Goal: Task Accomplishment & Management: Use online tool/utility

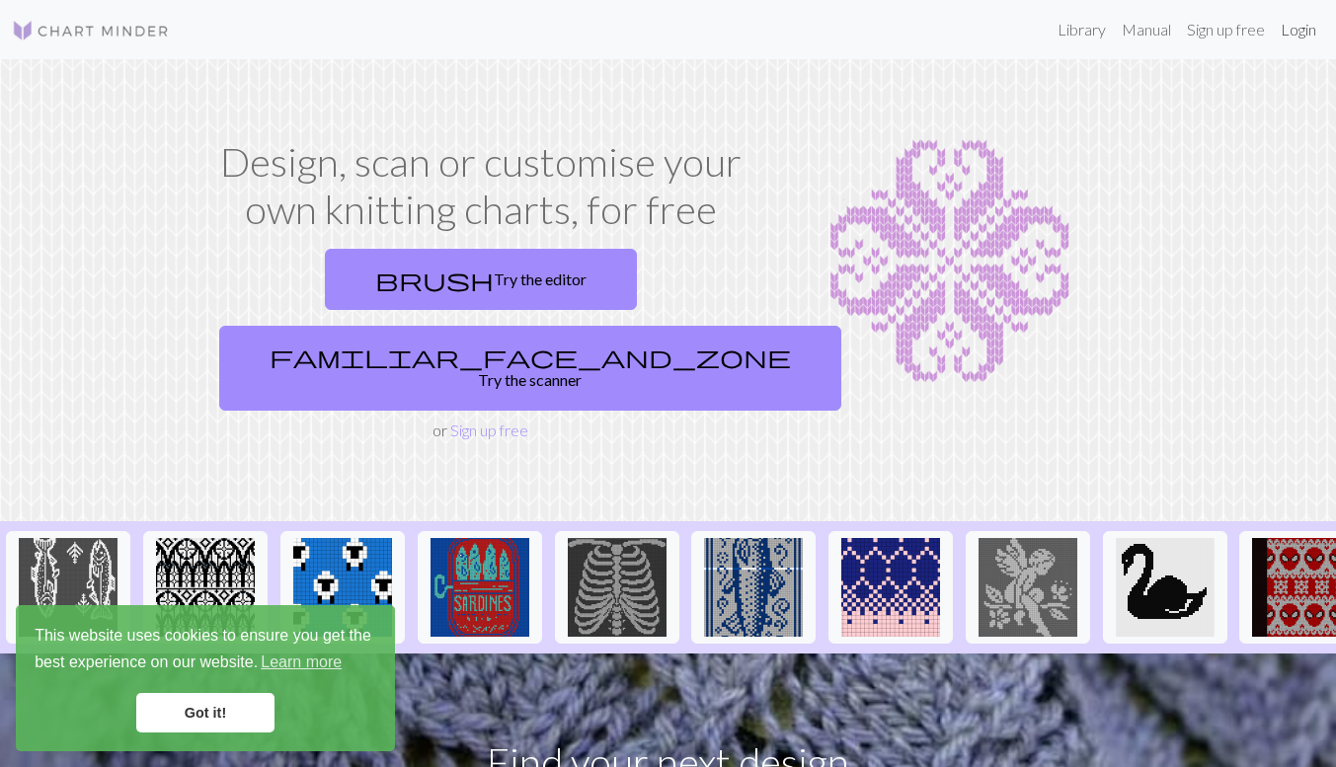
click at [1302, 27] on link "Login" at bounding box center [1298, 29] width 51 height 39
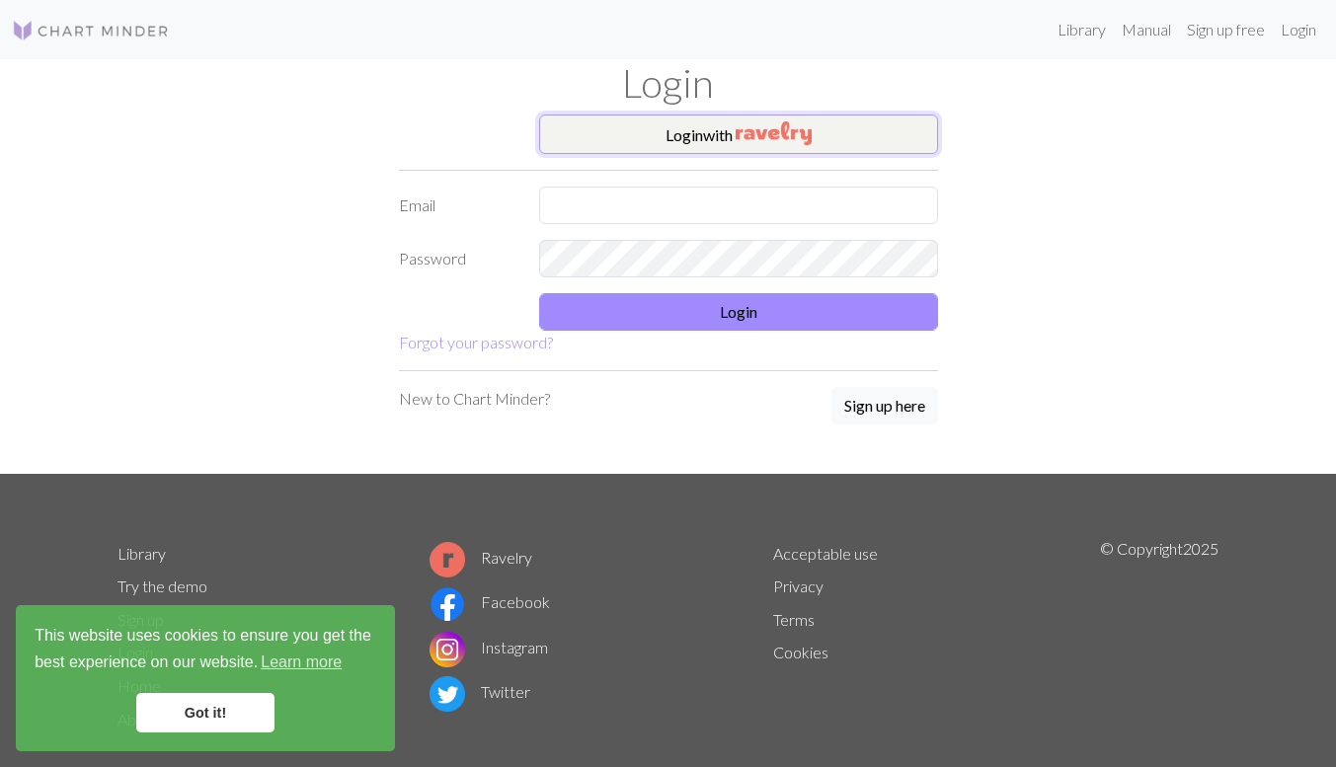
click at [731, 145] on button "Login with" at bounding box center [738, 134] width 399 height 39
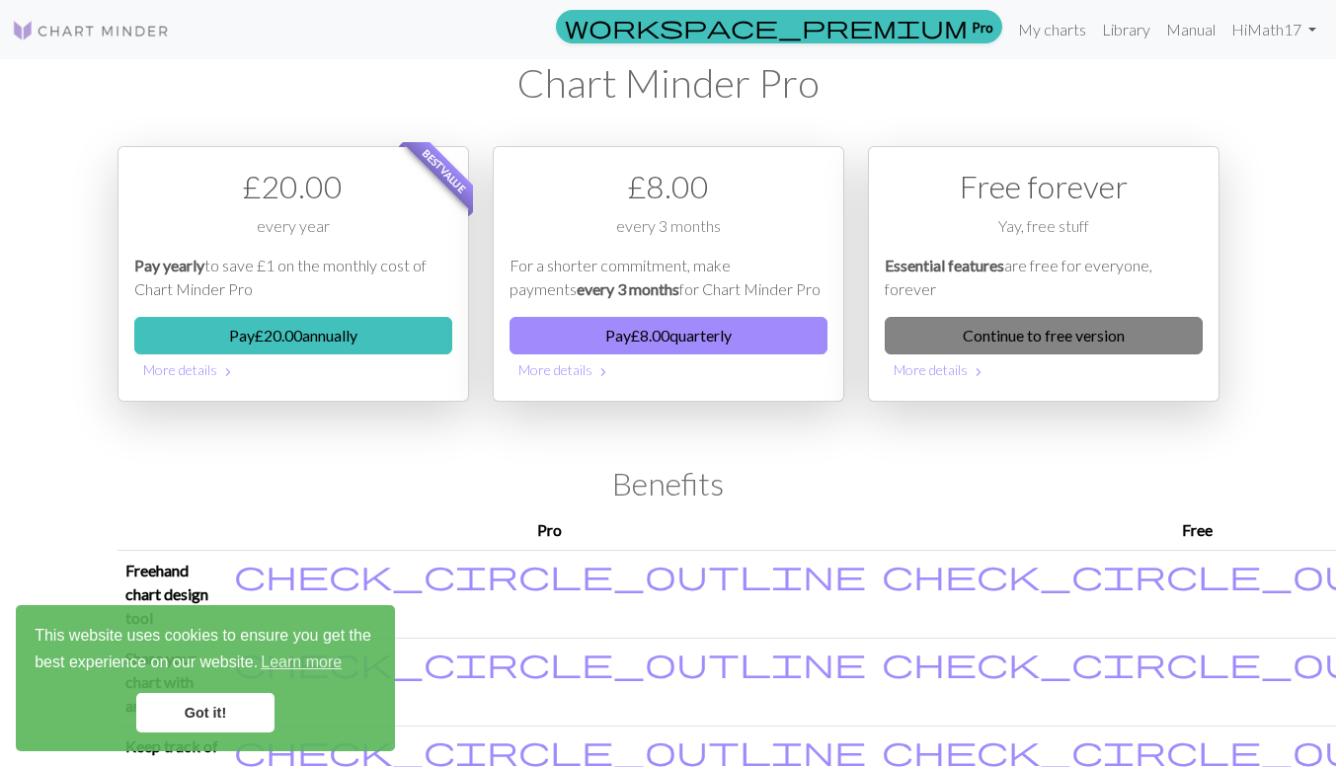
click at [1049, 331] on link "Continue to free version" at bounding box center [1044, 336] width 318 height 38
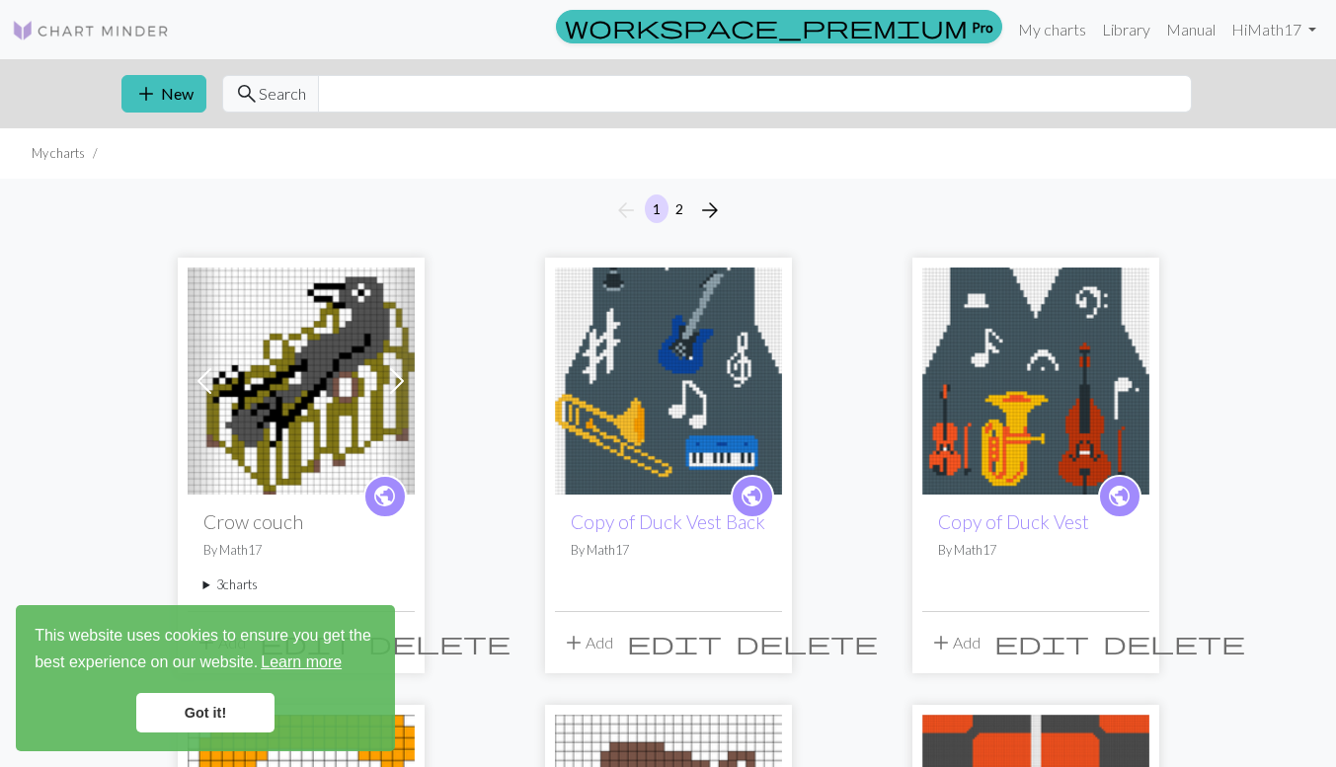
drag, startPoint x: 225, startPoint y: 705, endPoint x: 331, endPoint y: 674, distance: 110.0
click at [225, 705] on link "Got it!" at bounding box center [205, 712] width 138 height 39
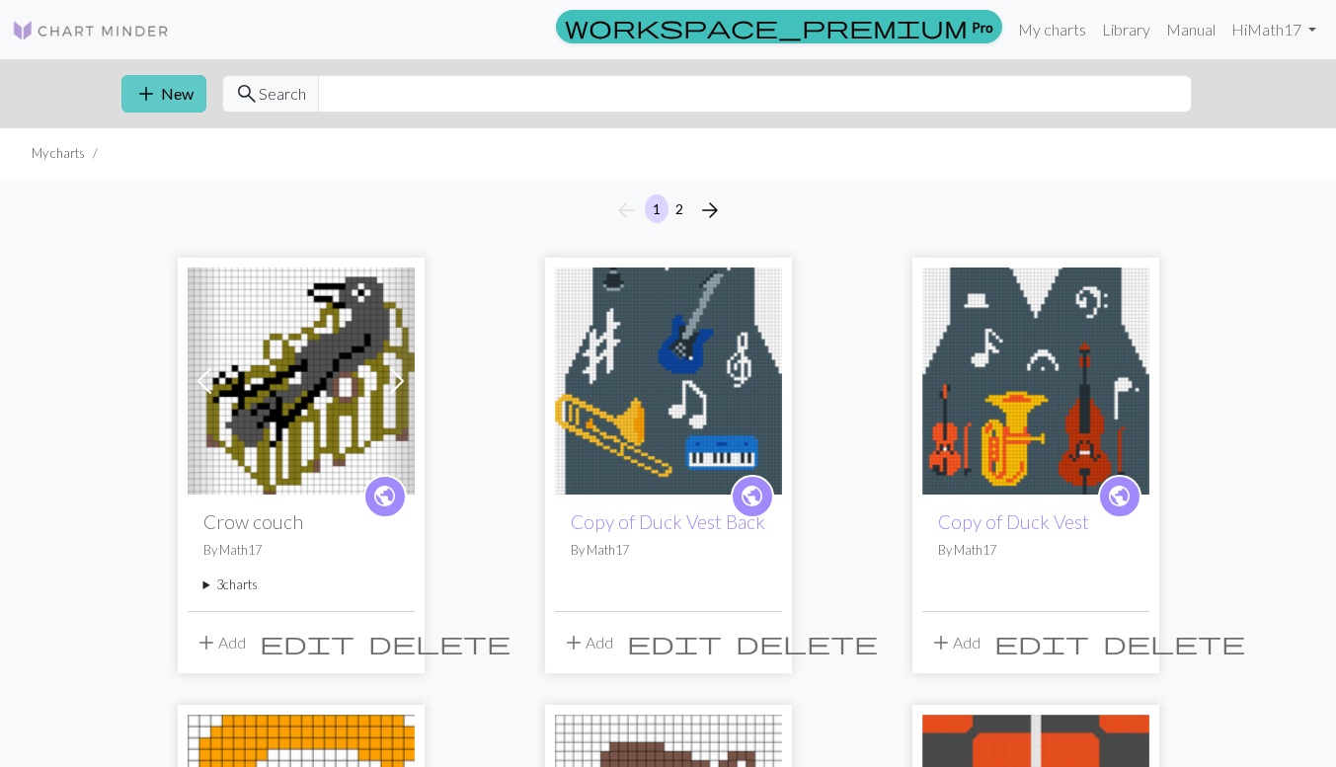
click at [165, 95] on button "add New" at bounding box center [163, 94] width 85 height 38
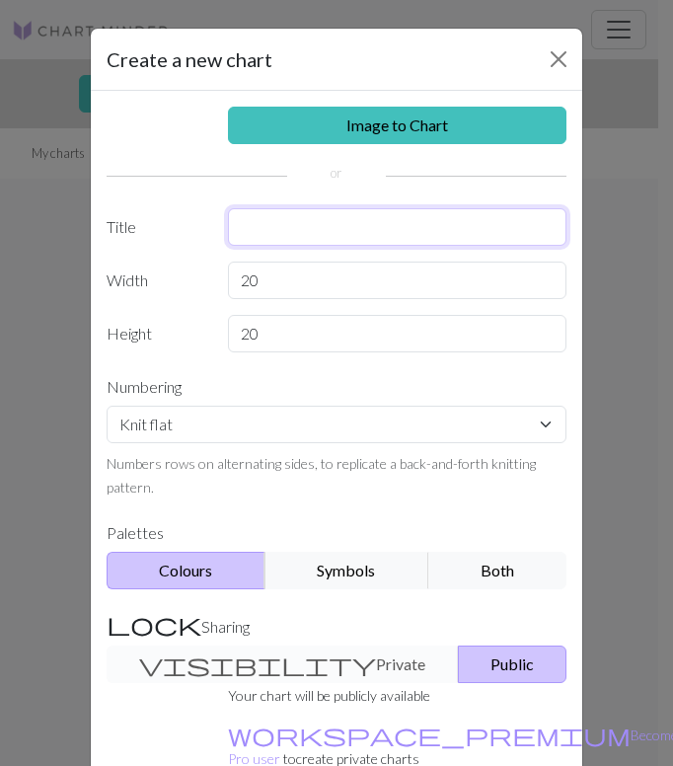
click at [384, 225] on input "text" at bounding box center [398, 227] width 340 height 38
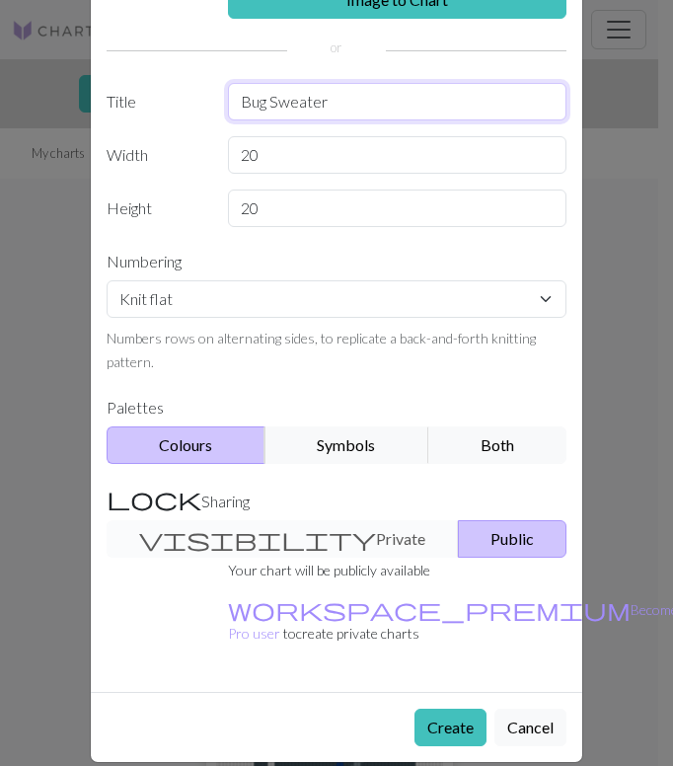
type input "Bug Sweater"
click at [221, 543] on div "visibility Private Public" at bounding box center [337, 539] width 484 height 38
click at [258, 544] on div "visibility Private Public" at bounding box center [337, 539] width 484 height 38
click at [283, 539] on div "visibility Private Public" at bounding box center [337, 539] width 484 height 38
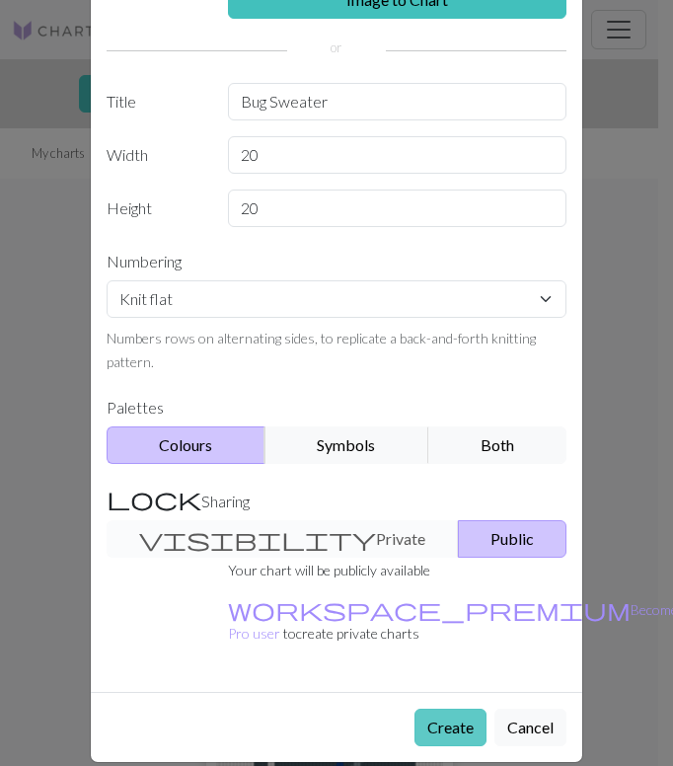
click at [449, 709] on button "Create" at bounding box center [451, 728] width 72 height 38
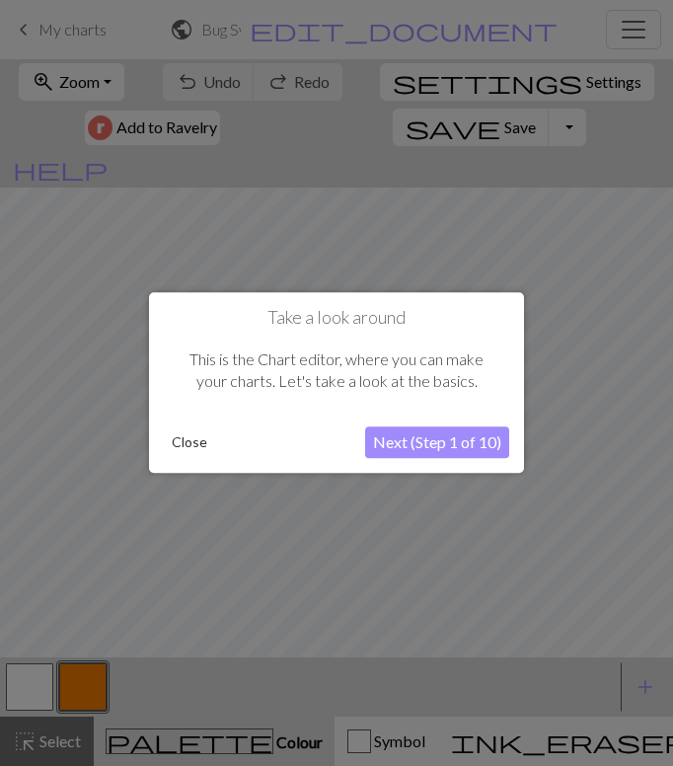
click at [173, 445] on button "Close" at bounding box center [189, 443] width 51 height 30
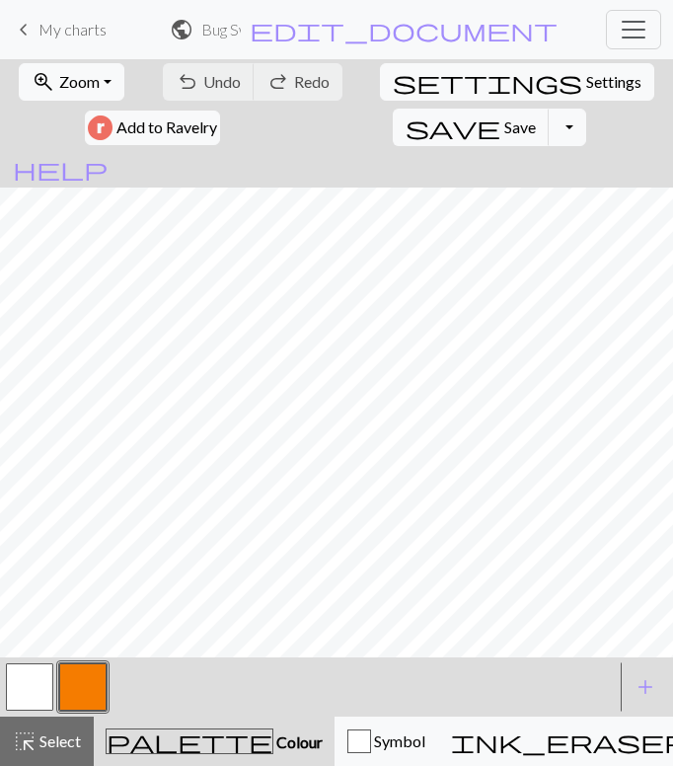
click at [58, 684] on div at bounding box center [82, 687] width 53 height 53
click at [75, 684] on button "button" at bounding box center [82, 686] width 47 height 47
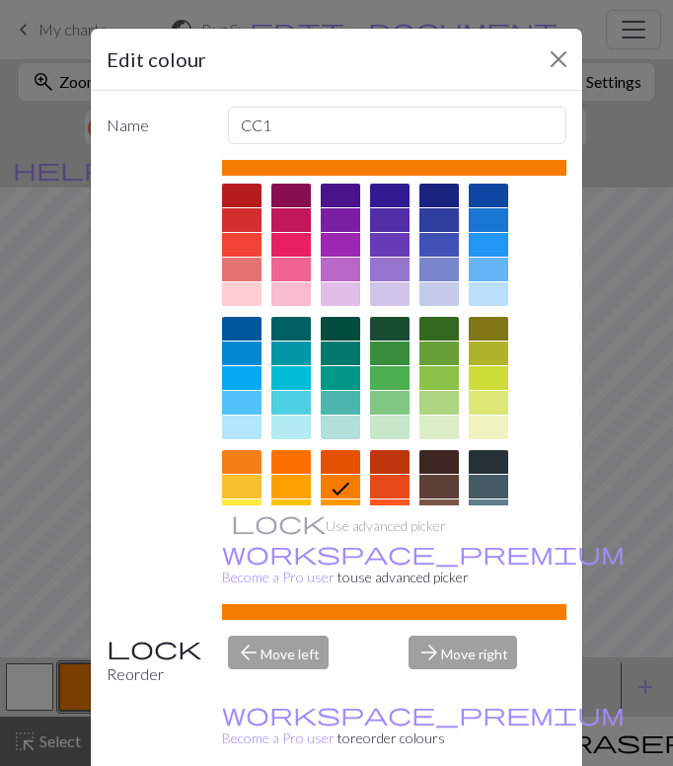
scroll to position [217, 0]
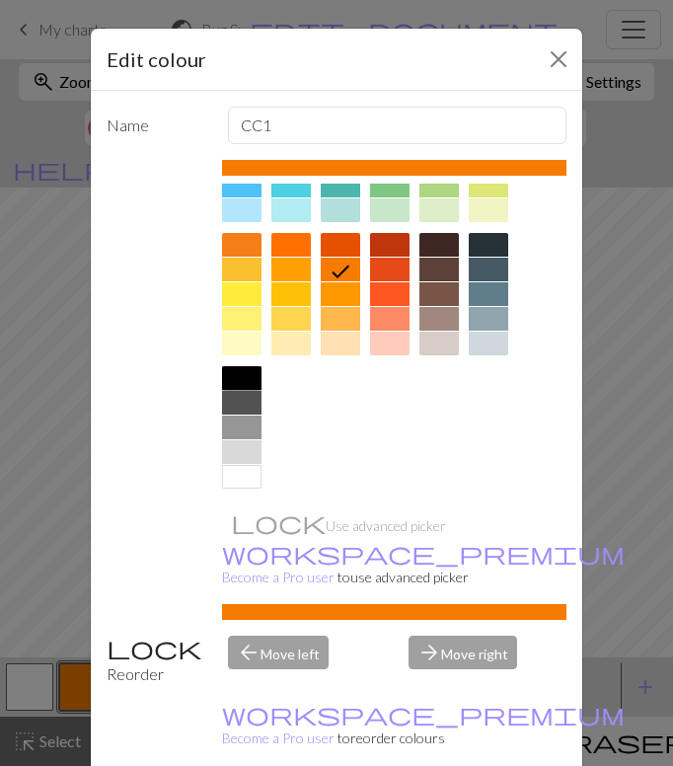
click at [237, 375] on div at bounding box center [241, 378] width 39 height 24
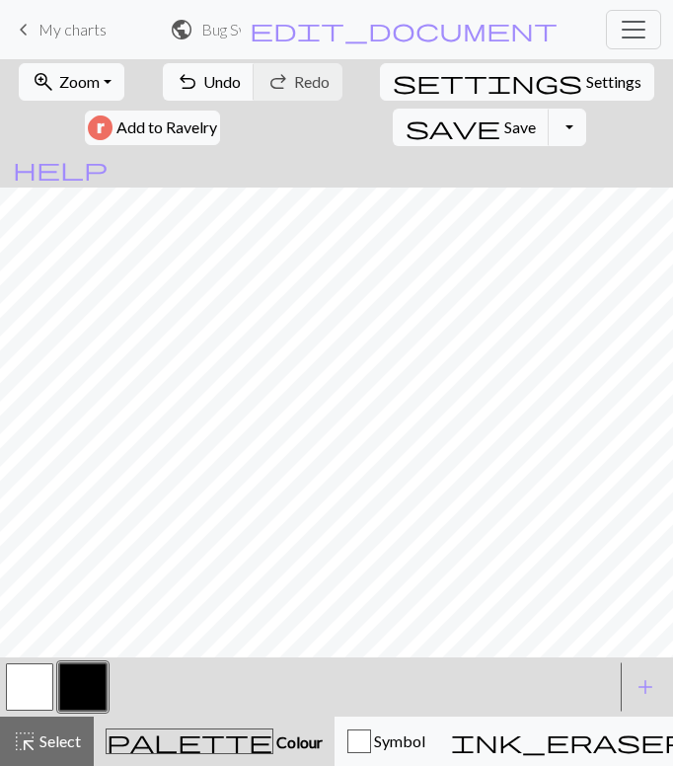
click at [34, 690] on button "button" at bounding box center [29, 686] width 47 height 47
click at [92, 686] on button "button" at bounding box center [82, 686] width 47 height 47
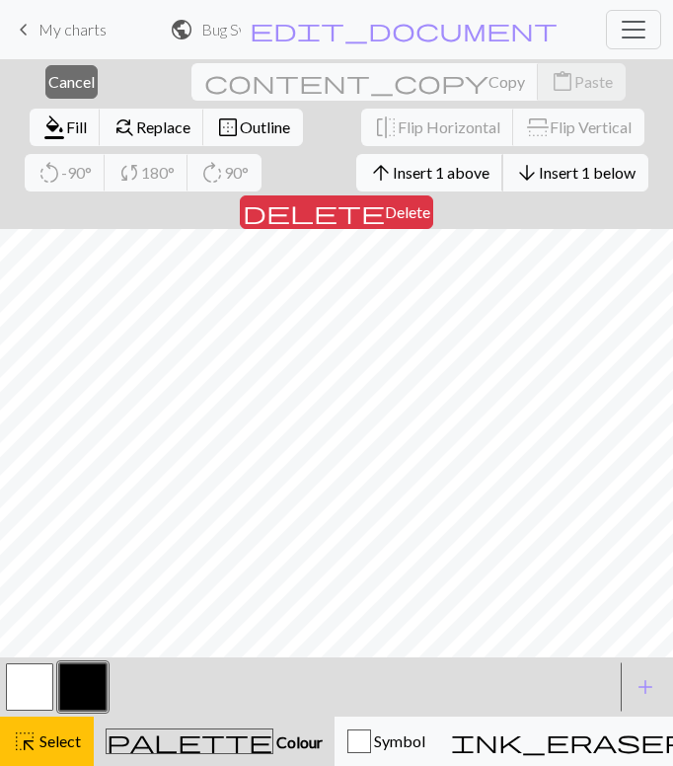
click at [393, 182] on span "Insert 1 above" at bounding box center [441, 172] width 97 height 19
click at [393, 173] on span "Insert 1 above" at bounding box center [441, 172] width 97 height 19
click at [393, 172] on span "Insert 1 above" at bounding box center [441, 172] width 97 height 19
click at [393, 173] on span "Insert 1 above" at bounding box center [441, 172] width 97 height 19
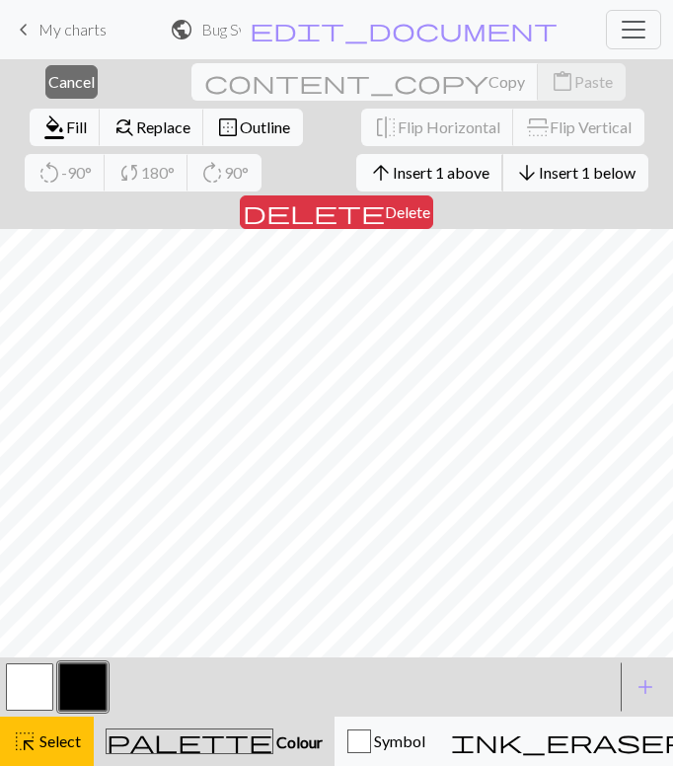
click at [393, 170] on span "Insert 1 above" at bounding box center [441, 172] width 97 height 19
click at [393, 178] on span "Insert 1 above" at bounding box center [441, 172] width 97 height 19
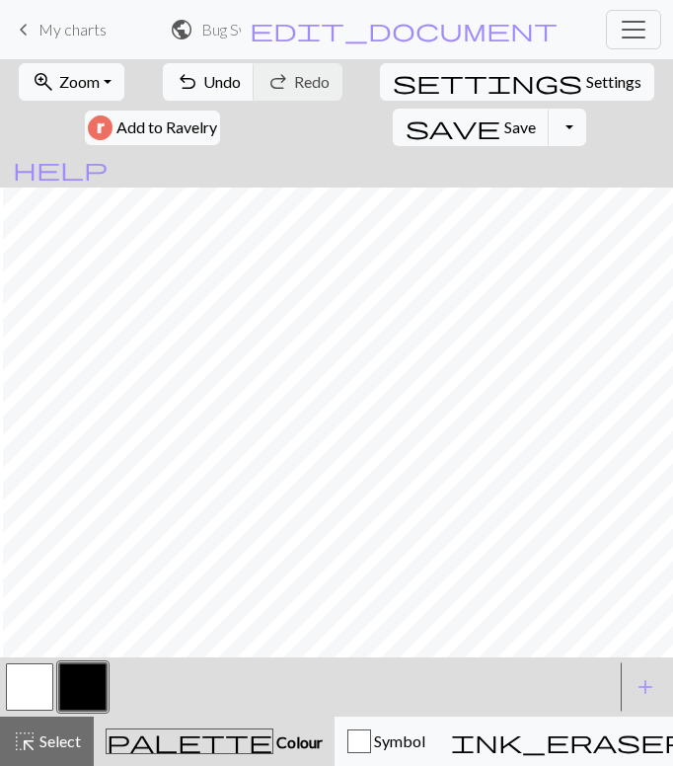
scroll to position [67, 2]
click at [163, 76] on button "undo Undo Undo" at bounding box center [209, 82] width 92 height 38
click at [203, 80] on span "Undo" at bounding box center [222, 81] width 38 height 19
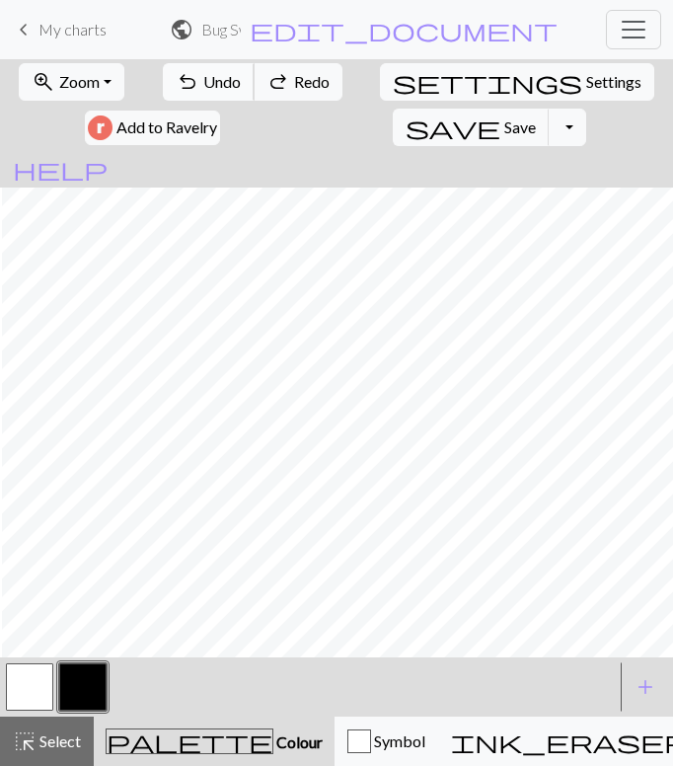
click at [203, 79] on span "Undo" at bounding box center [222, 81] width 38 height 19
click at [43, 660] on div "< >" at bounding box center [309, 687] width 612 height 59
click at [55, 677] on div at bounding box center [29, 687] width 53 height 53
click at [36, 682] on button "button" at bounding box center [29, 686] width 47 height 47
click at [80, 676] on button "button" at bounding box center [82, 686] width 47 height 47
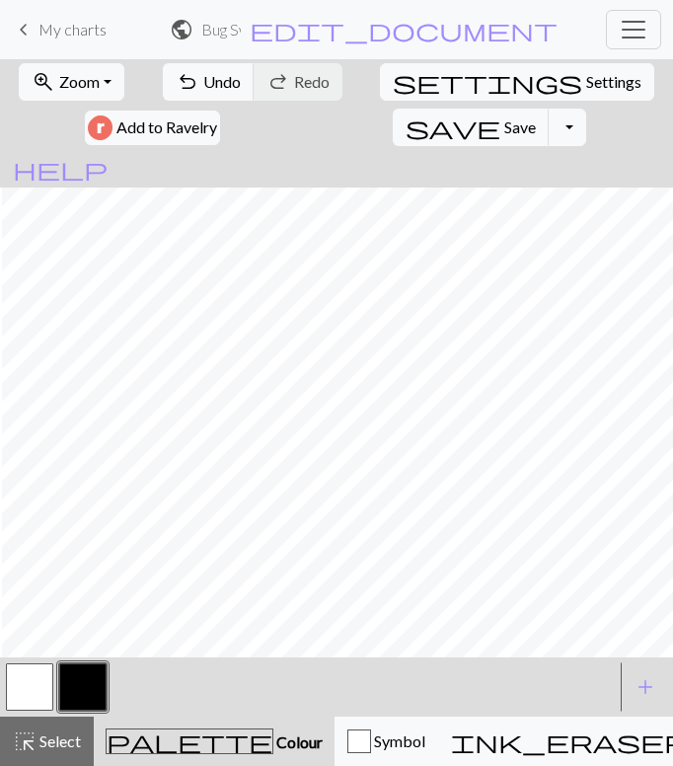
click at [24, 691] on button "button" at bounding box center [29, 686] width 47 height 47
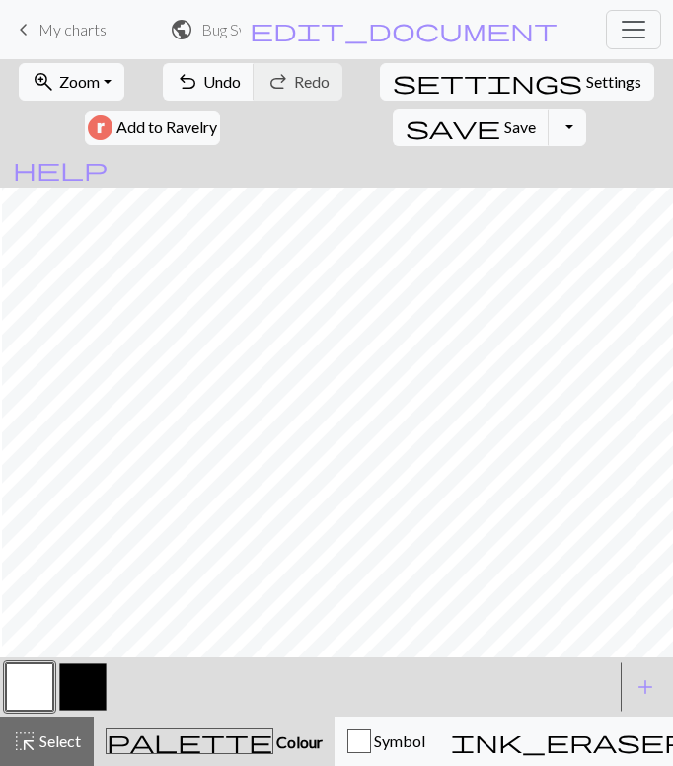
scroll to position [0, 2]
click at [83, 689] on button "button" at bounding box center [82, 686] width 47 height 47
click at [203, 72] on span "Undo" at bounding box center [222, 81] width 38 height 19
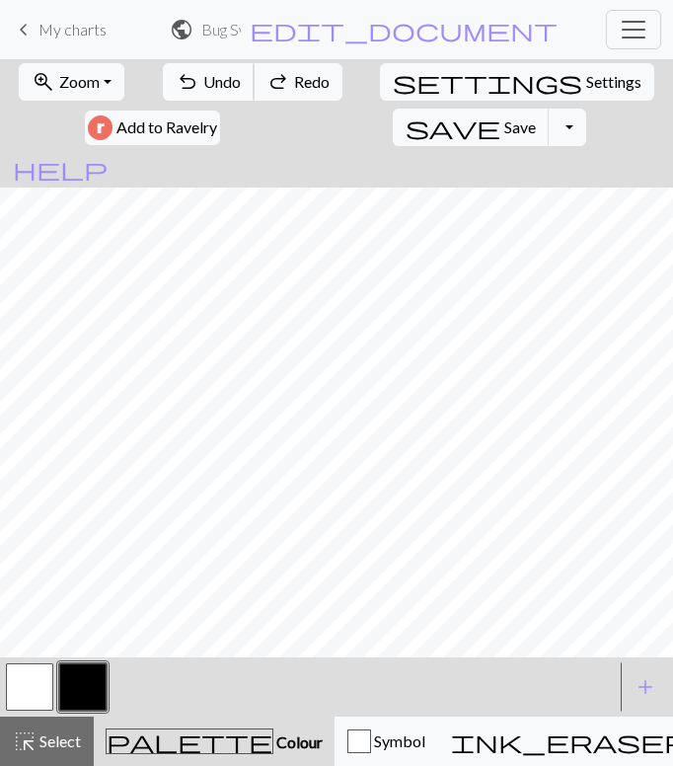
click at [203, 72] on span "Undo" at bounding box center [222, 81] width 38 height 19
click at [163, 97] on button "undo Undo Undo" at bounding box center [209, 82] width 92 height 38
click at [163, 94] on button "undo Undo Undo" at bounding box center [209, 82] width 92 height 38
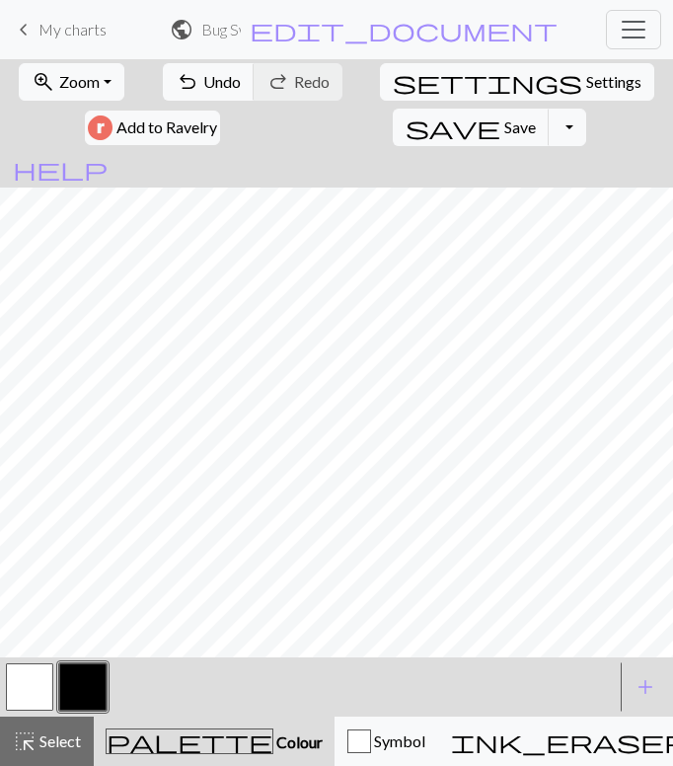
scroll to position [0, 0]
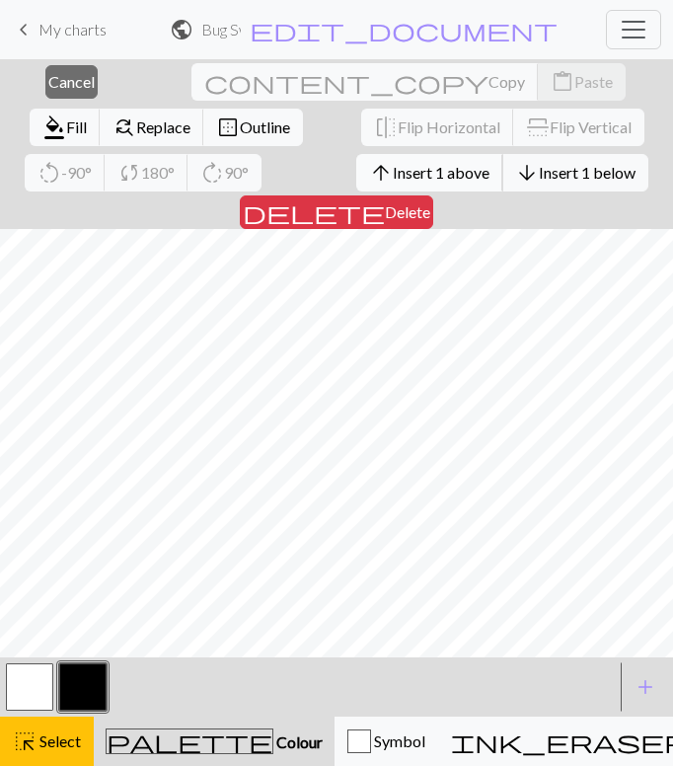
click at [393, 165] on span "Insert 1 above" at bounding box center [441, 172] width 97 height 19
click at [393, 163] on span "Insert 1 above" at bounding box center [441, 172] width 97 height 19
click at [393, 171] on span "Insert 1 above" at bounding box center [441, 172] width 97 height 19
click at [359, 149] on div "flip Flip Horizontal flip Flip Vertical" at bounding box center [502, 127] width 287 height 45
click at [393, 165] on span "Insert 1 above" at bounding box center [441, 172] width 97 height 19
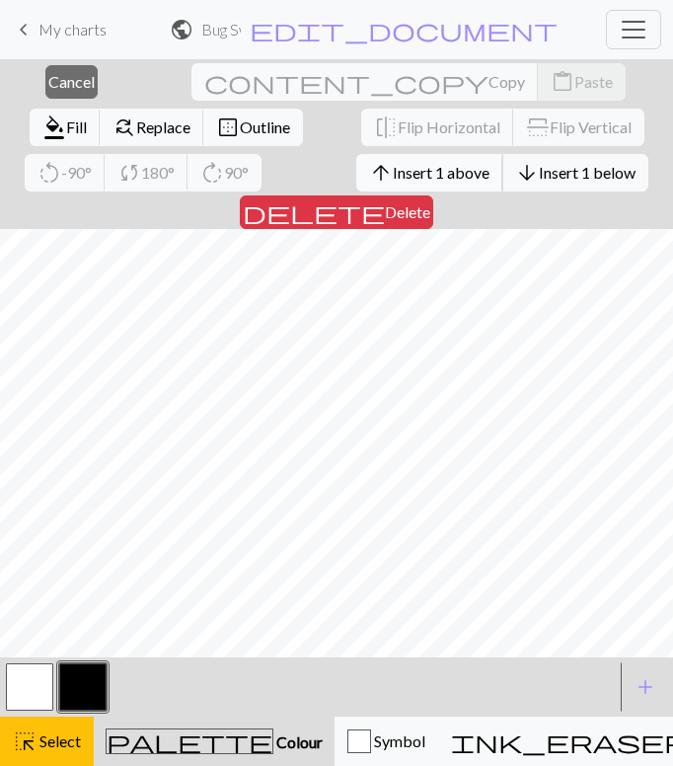
click at [393, 173] on span "Insert 1 above" at bounding box center [441, 172] width 97 height 19
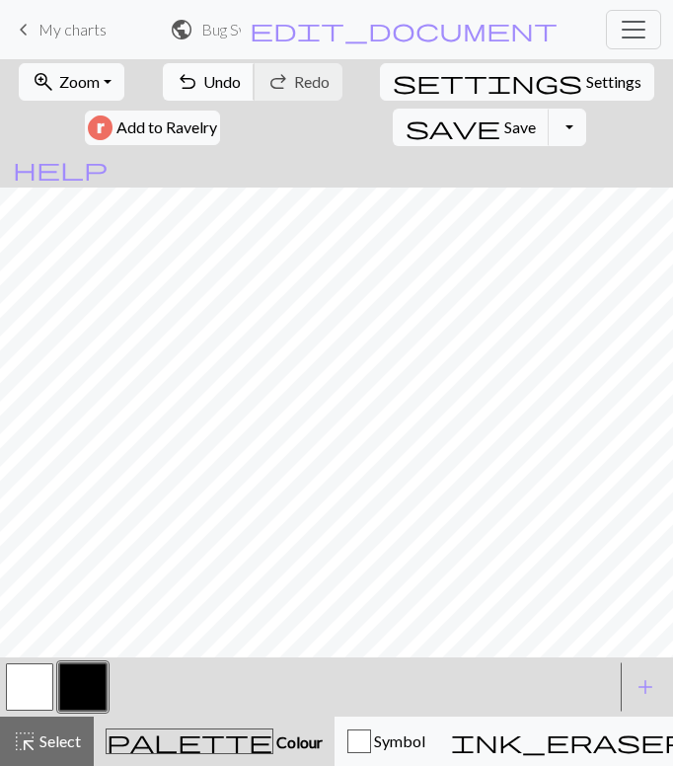
click at [203, 81] on span "Undo" at bounding box center [222, 81] width 38 height 19
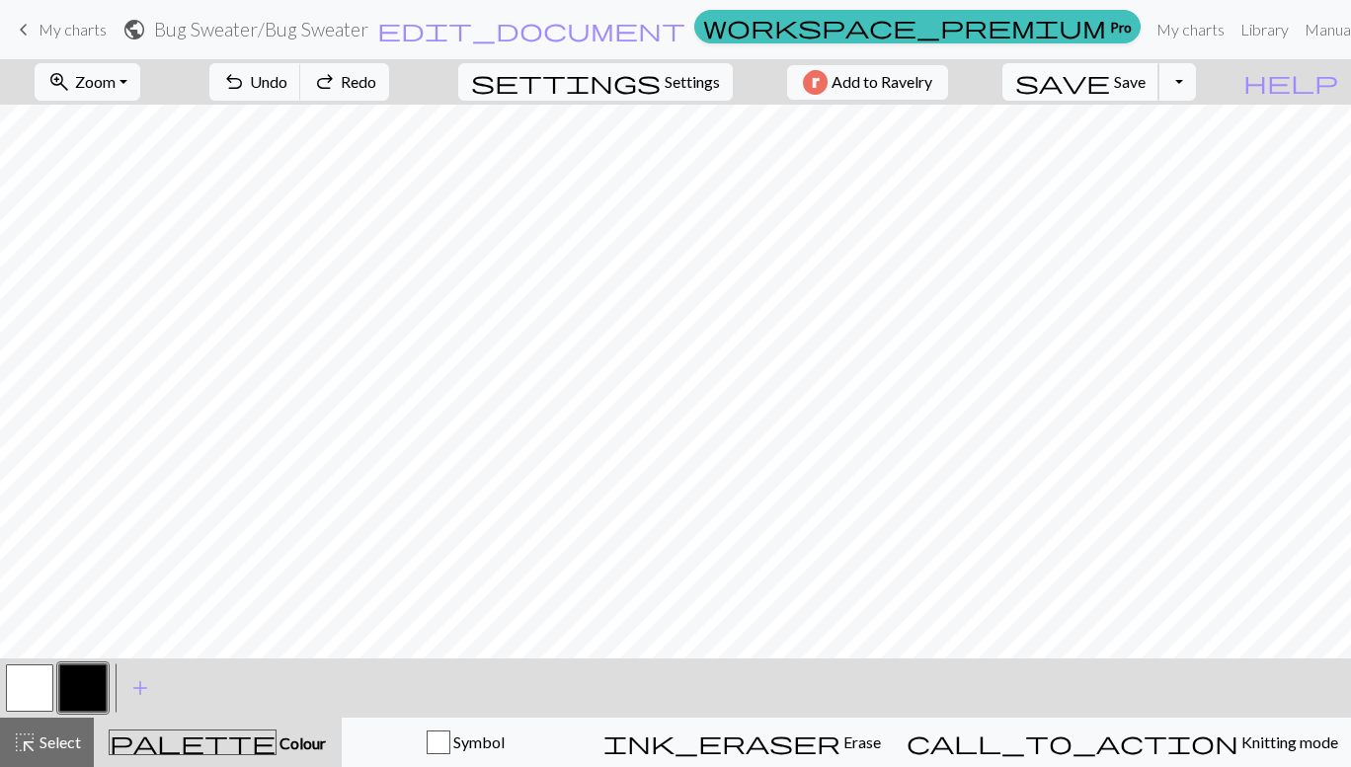
click at [1149, 78] on button "save Save Save" at bounding box center [1080, 82] width 157 height 38
click at [1196, 85] on button "Toggle Dropdown" at bounding box center [1177, 82] width 38 height 38
click at [45, 33] on span "My charts" at bounding box center [73, 29] width 68 height 19
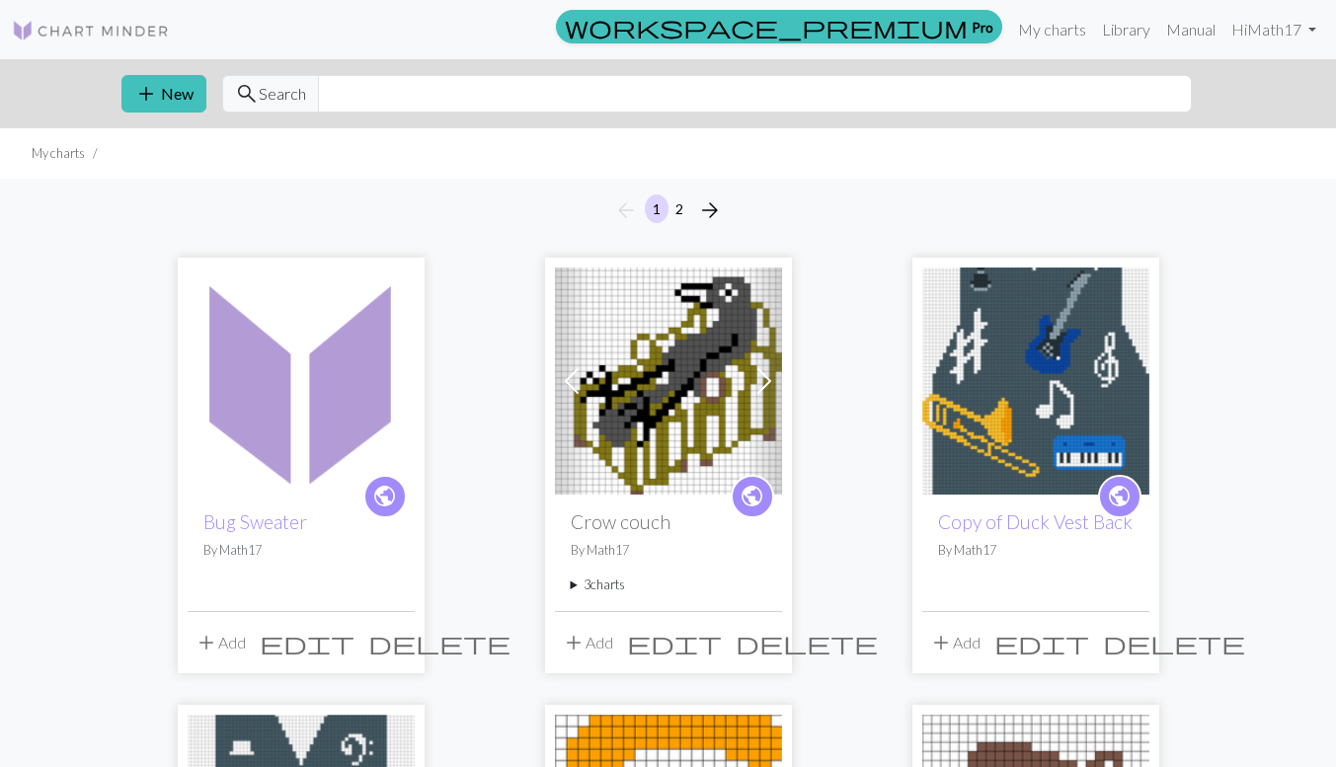
click at [223, 634] on button "add Add" at bounding box center [220, 643] width 65 height 38
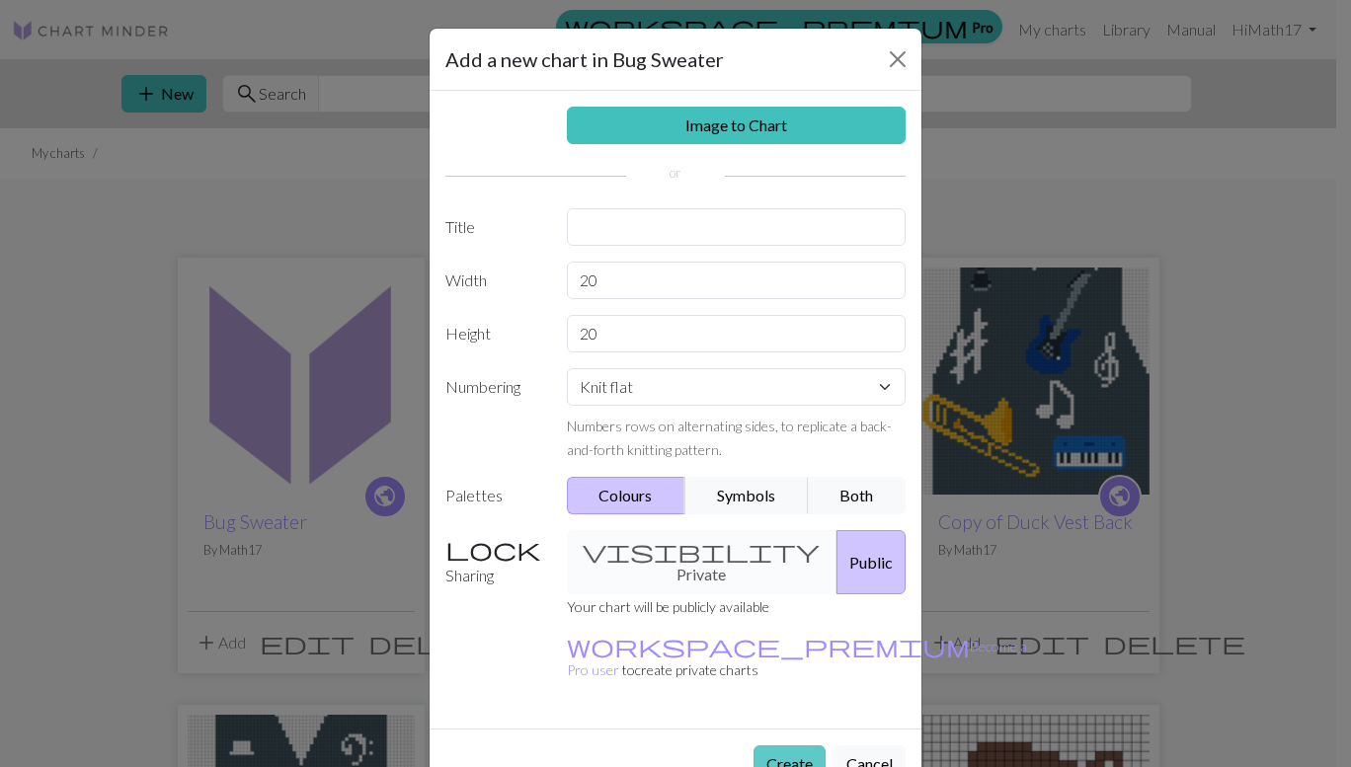
click at [796, 745] on button "Create" at bounding box center [789, 764] width 72 height 38
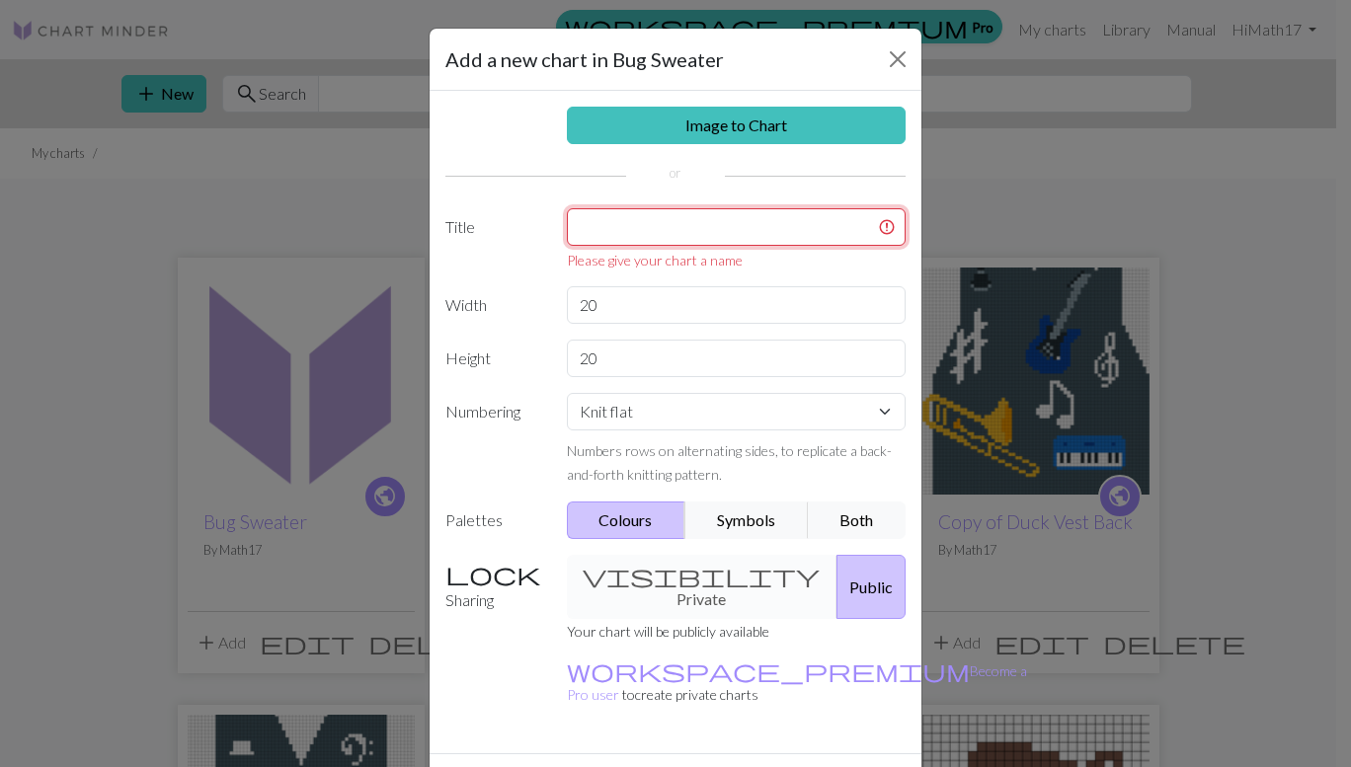
click at [716, 229] on input "text" at bounding box center [737, 227] width 340 height 38
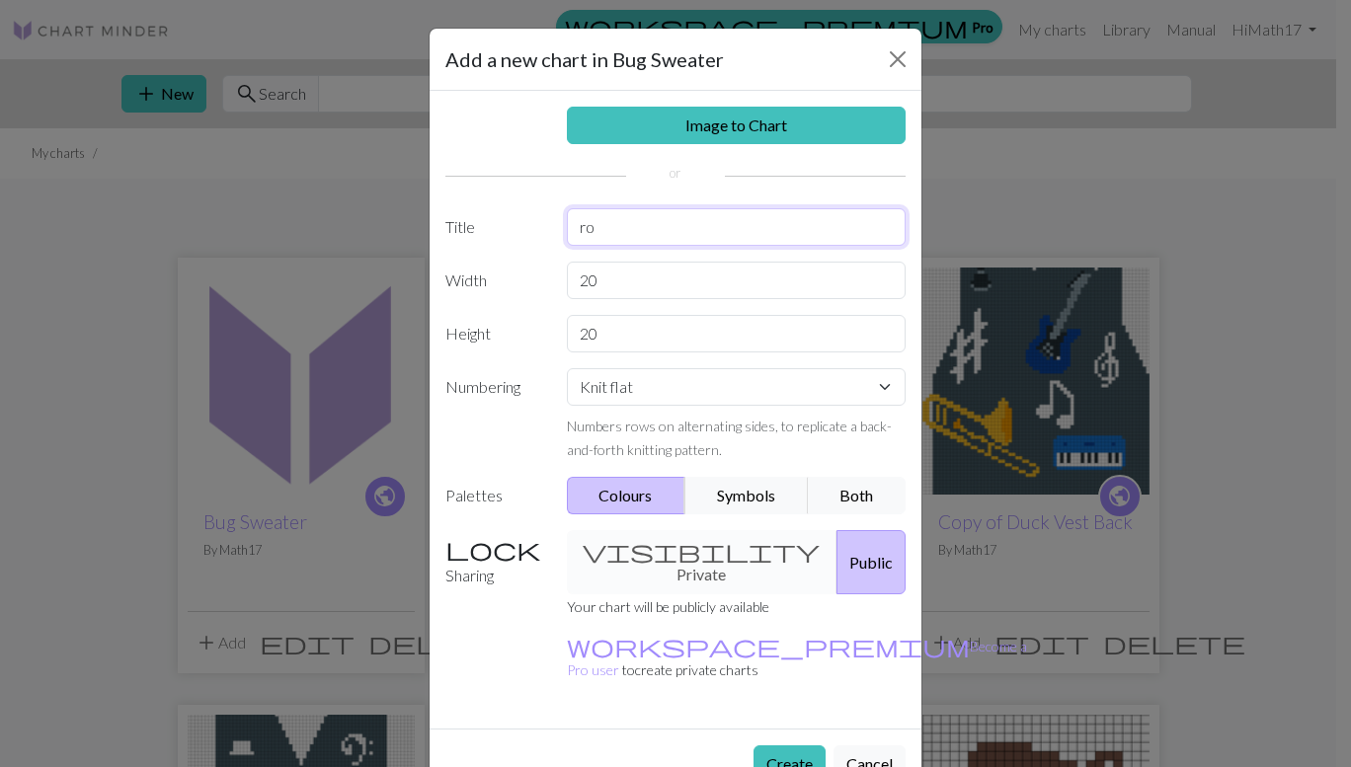
type input "r"
type input "[PERSON_NAME]"
click at [779, 745] on button "Create" at bounding box center [789, 764] width 72 height 38
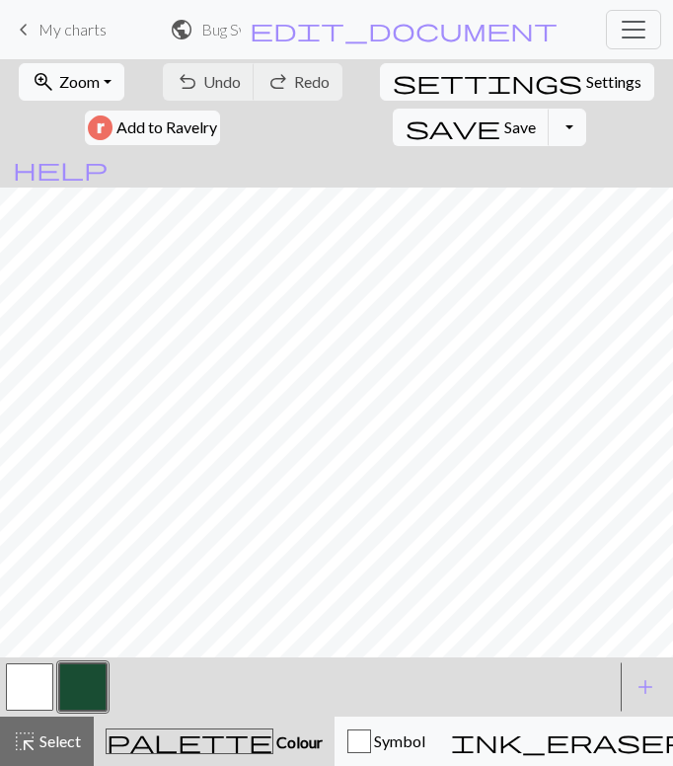
click at [70, 676] on button "button" at bounding box center [82, 686] width 47 height 47
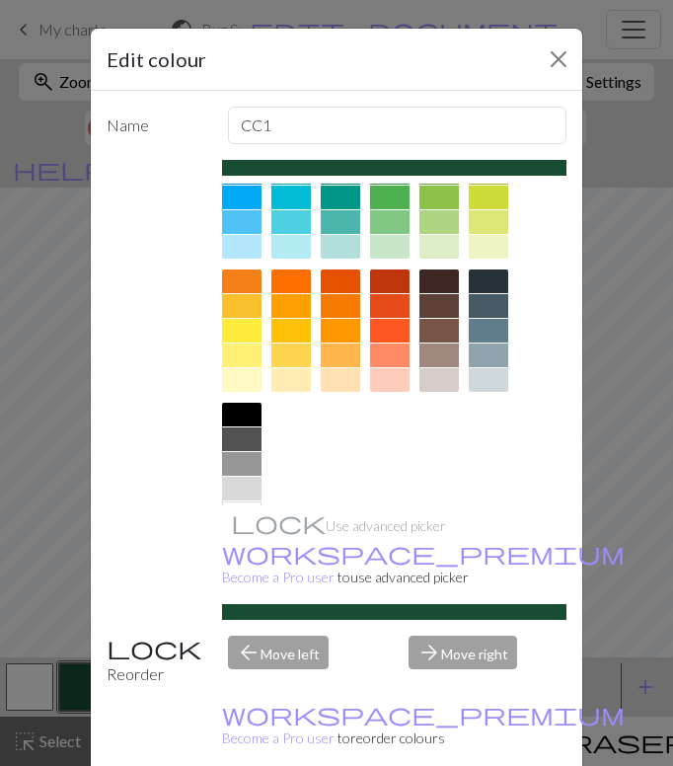
scroll to position [217, 0]
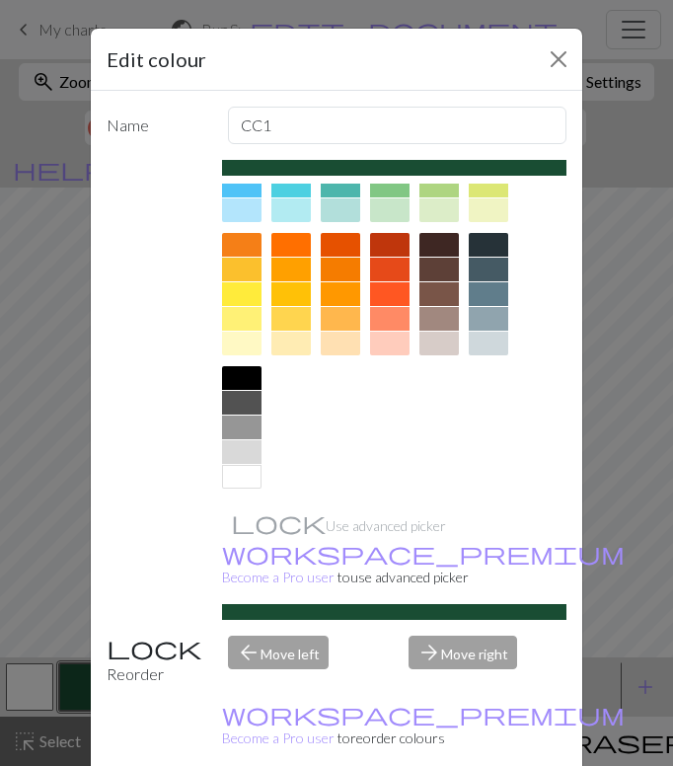
click at [235, 373] on div at bounding box center [241, 378] width 39 height 24
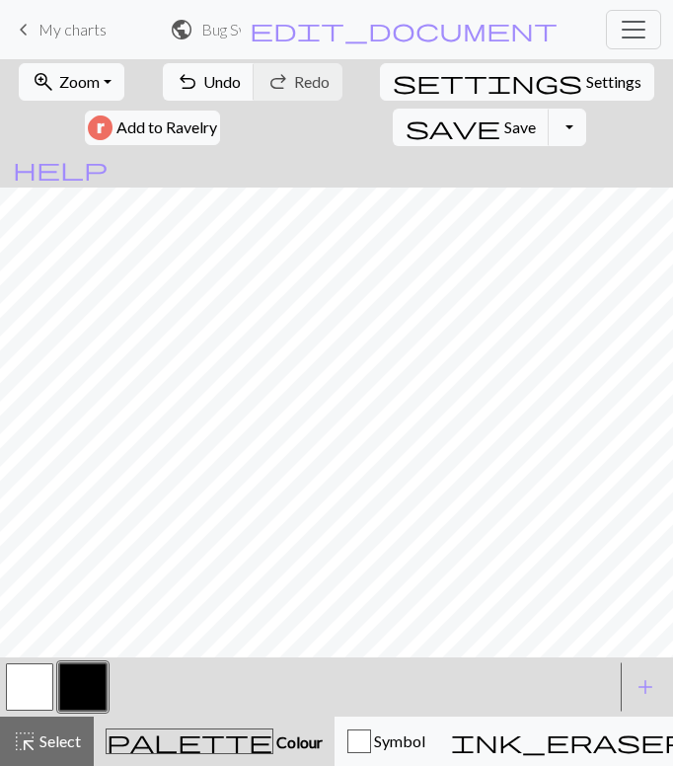
click at [308, 54] on nav "keyboard_arrow_left My charts public Bug Sweater / [PERSON_NAME] edit_document …" at bounding box center [336, 29] width 673 height 59
click at [586, 76] on span "Settings" at bounding box center [613, 82] width 55 height 24
select select "aran"
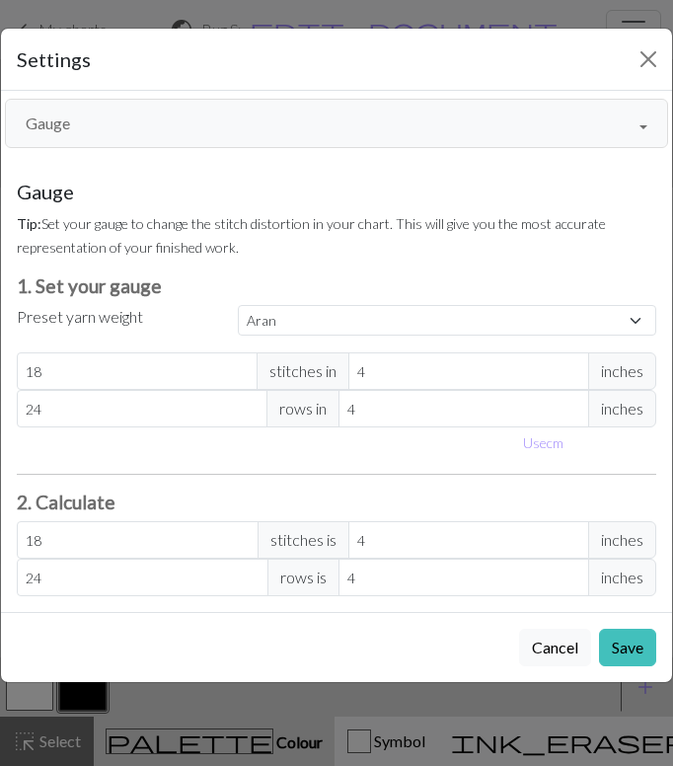
click at [642, 133] on button "Gauge" at bounding box center [336, 123] width 663 height 49
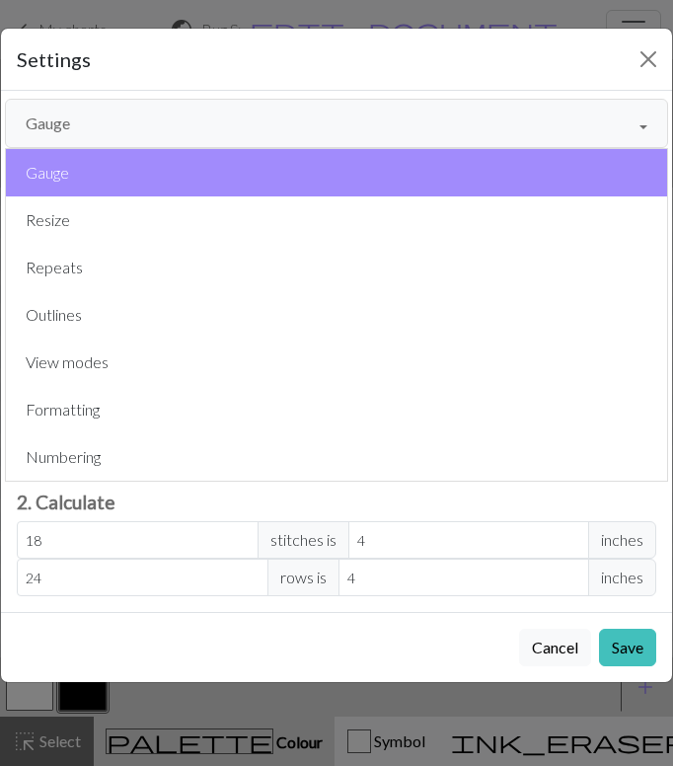
click at [640, 133] on button "Gauge" at bounding box center [336, 123] width 663 height 49
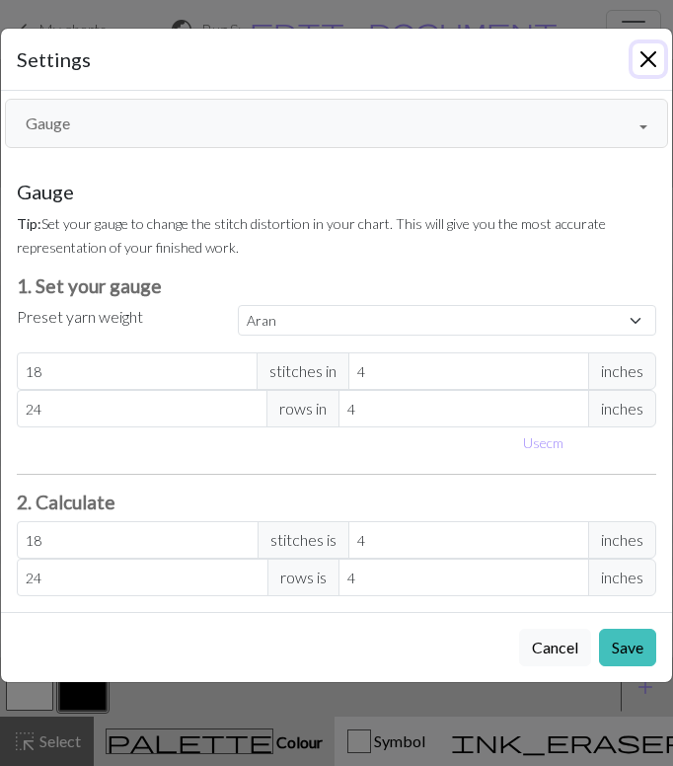
click at [648, 72] on button "Close" at bounding box center [649, 59] width 32 height 32
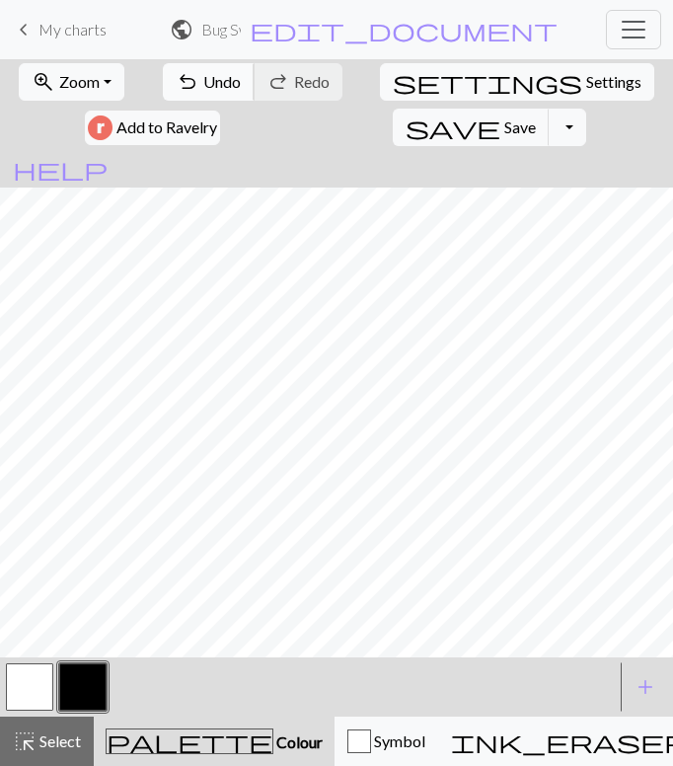
click at [203, 83] on span "Undo" at bounding box center [222, 81] width 38 height 19
click at [203, 78] on span "Undo" at bounding box center [222, 81] width 38 height 19
click at [39, 688] on button "button" at bounding box center [29, 686] width 47 height 47
click at [65, 686] on button "button" at bounding box center [82, 686] width 47 height 47
click at [183, 70] on button "undo Undo Undo" at bounding box center [209, 82] width 92 height 38
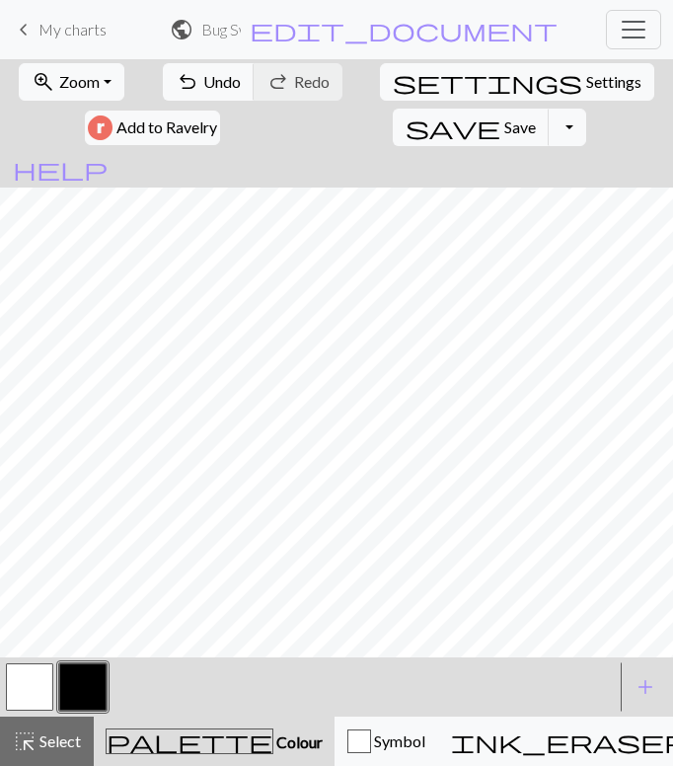
click at [10, 696] on button "button" at bounding box center [29, 686] width 47 height 47
click at [96, 679] on button "button" at bounding box center [82, 686] width 47 height 47
click at [31, 674] on button "button" at bounding box center [29, 686] width 47 height 47
click at [103, 665] on button "button" at bounding box center [82, 686] width 47 height 47
click at [203, 83] on span "Undo" at bounding box center [222, 81] width 38 height 19
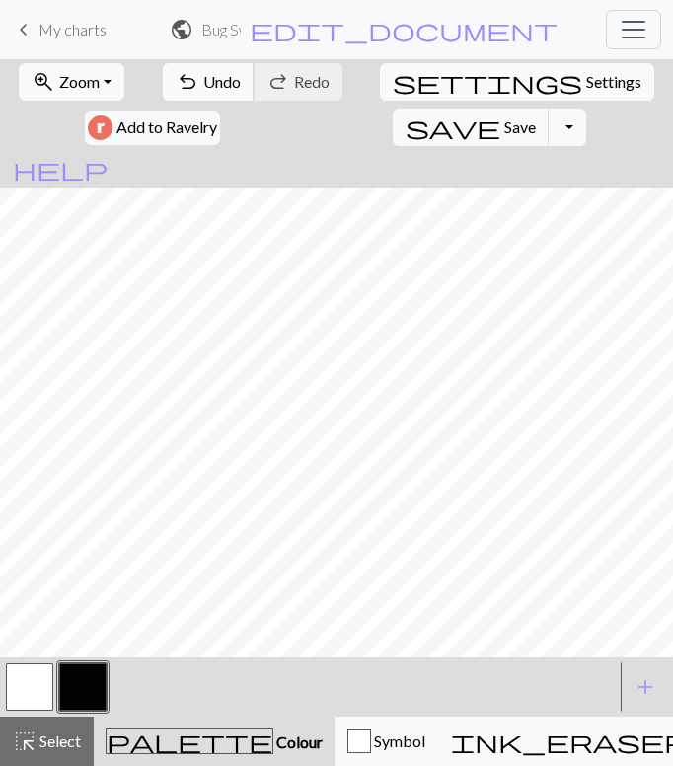
click at [203, 86] on span "Undo" at bounding box center [222, 81] width 38 height 19
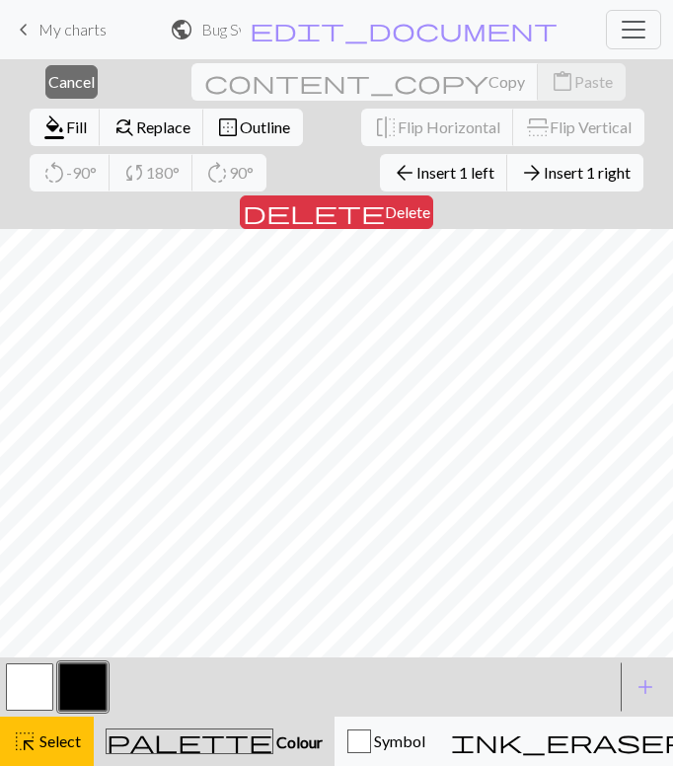
click at [544, 172] on span "Insert 1 right" at bounding box center [587, 172] width 87 height 19
click at [417, 174] on span "Insert 1 left" at bounding box center [456, 172] width 78 height 19
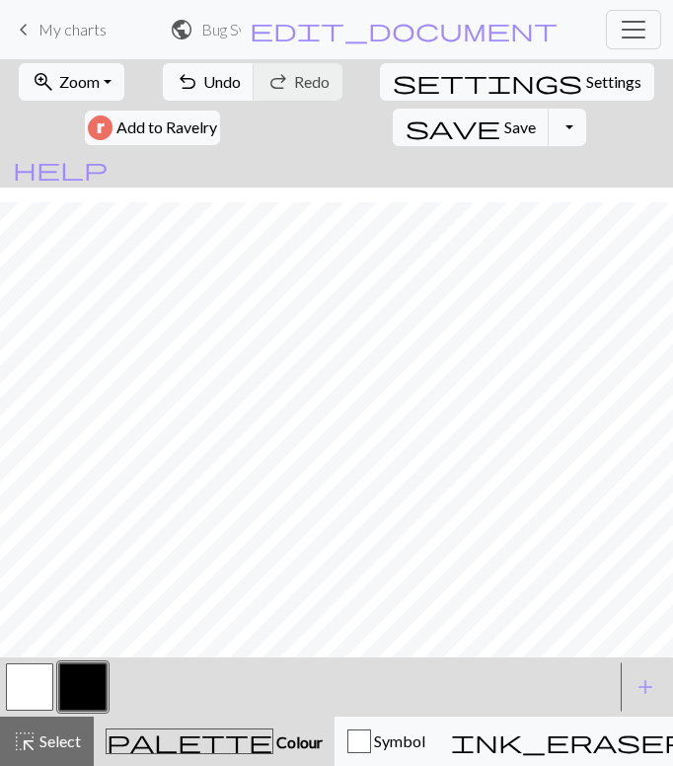
scroll to position [15, 0]
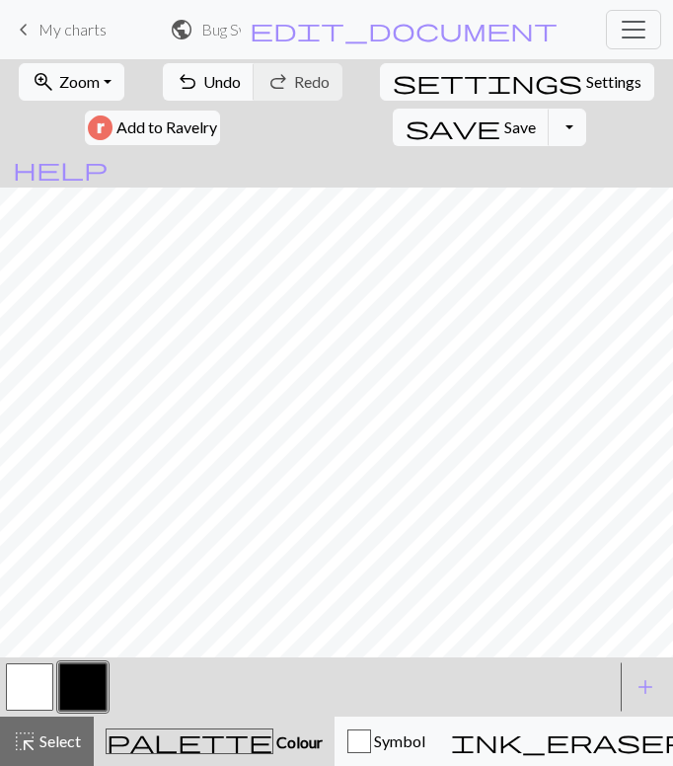
click at [26, 680] on button "button" at bounding box center [29, 686] width 47 height 47
click at [74, 685] on button "button" at bounding box center [82, 686] width 47 height 47
click at [31, 697] on button "button" at bounding box center [29, 686] width 47 height 47
click at [92, 667] on button "button" at bounding box center [82, 686] width 47 height 47
click at [44, 680] on button "button" at bounding box center [29, 686] width 47 height 47
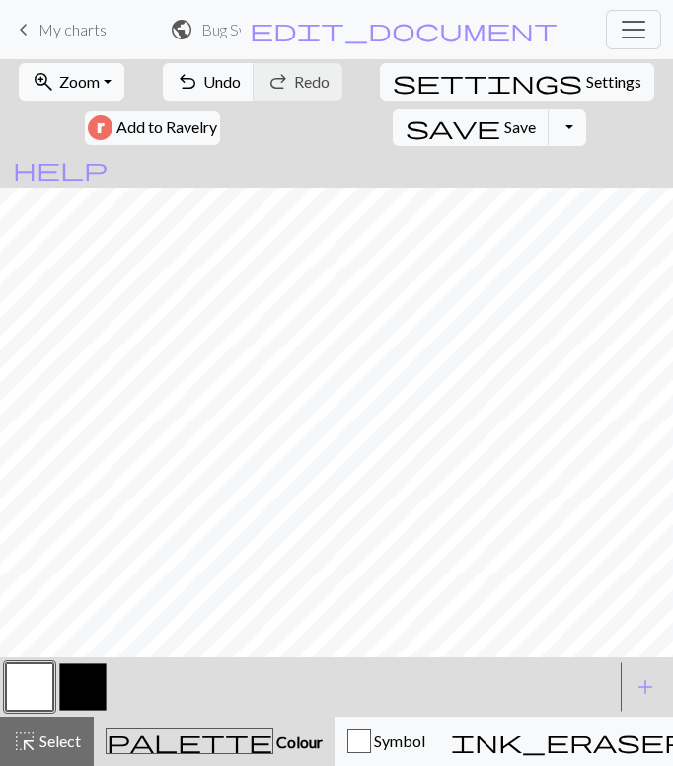
click at [79, 682] on button "button" at bounding box center [82, 686] width 47 height 47
click at [501, 114] on span "save" at bounding box center [453, 128] width 95 height 28
click at [68, 20] on span "My charts" at bounding box center [73, 29] width 68 height 19
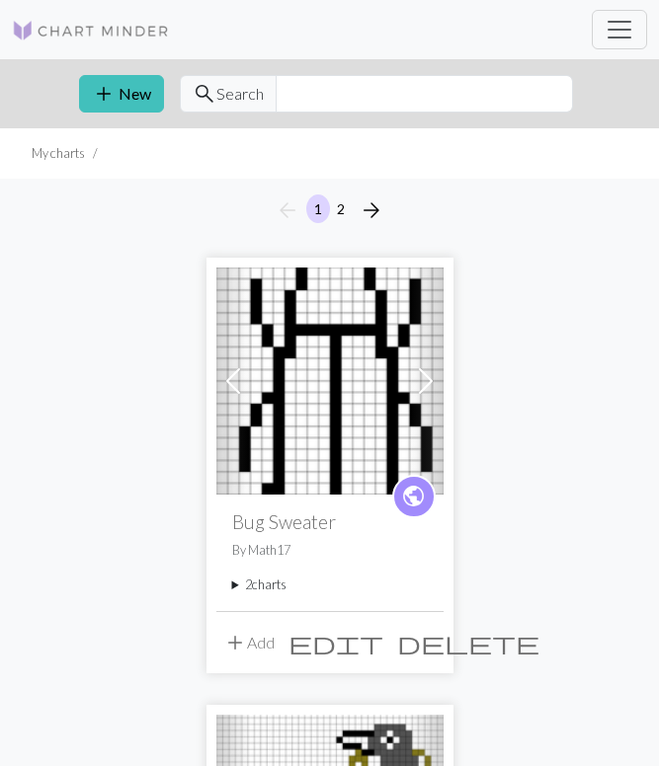
click at [423, 391] on span at bounding box center [426, 381] width 32 height 32
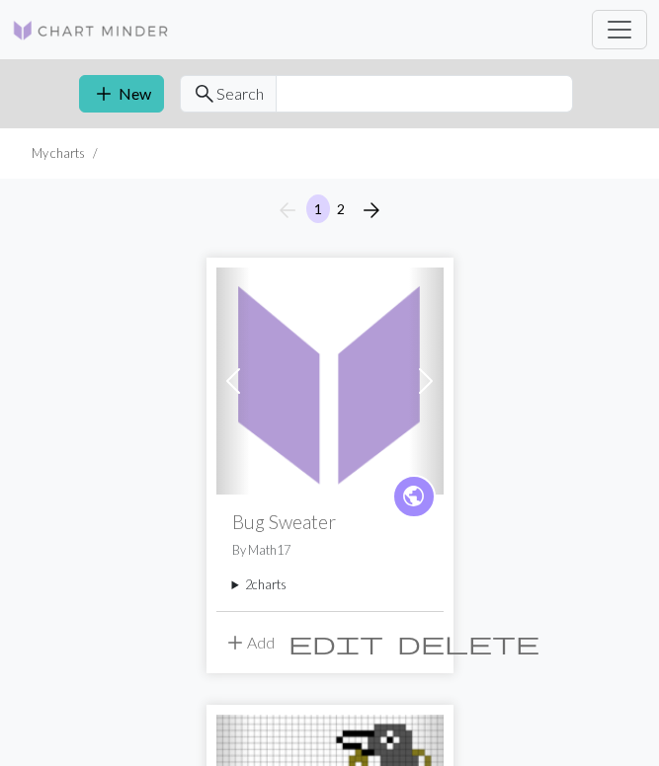
click at [251, 646] on button "add Add" at bounding box center [248, 643] width 65 height 38
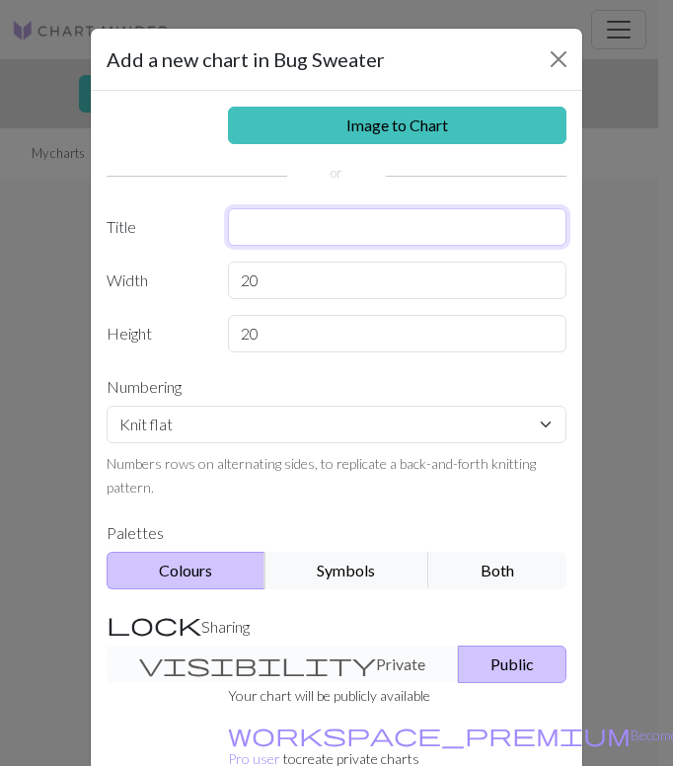
click at [447, 231] on input "text" at bounding box center [398, 227] width 340 height 38
type input "a"
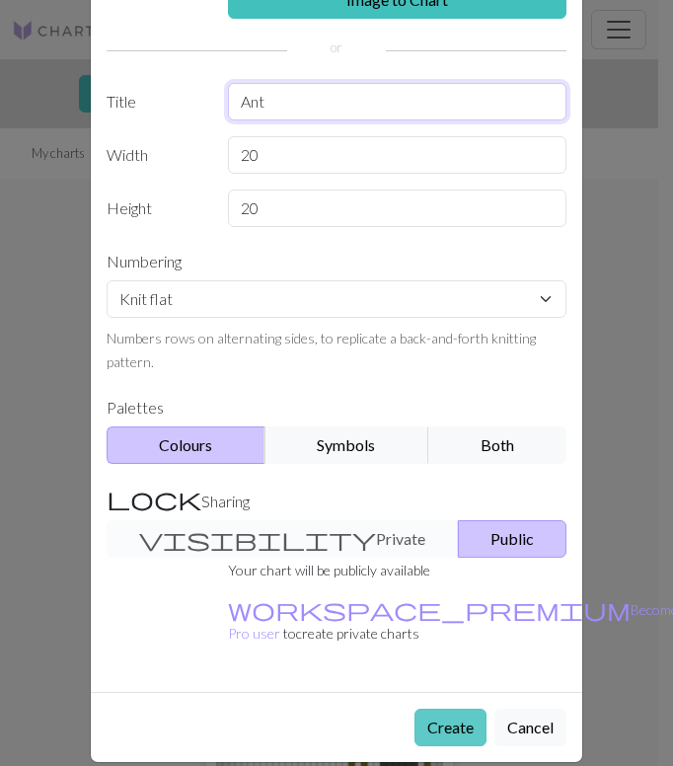
type input "Ant"
click at [435, 709] on button "Create" at bounding box center [451, 728] width 72 height 38
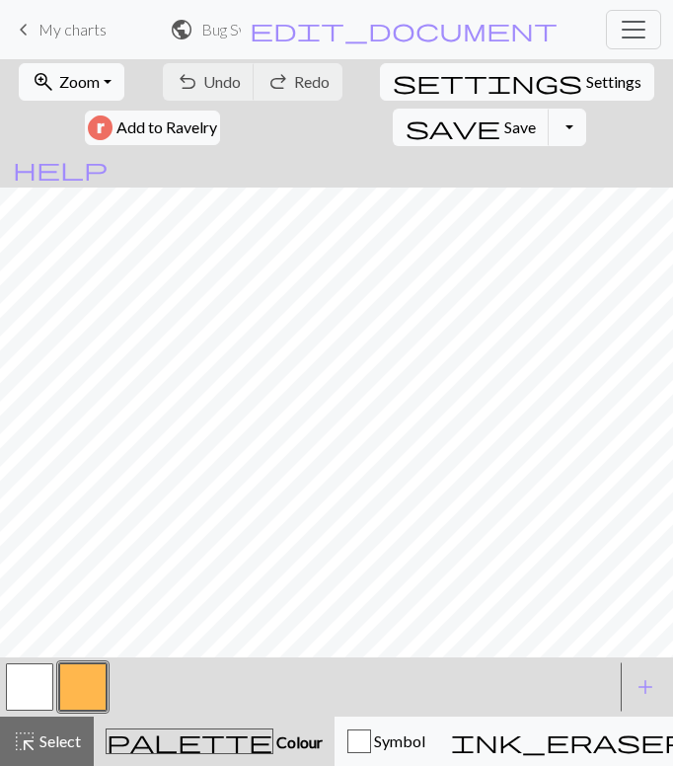
click at [82, 698] on button "button" at bounding box center [82, 686] width 47 height 47
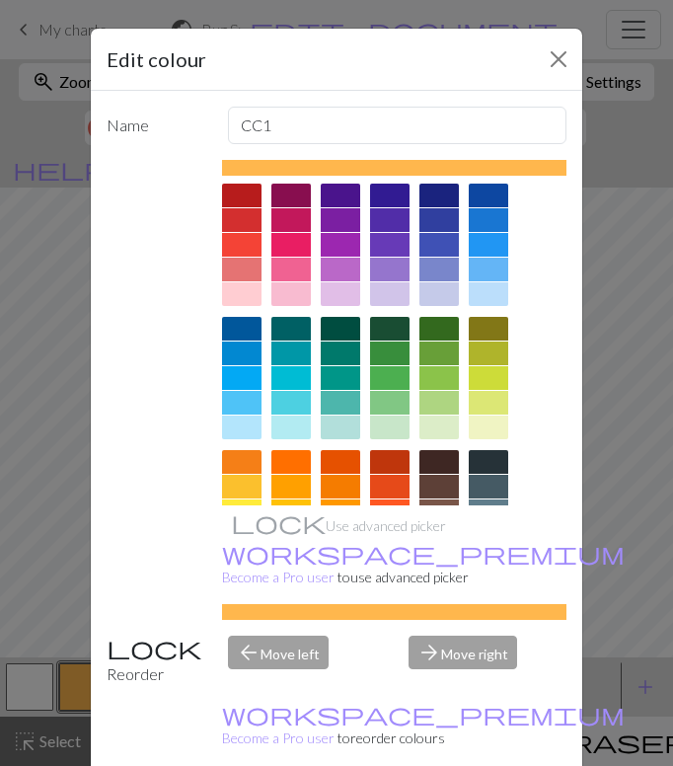
scroll to position [217, 0]
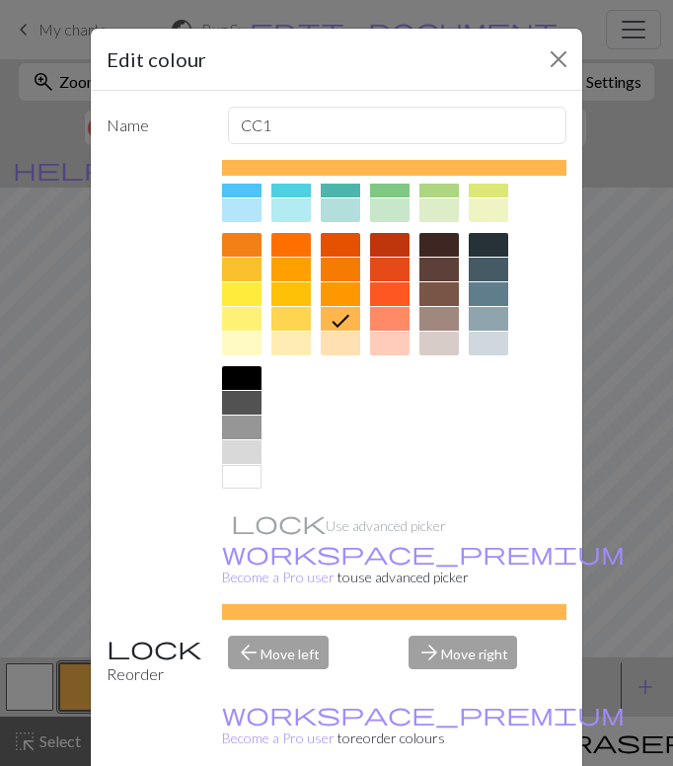
click at [244, 380] on div at bounding box center [241, 378] width 39 height 24
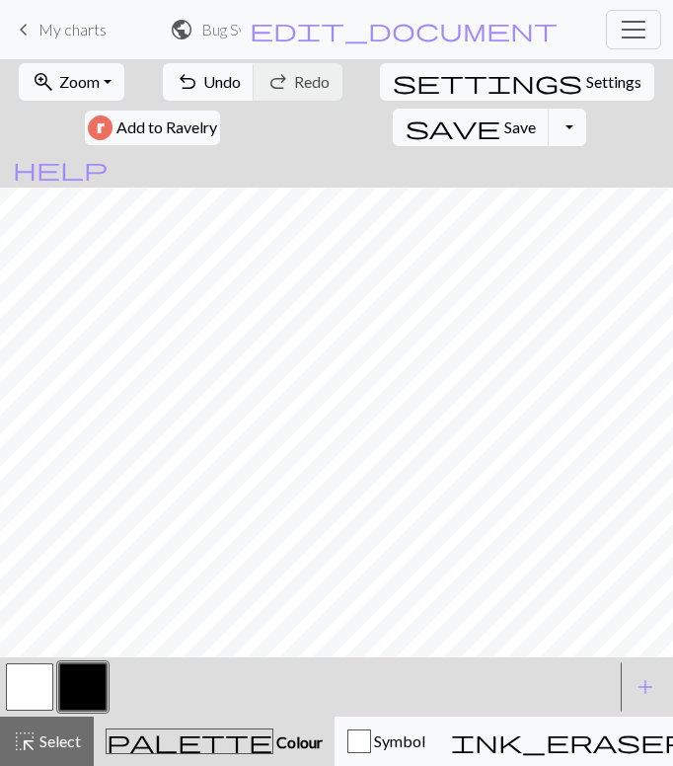
click at [76, 683] on button "button" at bounding box center [82, 686] width 47 height 47
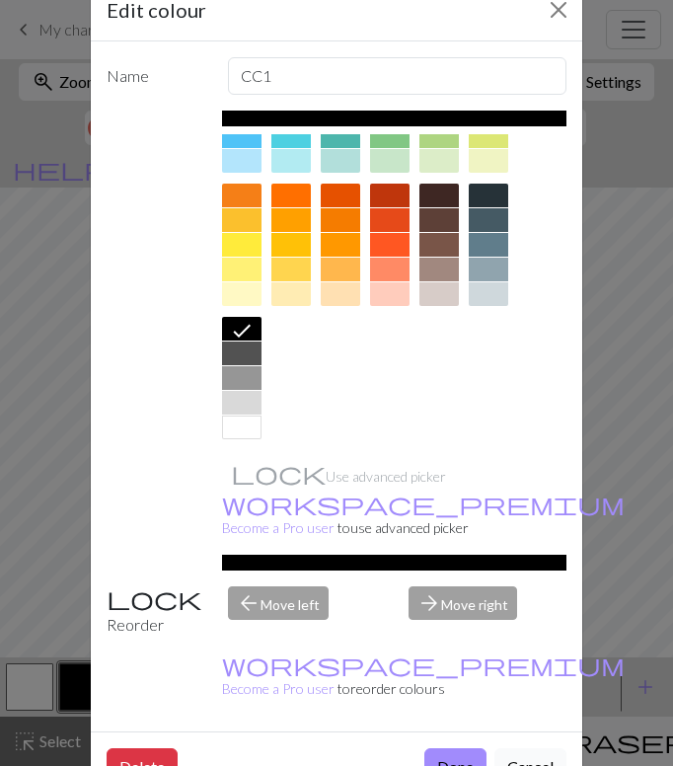
click at [527, 748] on button "Cancel" at bounding box center [531, 767] width 72 height 38
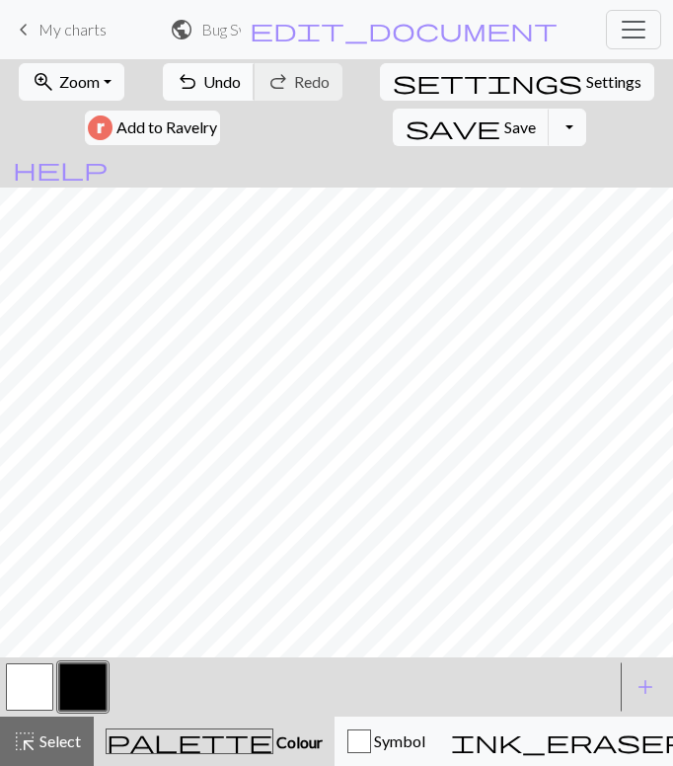
click at [203, 84] on span "Undo" at bounding box center [222, 81] width 38 height 19
click at [172, 70] on button "undo Undo Undo" at bounding box center [209, 82] width 92 height 38
click at [203, 79] on span "Undo" at bounding box center [222, 81] width 38 height 19
click at [203, 85] on span "Undo" at bounding box center [222, 81] width 38 height 19
click at [203, 86] on span "Undo" at bounding box center [222, 81] width 38 height 19
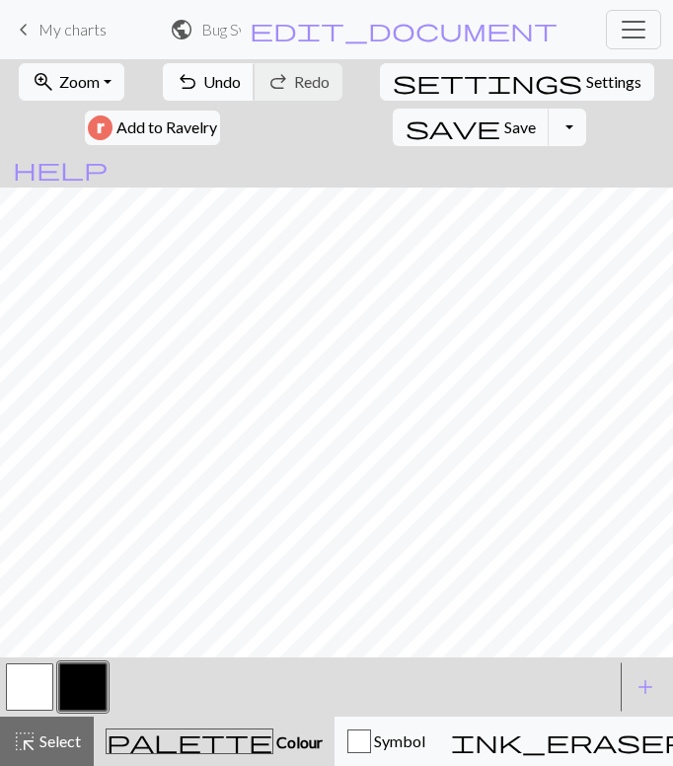
click at [163, 76] on button "undo Undo Undo" at bounding box center [209, 82] width 92 height 38
click at [35, 685] on button "button" at bounding box center [29, 686] width 47 height 47
click at [95, 673] on button "button" at bounding box center [82, 686] width 47 height 47
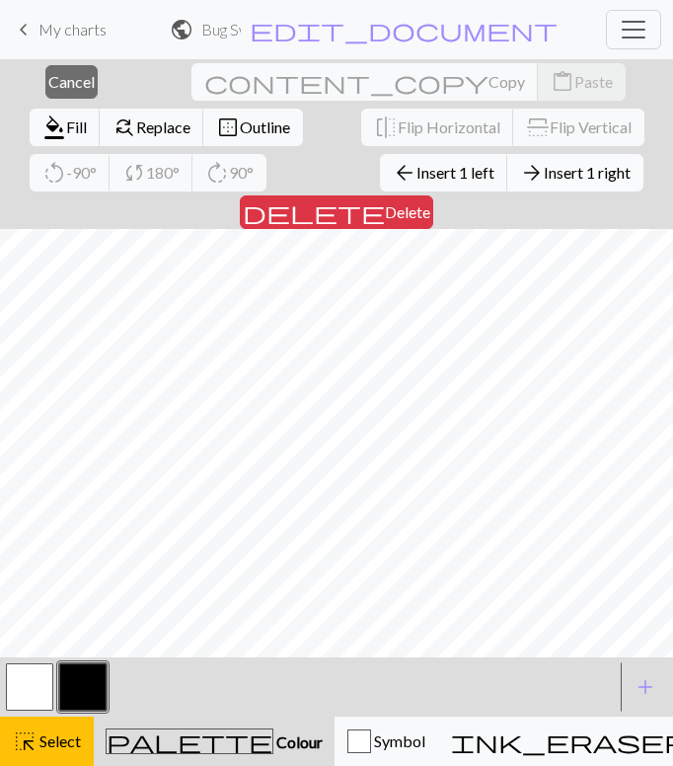
click at [544, 179] on span "Insert 1 right" at bounding box center [587, 172] width 87 height 19
click at [544, 180] on span "Insert 1 right" at bounding box center [587, 172] width 87 height 19
click at [544, 164] on span "Insert 1 right" at bounding box center [587, 172] width 87 height 19
click at [507, 184] on button "arrow_forward Insert 1 right" at bounding box center [575, 173] width 136 height 38
click at [544, 176] on span "Insert 1 right" at bounding box center [587, 172] width 87 height 19
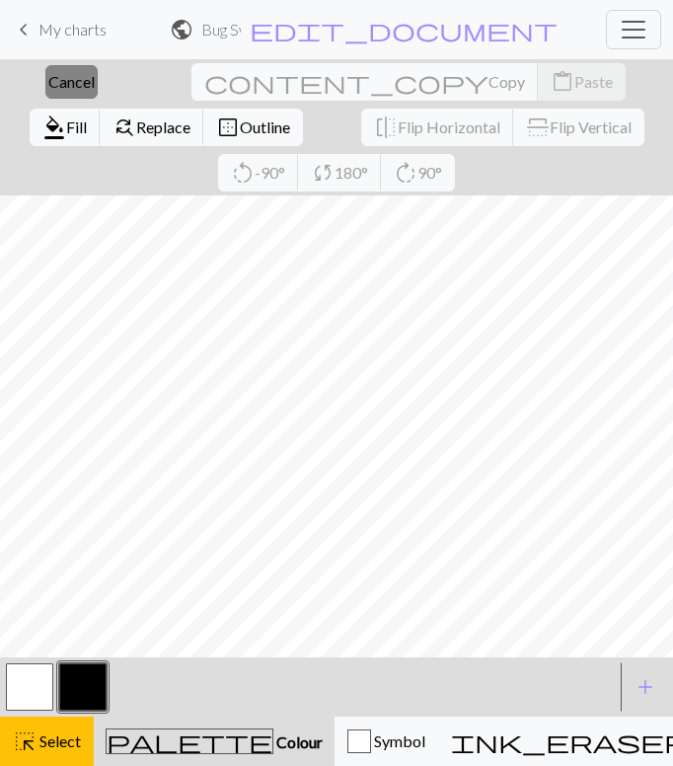
click at [68, 78] on span "Cancel" at bounding box center [71, 81] width 46 height 19
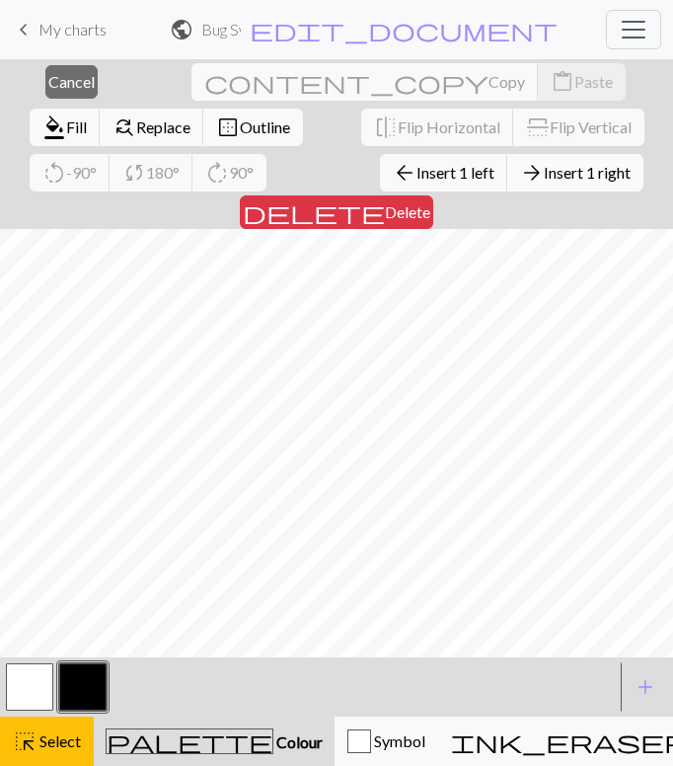
click at [544, 171] on span "Insert 1 right" at bounding box center [587, 172] width 87 height 19
click at [507, 160] on button "arrow_forward Insert 1 right" at bounding box center [575, 173] width 136 height 38
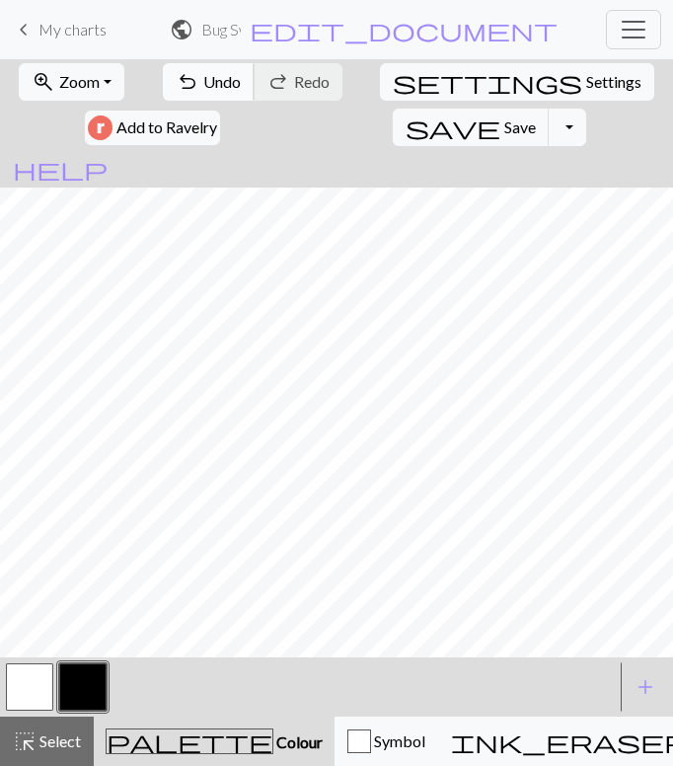
click at [203, 73] on span "Undo" at bounding box center [222, 81] width 38 height 19
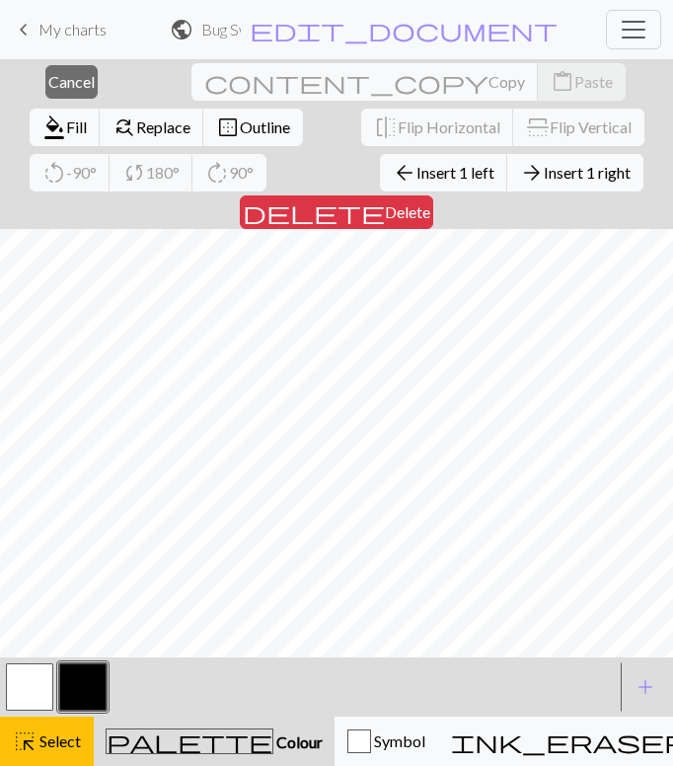
click at [507, 159] on button "arrow_forward Insert 1 right" at bounding box center [575, 173] width 136 height 38
click at [544, 164] on span "Insert 1 right" at bounding box center [587, 172] width 87 height 19
click at [507, 159] on button "arrow_forward Insert 1 right" at bounding box center [575, 173] width 136 height 38
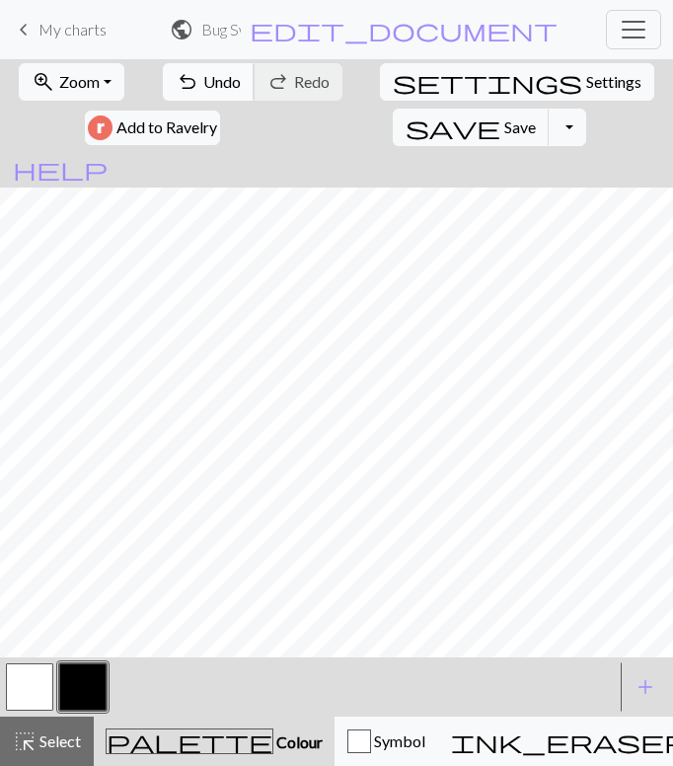
click at [203, 75] on span "Undo" at bounding box center [222, 81] width 38 height 19
click at [13, 678] on button "button" at bounding box center [29, 686] width 47 height 47
click at [83, 686] on button "button" at bounding box center [82, 686] width 47 height 47
click at [39, 680] on button "button" at bounding box center [29, 686] width 47 height 47
click at [81, 683] on button "button" at bounding box center [82, 686] width 47 height 47
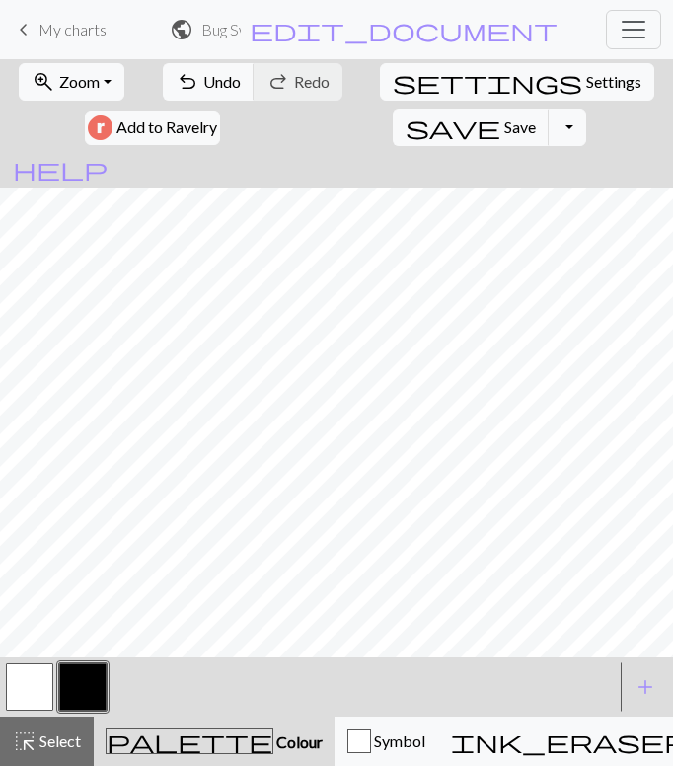
click at [29, 687] on button "button" at bounding box center [29, 686] width 47 height 47
click at [176, 78] on span "undo" at bounding box center [188, 82] width 24 height 28
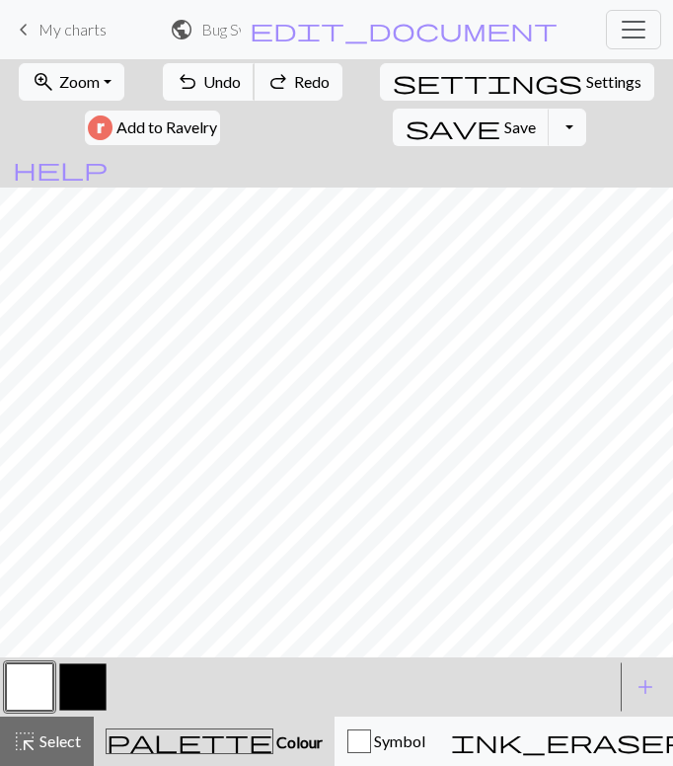
click at [176, 78] on span "undo" at bounding box center [188, 82] width 24 height 28
click at [95, 692] on button "button" at bounding box center [82, 686] width 47 height 47
click at [52, 687] on button "button" at bounding box center [29, 686] width 47 height 47
click at [78, 691] on button "button" at bounding box center [82, 686] width 47 height 47
click at [34, 687] on button "button" at bounding box center [29, 686] width 47 height 47
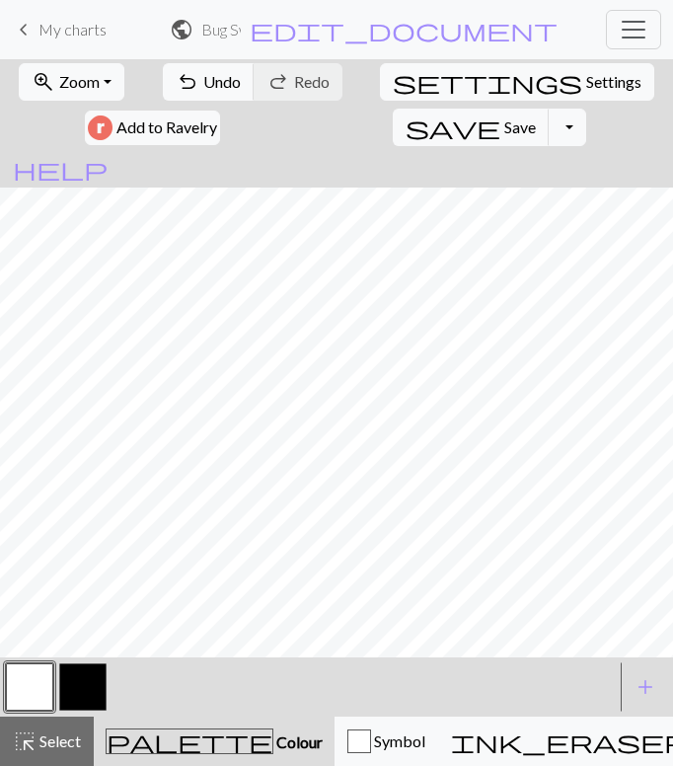
click at [89, 676] on button "button" at bounding box center [82, 686] width 47 height 47
click at [536, 117] on span "Save" at bounding box center [521, 126] width 32 height 19
click at [76, 31] on span "My charts" at bounding box center [73, 29] width 68 height 19
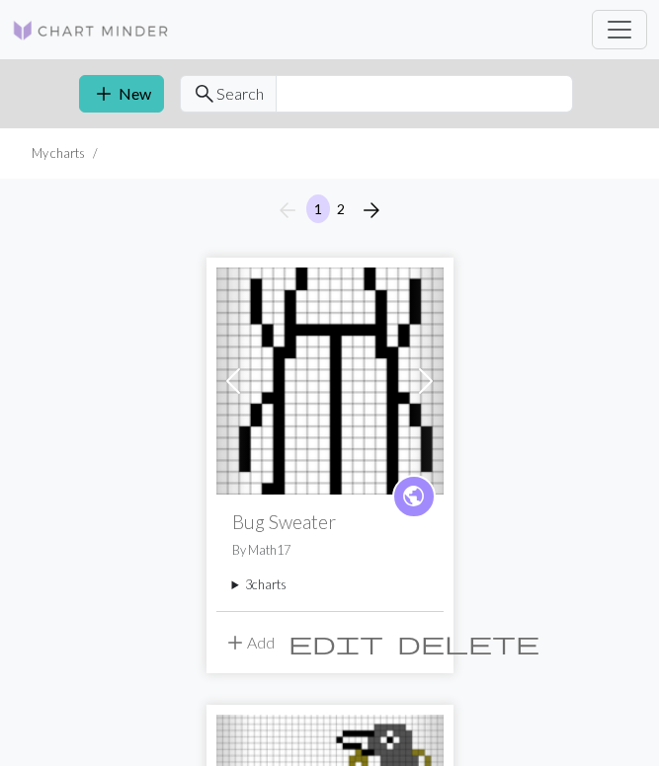
click at [262, 644] on button "add Add" at bounding box center [248, 643] width 65 height 38
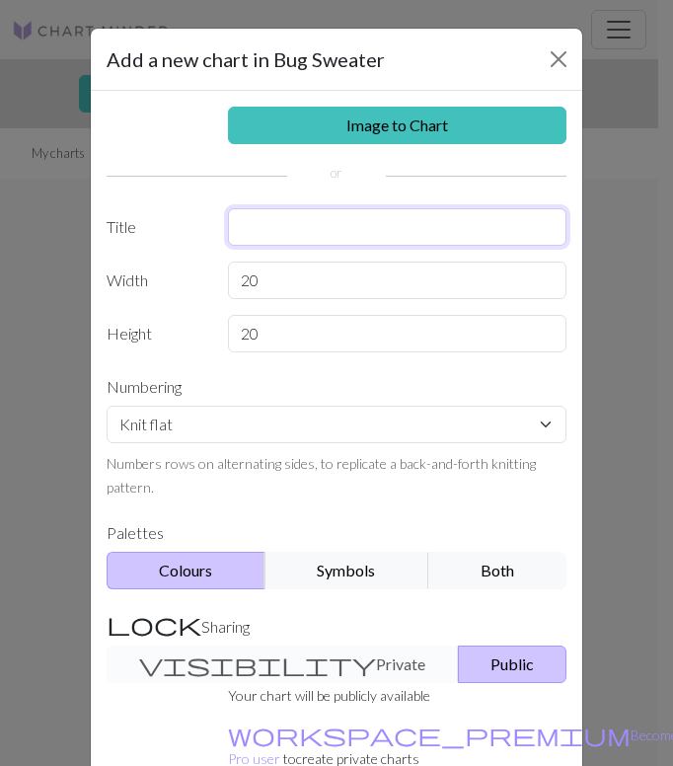
click at [442, 233] on input "text" at bounding box center [398, 227] width 340 height 38
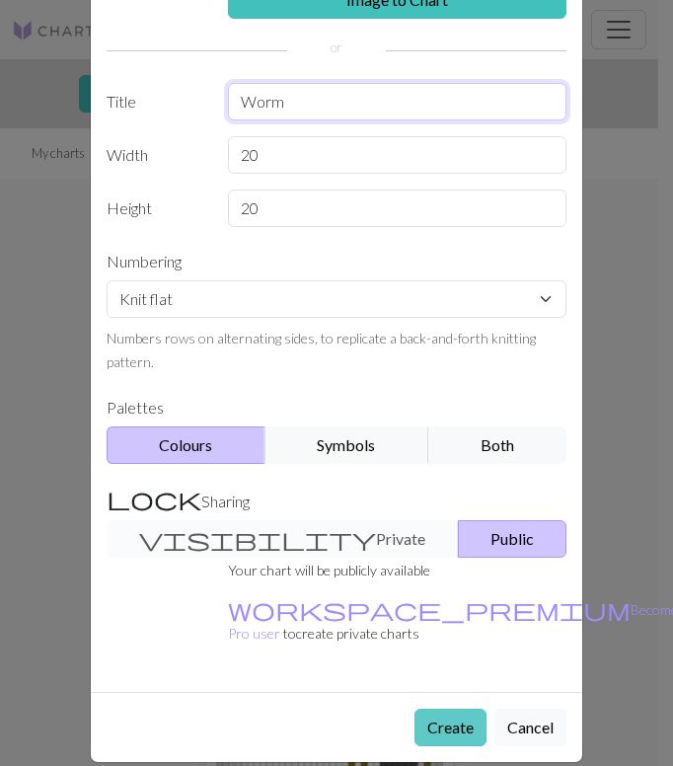
type input "Worm"
click at [435, 709] on button "Create" at bounding box center [451, 728] width 72 height 38
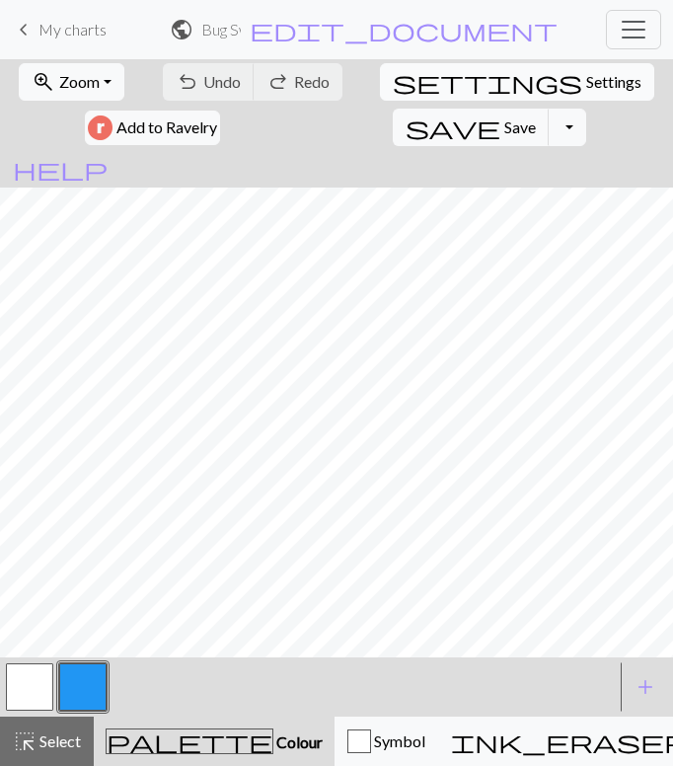
click at [586, 76] on span "Settings" at bounding box center [613, 82] width 55 height 24
select select "aran"
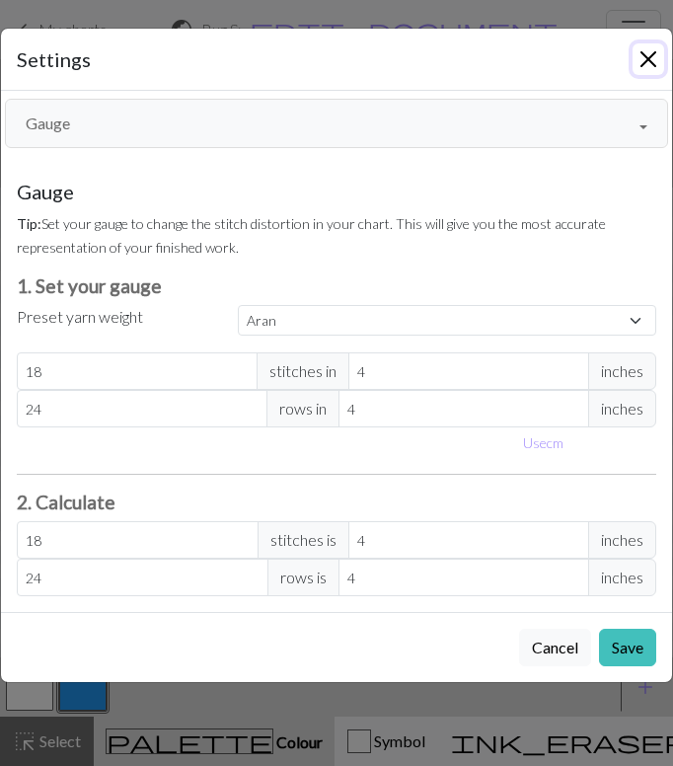
click at [651, 52] on button "Close" at bounding box center [649, 59] width 32 height 32
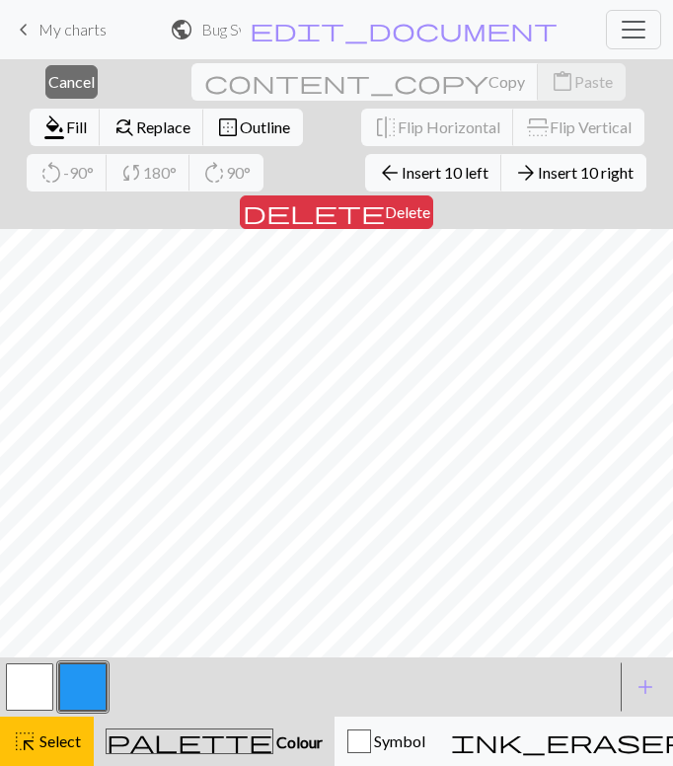
click at [538, 180] on span "Insert 10 right" at bounding box center [586, 172] width 96 height 19
click at [69, 73] on span "Cancel" at bounding box center [71, 81] width 46 height 19
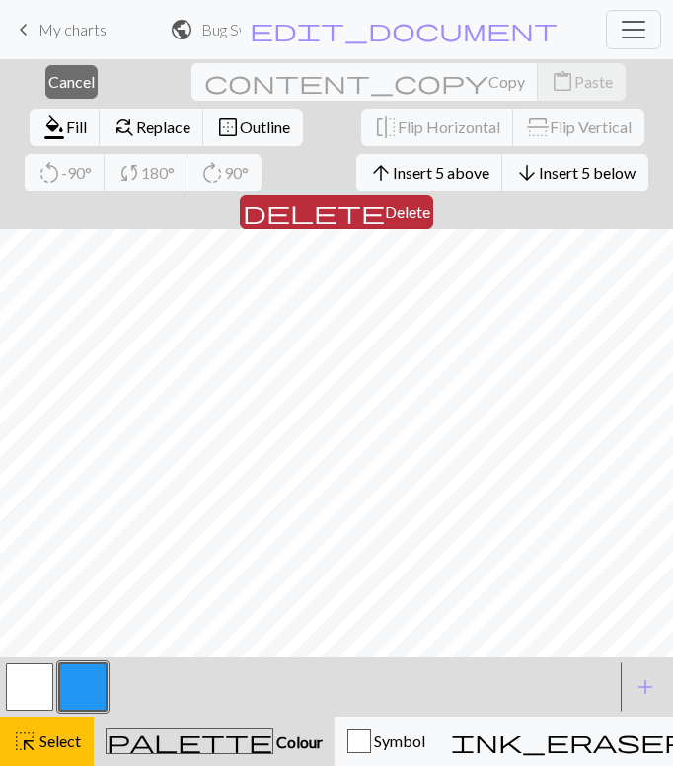
click at [430, 202] on span "Delete" at bounding box center [407, 211] width 45 height 19
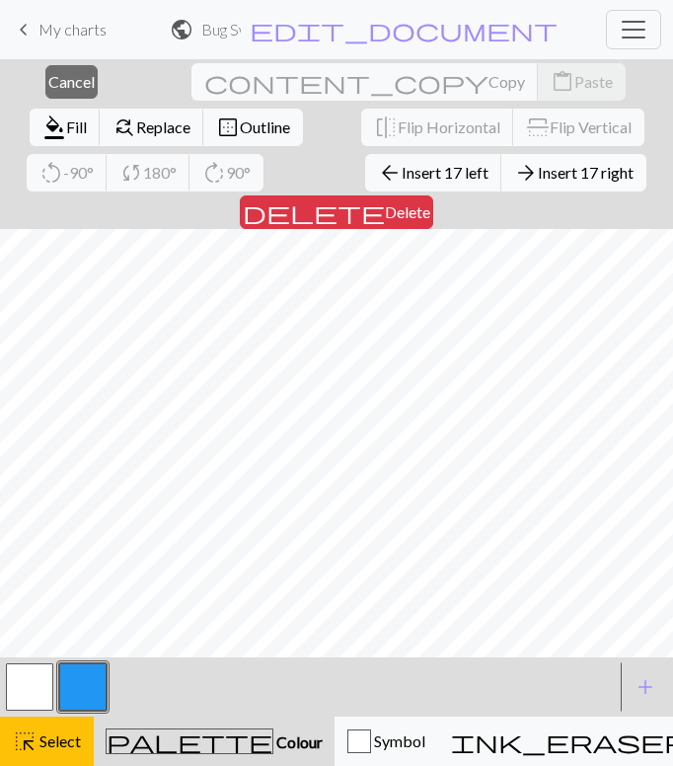
click at [538, 171] on span "Insert 17 right" at bounding box center [586, 172] width 96 height 19
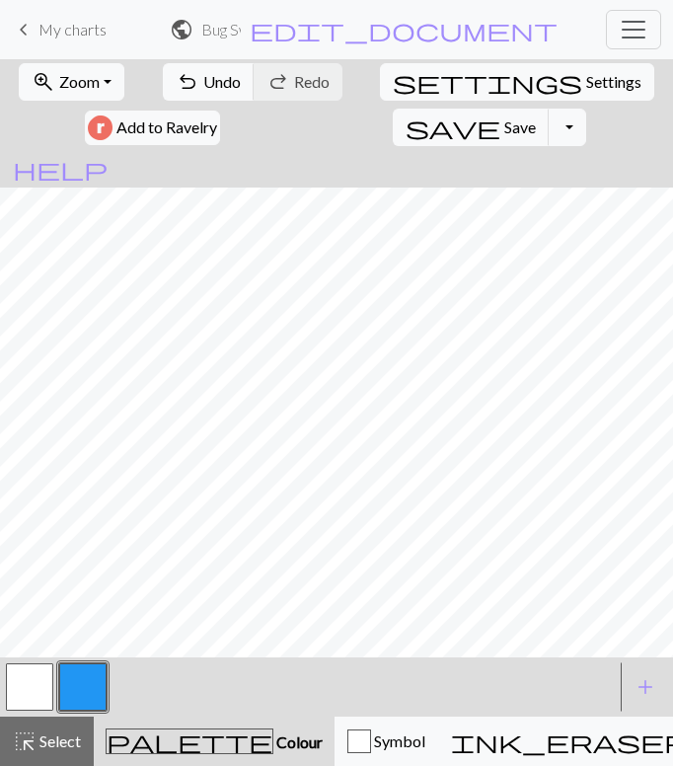
click at [38, 688] on button "button" at bounding box center [29, 686] width 47 height 47
click at [96, 686] on button "button" at bounding box center [82, 686] width 47 height 47
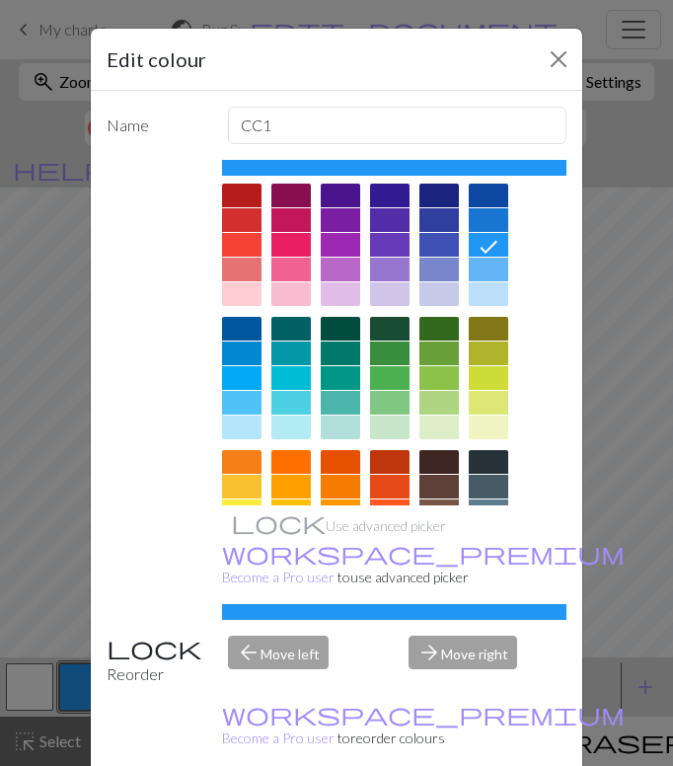
scroll to position [217, 0]
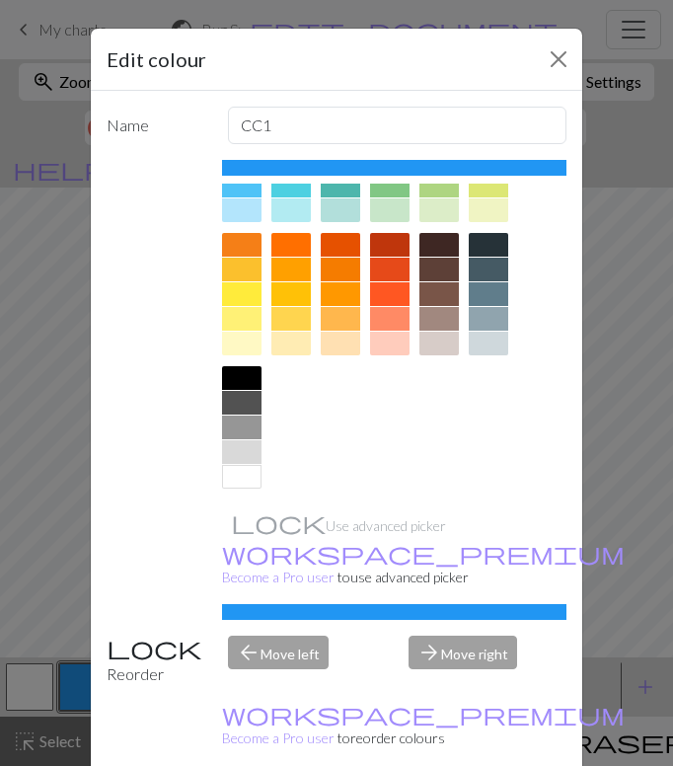
click at [382, 347] on div at bounding box center [389, 344] width 39 height 24
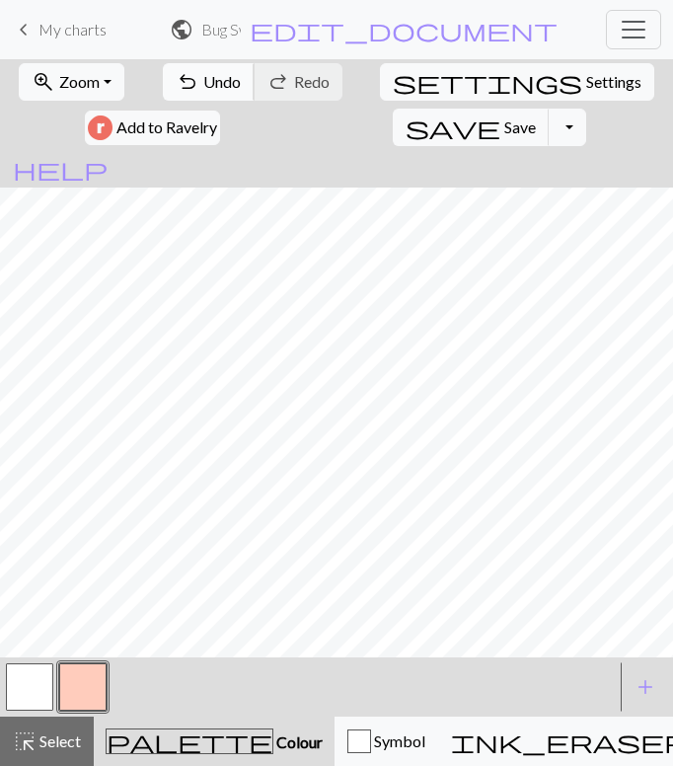
click at [203, 81] on span "Undo" at bounding box center [222, 81] width 38 height 19
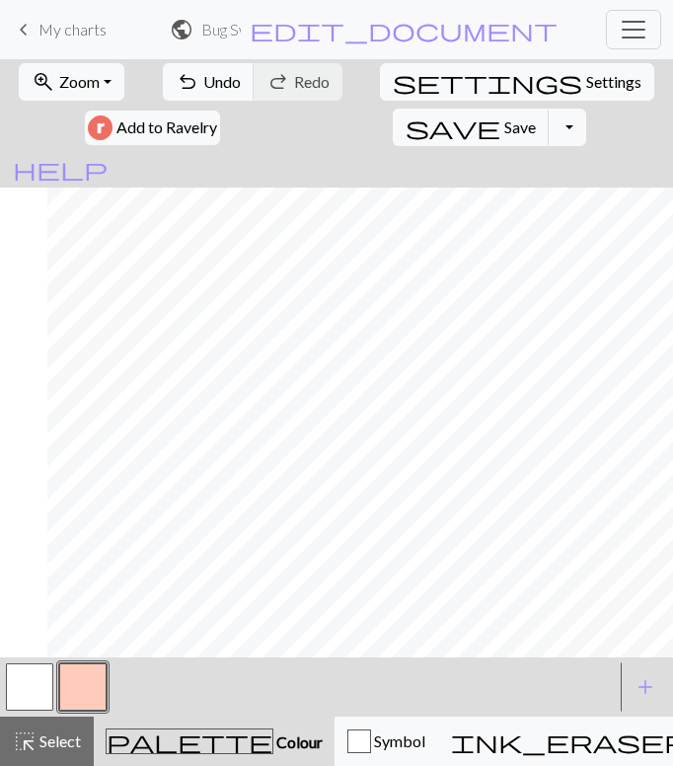
scroll to position [0, 330]
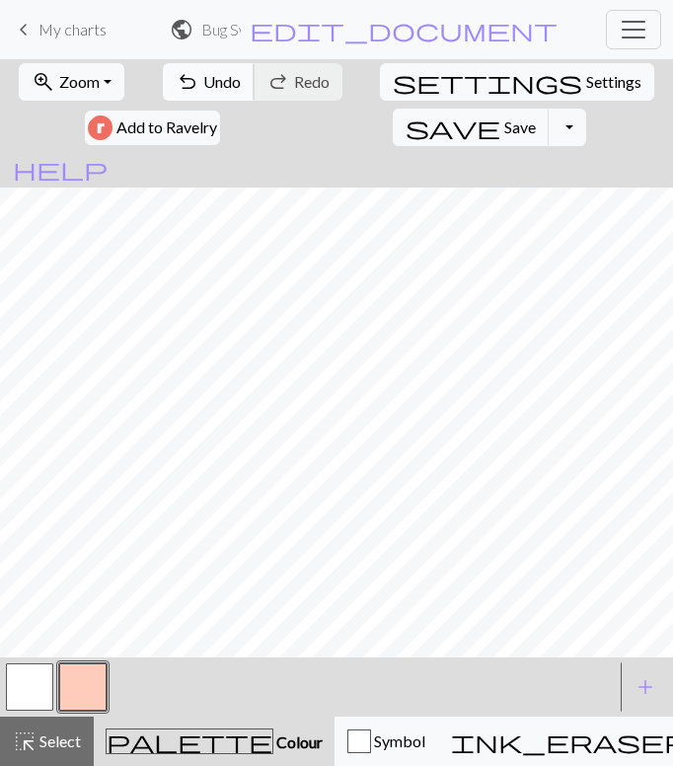
click at [168, 91] on button "undo Undo Undo" at bounding box center [209, 82] width 92 height 38
click at [55, 680] on div at bounding box center [29, 687] width 53 height 53
click at [21, 686] on button "button" at bounding box center [29, 686] width 47 height 47
click at [86, 687] on button "button" at bounding box center [82, 686] width 47 height 47
click at [24, 692] on button "button" at bounding box center [29, 686] width 47 height 47
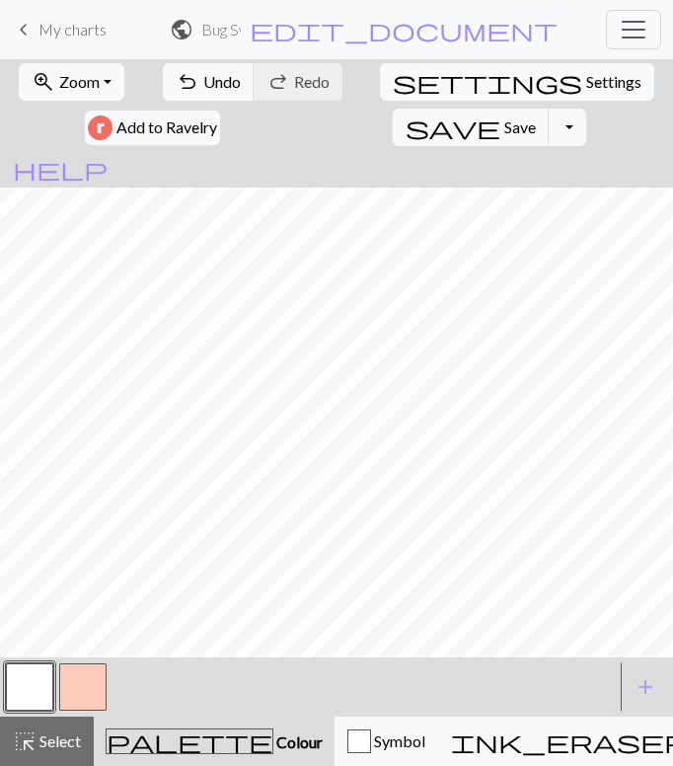
click at [72, 677] on button "button" at bounding box center [82, 686] width 47 height 47
click at [31, 680] on button "button" at bounding box center [29, 686] width 47 height 47
click at [203, 82] on span "Undo" at bounding box center [222, 81] width 38 height 19
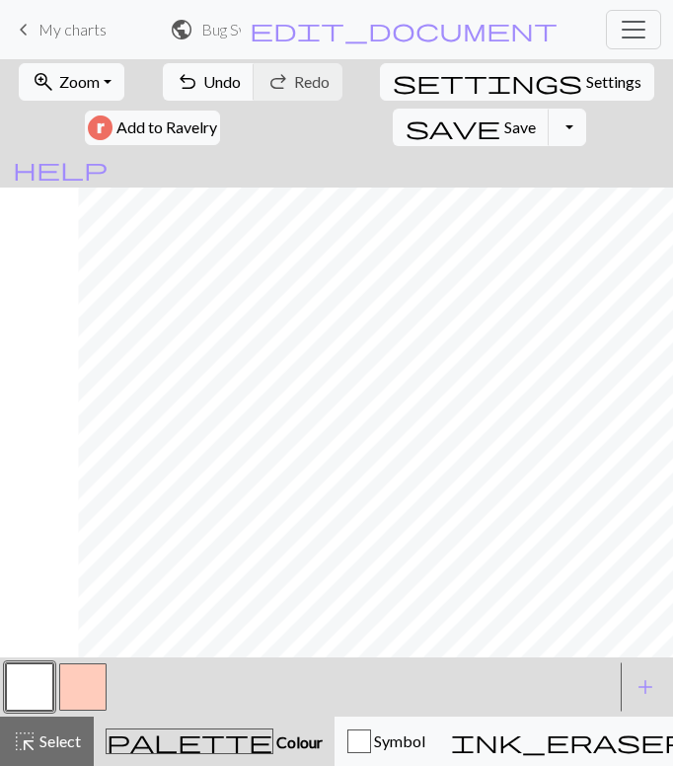
scroll to position [0, 680]
click at [83, 681] on button "button" at bounding box center [82, 686] width 47 height 47
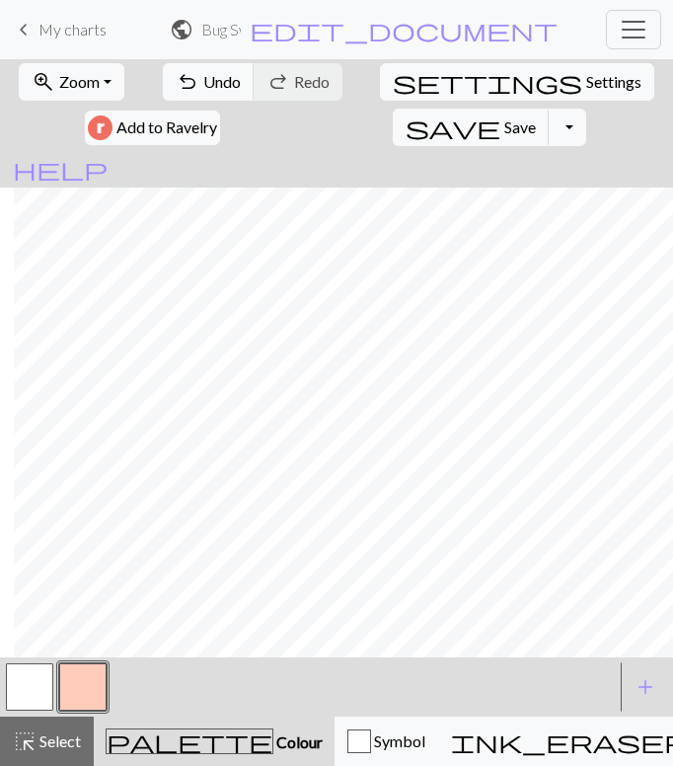
click at [28, 680] on button "button" at bounding box center [29, 686] width 47 height 47
click at [74, 674] on button "button" at bounding box center [82, 686] width 47 height 47
click at [203, 72] on span "Undo" at bounding box center [222, 81] width 38 height 19
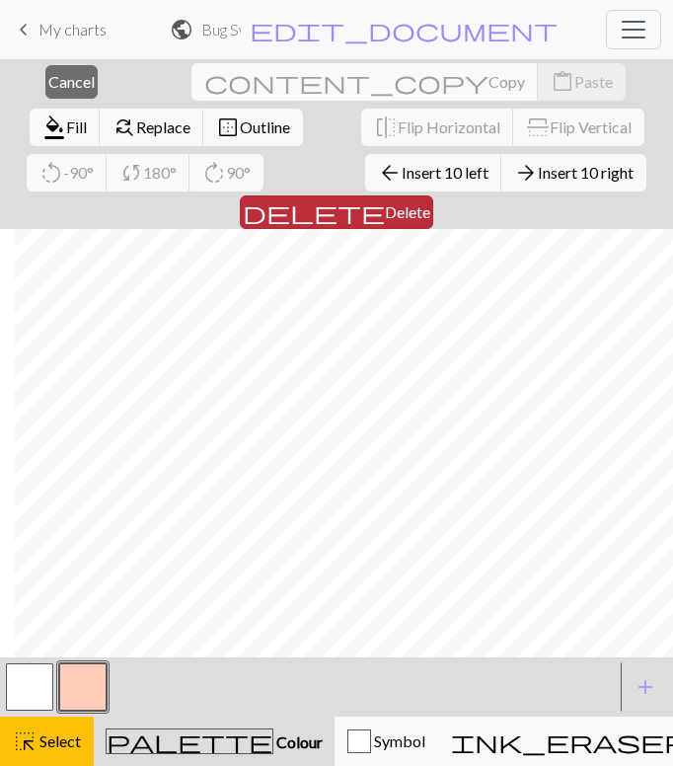
click at [433, 195] on button "delete Delete" at bounding box center [337, 212] width 194 height 34
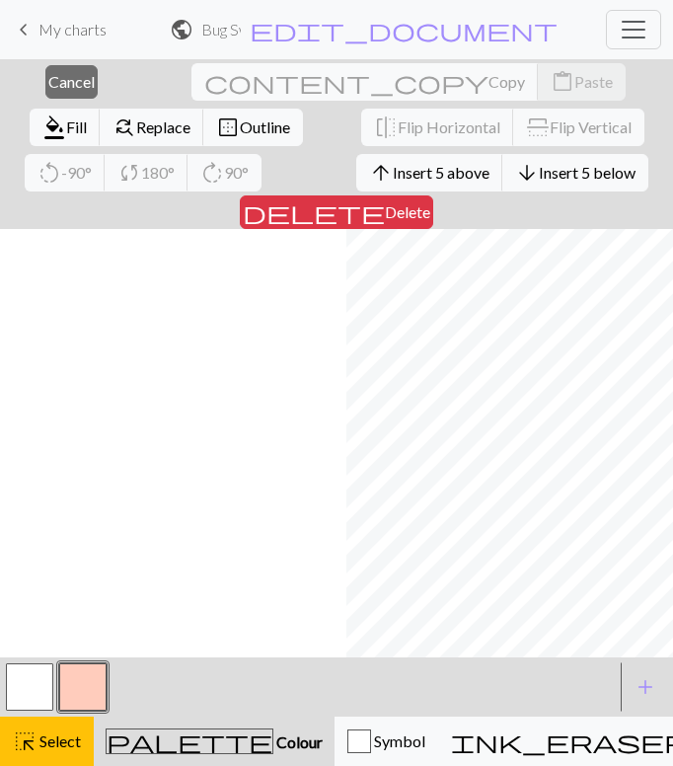
scroll to position [0, 418]
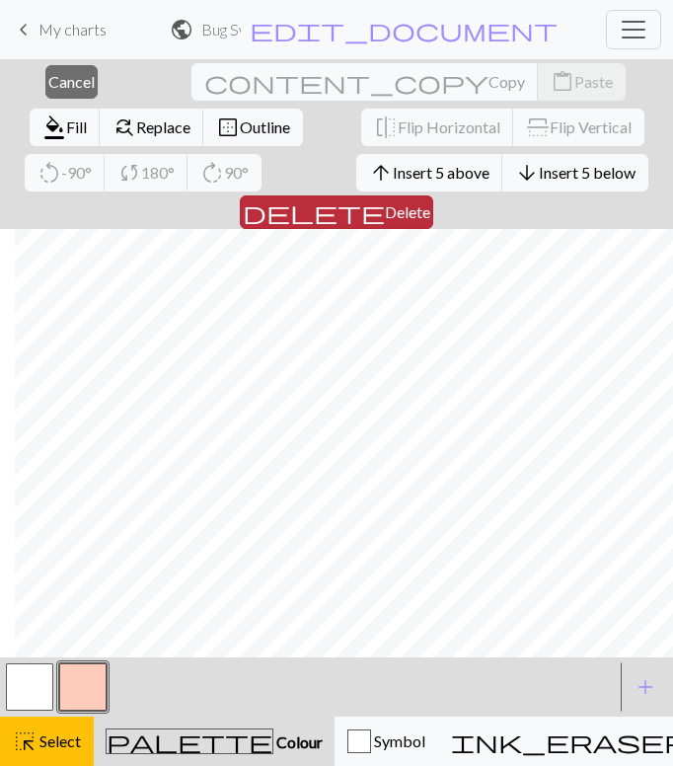
click at [430, 202] on span "Delete" at bounding box center [407, 211] width 45 height 19
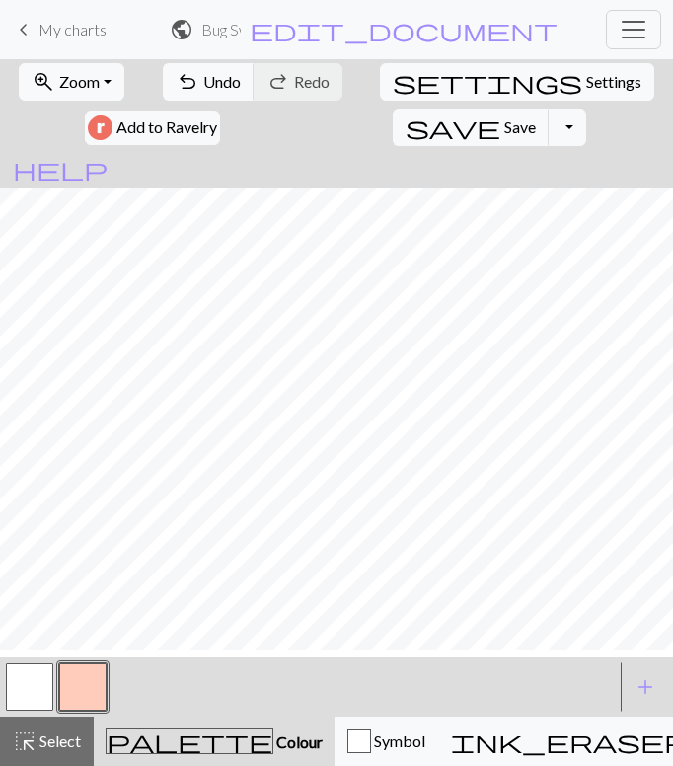
scroll to position [0, 403]
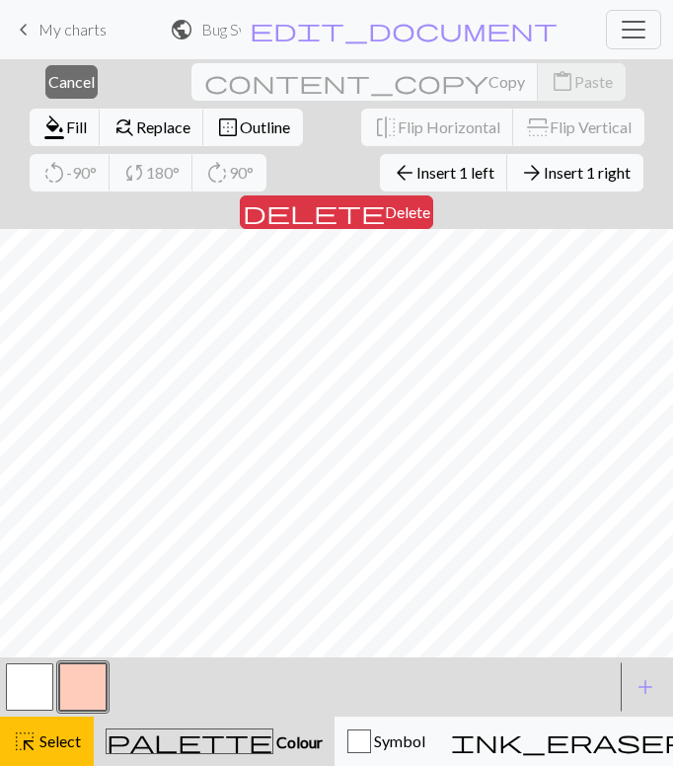
click at [507, 187] on button "arrow_forward Insert 1 right" at bounding box center [575, 173] width 136 height 38
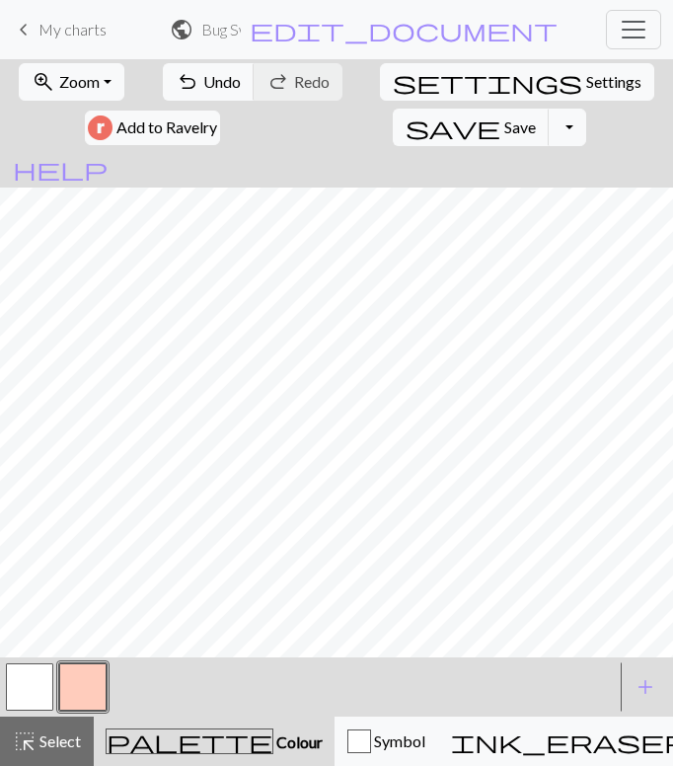
scroll to position [0, 0]
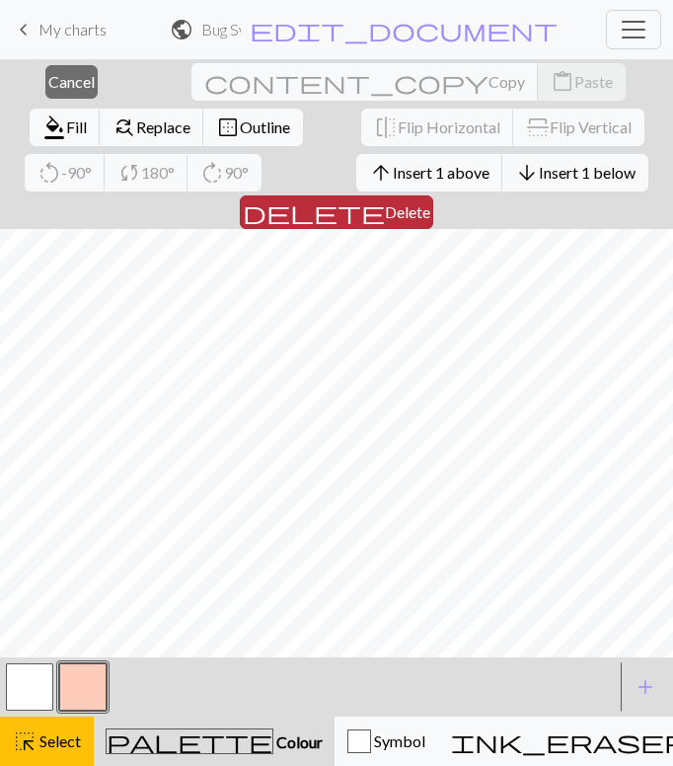
click at [430, 202] on span "Delete" at bounding box center [407, 211] width 45 height 19
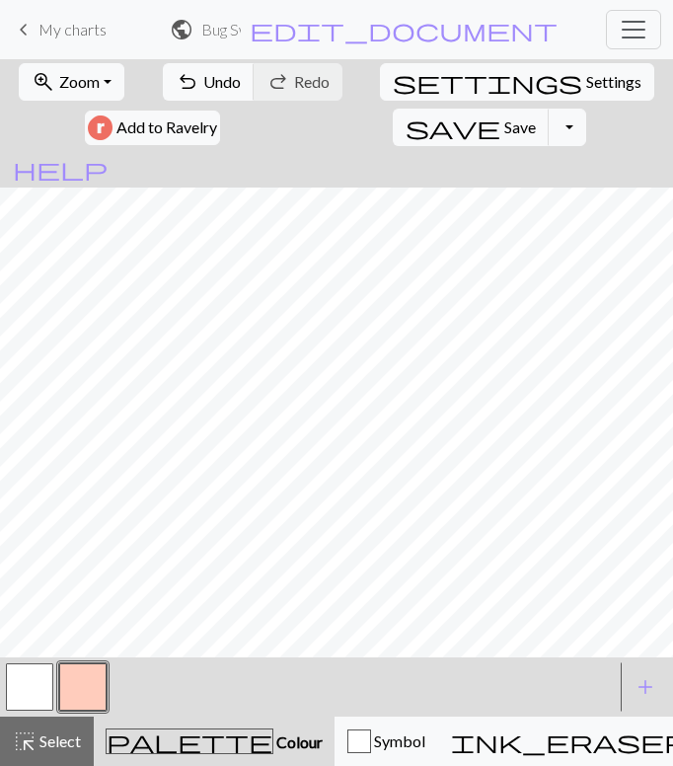
click at [91, 678] on button "button" at bounding box center [82, 686] width 47 height 47
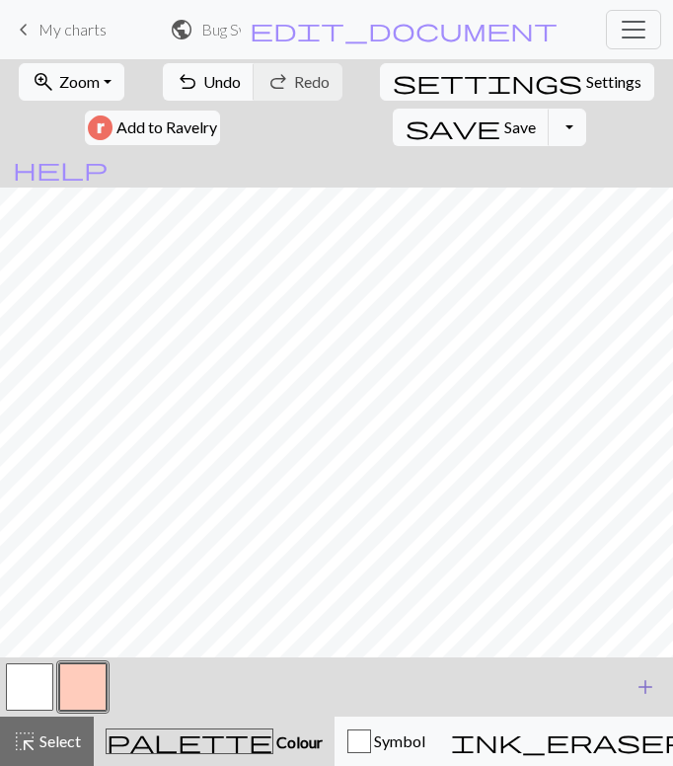
click at [641, 687] on span "add" at bounding box center [646, 687] width 24 height 28
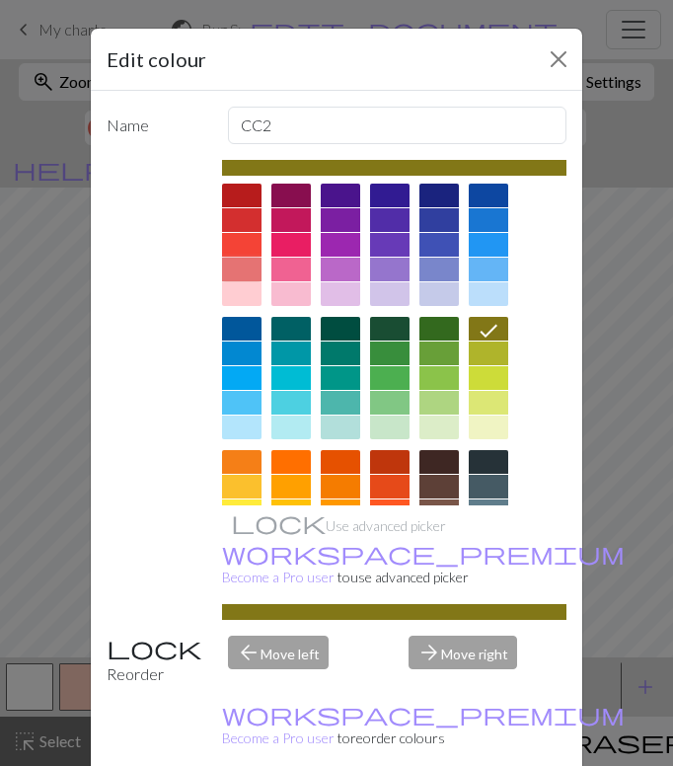
click at [237, 266] on div at bounding box center [241, 270] width 39 height 24
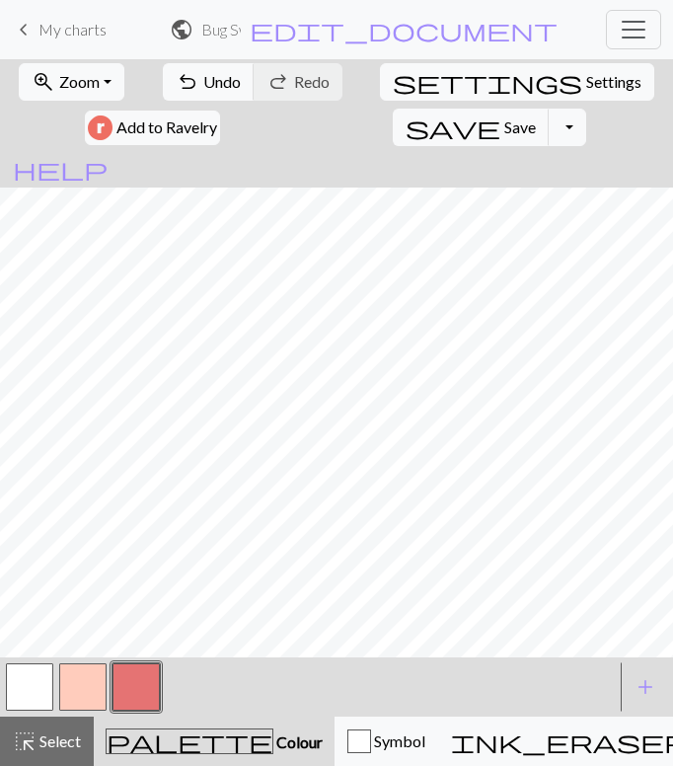
click at [146, 692] on button "button" at bounding box center [136, 686] width 47 height 47
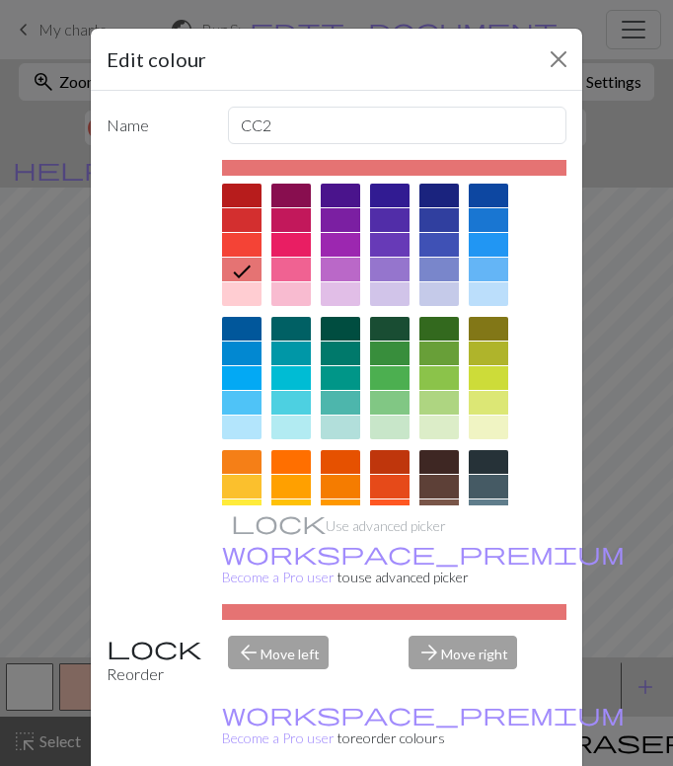
scroll to position [217, 0]
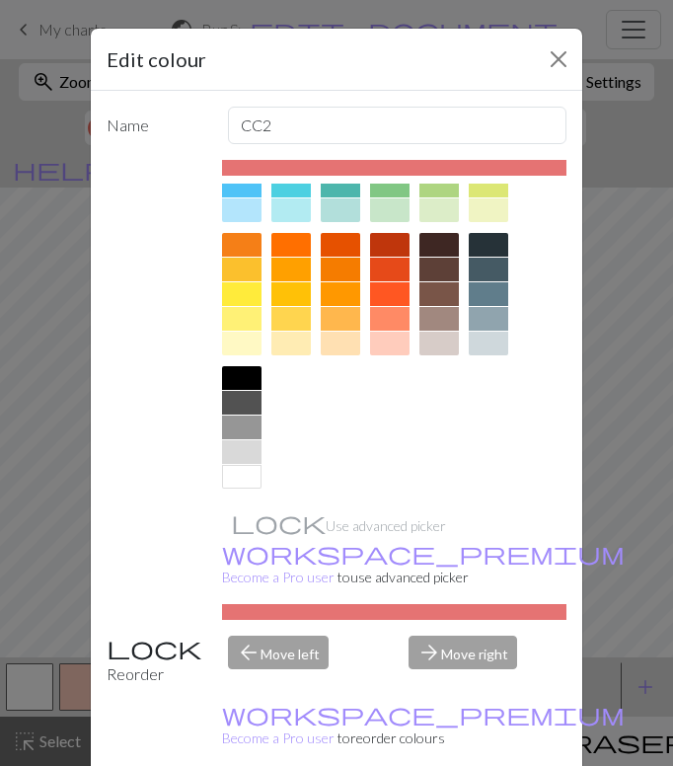
click at [430, 345] on div at bounding box center [439, 344] width 39 height 24
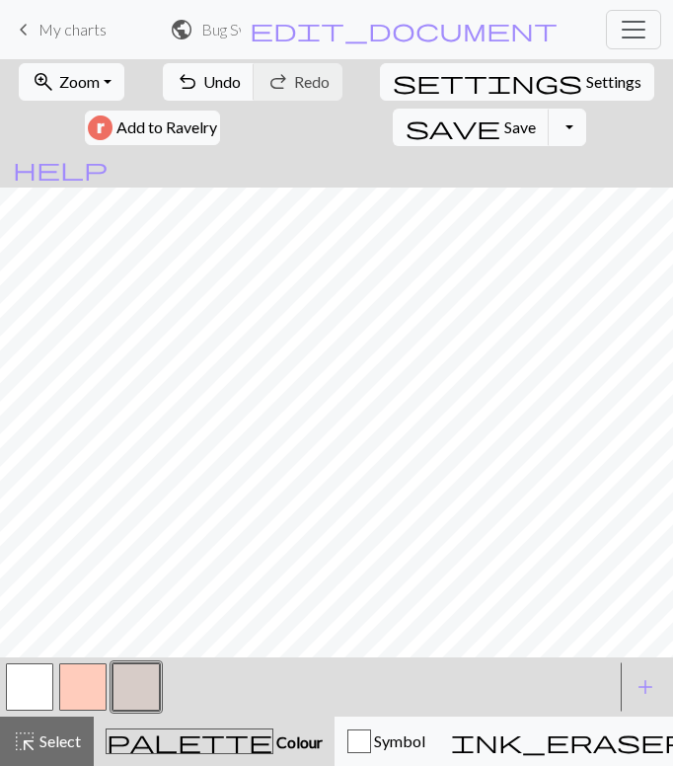
click at [161, 62] on div "undo Undo Undo redo Redo Redo" at bounding box center [253, 81] width 184 height 45
click at [203, 81] on span "Undo" at bounding box center [222, 81] width 38 height 19
click at [550, 109] on button "save Save Save" at bounding box center [471, 128] width 157 height 38
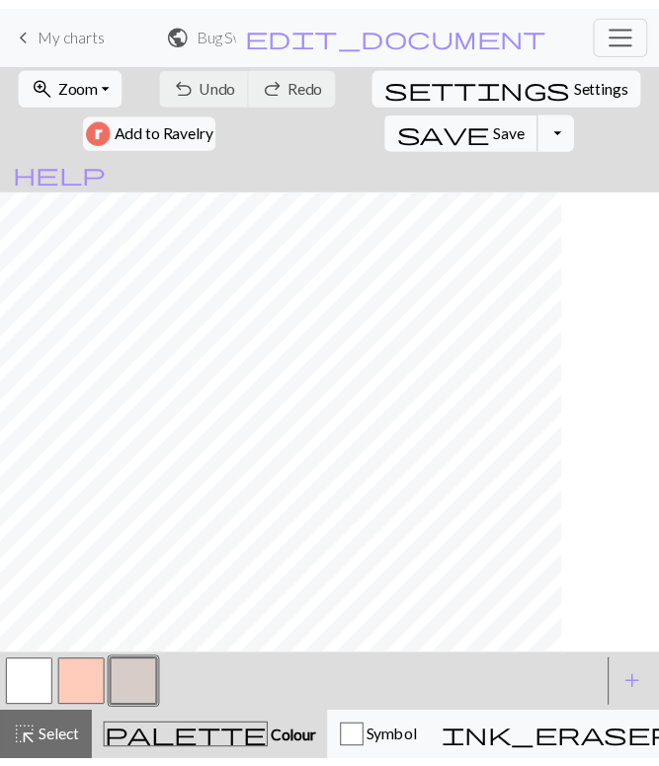
scroll to position [5, 0]
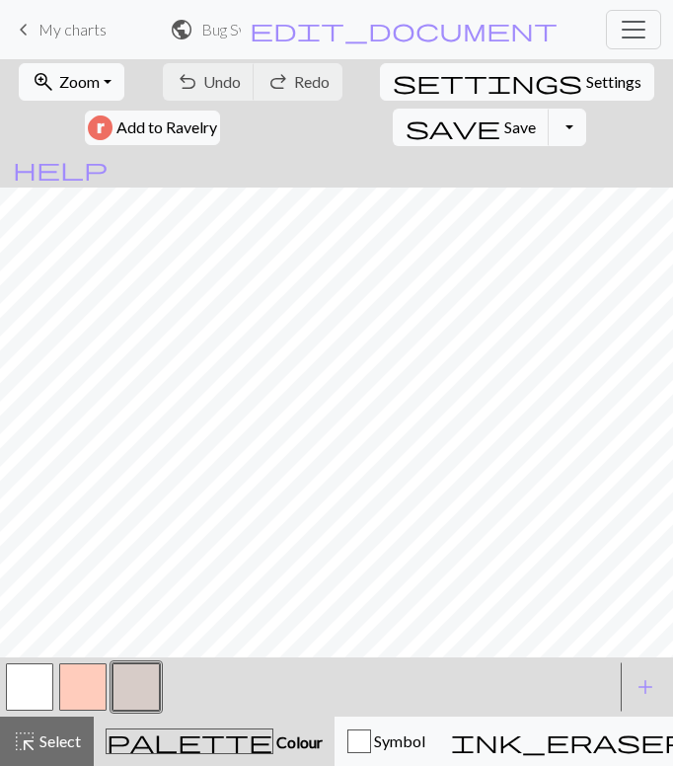
click at [64, 27] on span "My charts" at bounding box center [73, 29] width 68 height 19
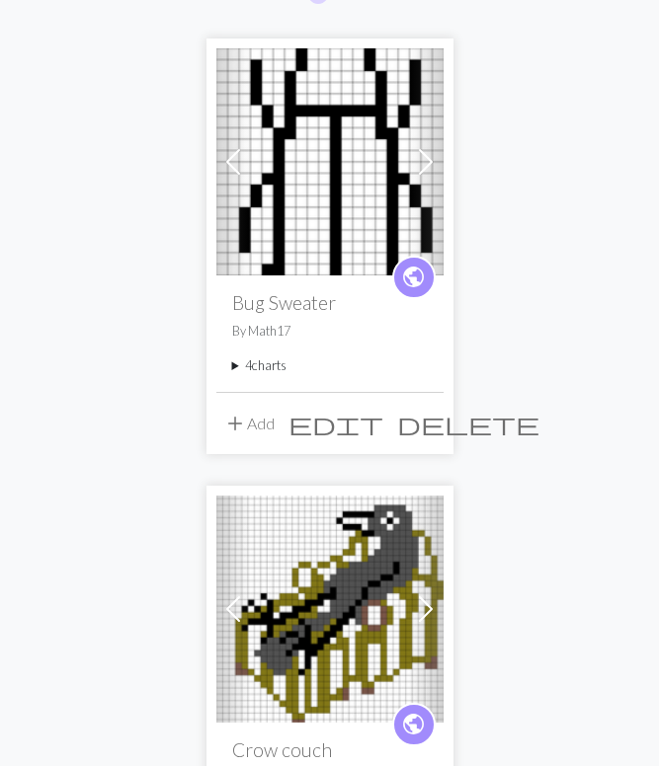
scroll to position [218, 0]
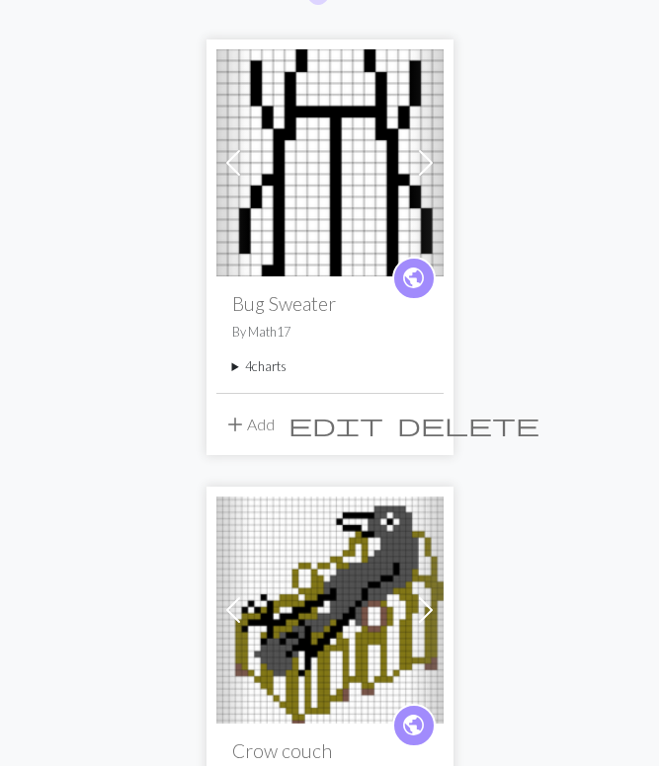
click at [423, 169] on span at bounding box center [426, 163] width 32 height 32
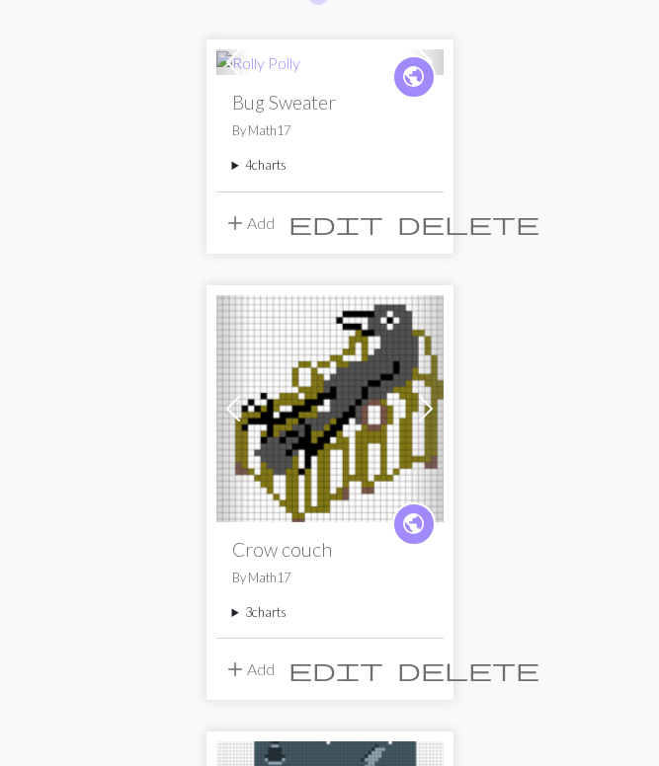
click at [301, 100] on h2 "Bug Sweater" at bounding box center [329, 102] width 195 height 23
click at [333, 69] on div at bounding box center [329, 62] width 227 height 26
click at [269, 65] on img at bounding box center [258, 63] width 84 height 24
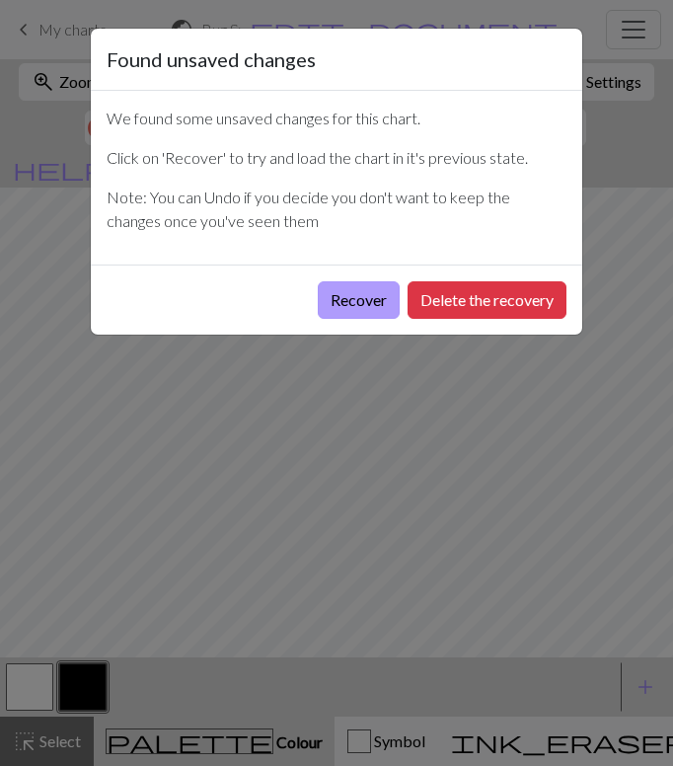
click at [385, 307] on button "Recover" at bounding box center [359, 300] width 82 height 38
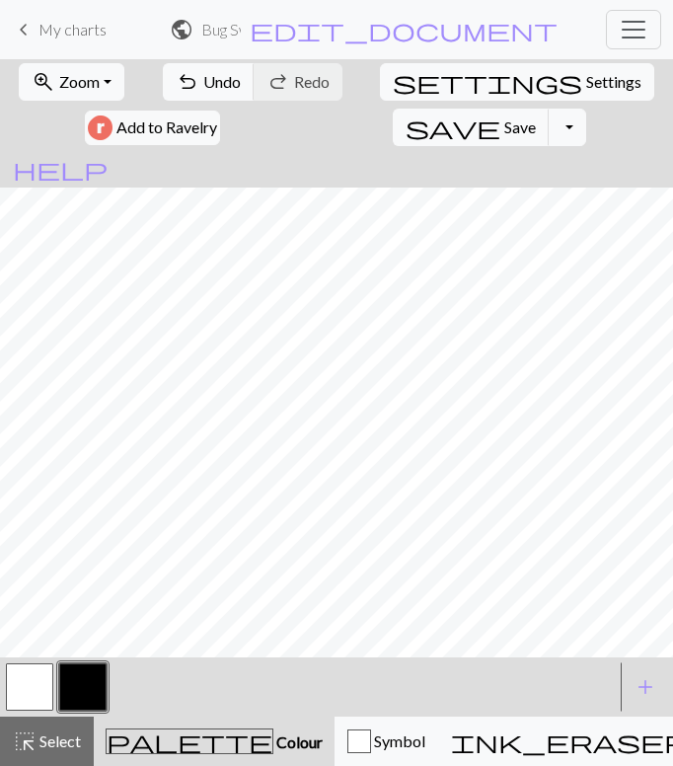
click at [242, 23] on h2 "Bug Sweater / [PERSON_NAME]" at bounding box center [221, 29] width 40 height 19
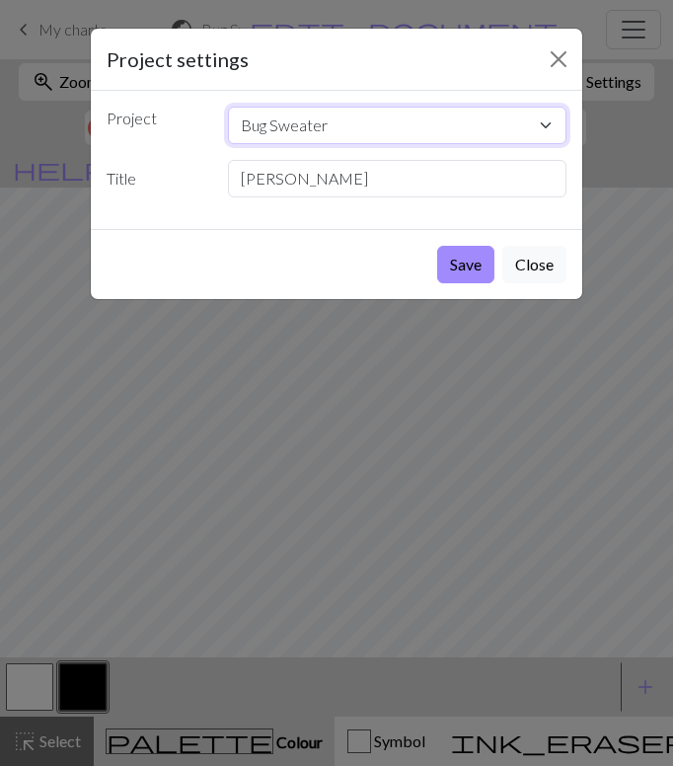
click at [382, 126] on select "Bug Sweater Crow couch Copy of Duck Vest Back Copy of Duck Vest ESF.Back ESF.Fr…" at bounding box center [398, 126] width 340 height 38
click at [187, 219] on div "Project Bug Sweater Crow couch Copy of Duck Vest Back Copy of Duck Vest ESF.Bac…" at bounding box center [337, 160] width 492 height 138
click at [537, 265] on button "Close" at bounding box center [535, 265] width 64 height 38
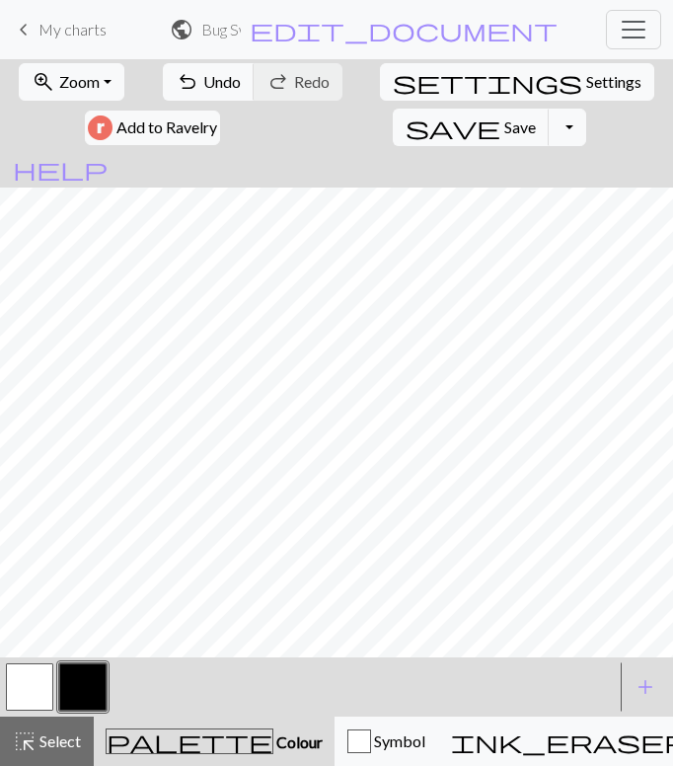
click at [90, 25] on span "My charts" at bounding box center [73, 29] width 68 height 19
click at [536, 117] on span "Save" at bounding box center [521, 126] width 32 height 19
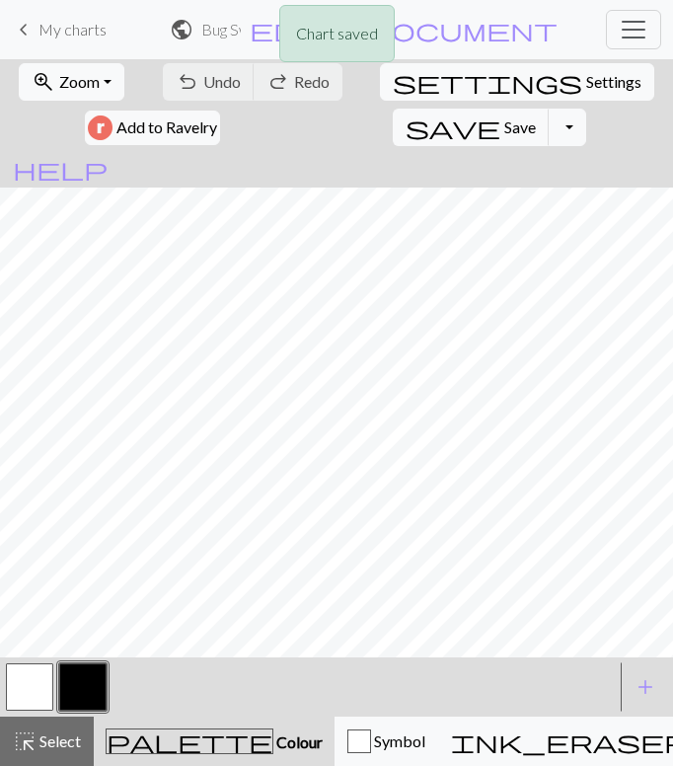
click at [89, 24] on div "Chart saved" at bounding box center [336, 39] width 673 height 78
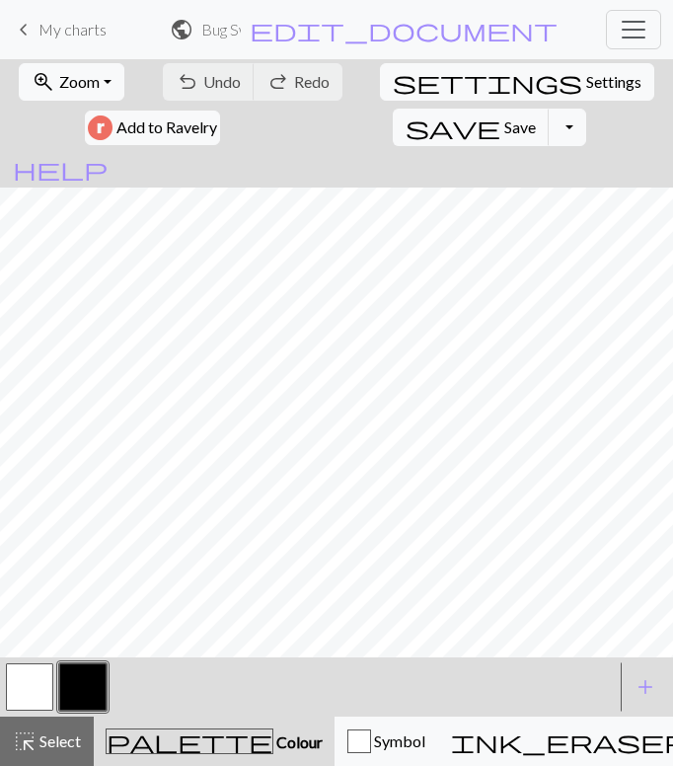
click at [56, 30] on span "My charts" at bounding box center [73, 29] width 68 height 19
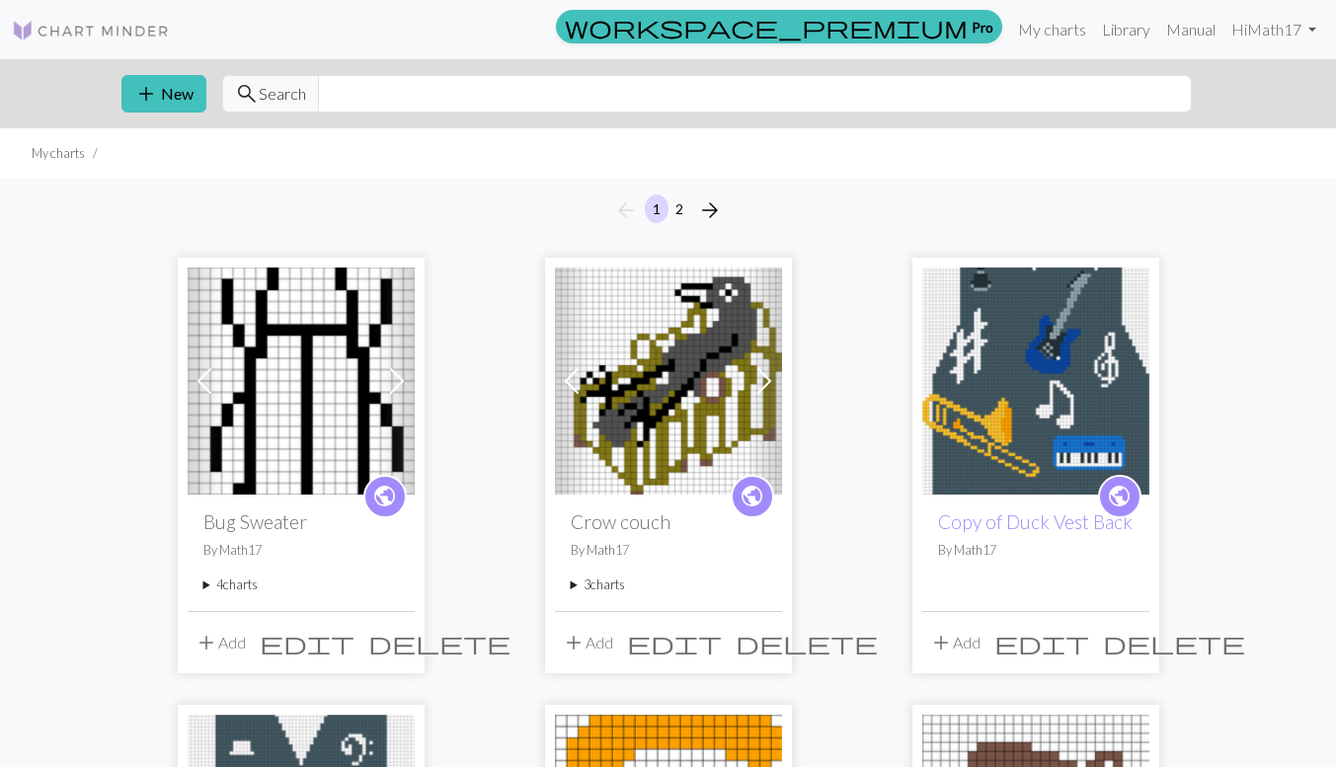
click at [321, 371] on img at bounding box center [301, 381] width 227 height 227
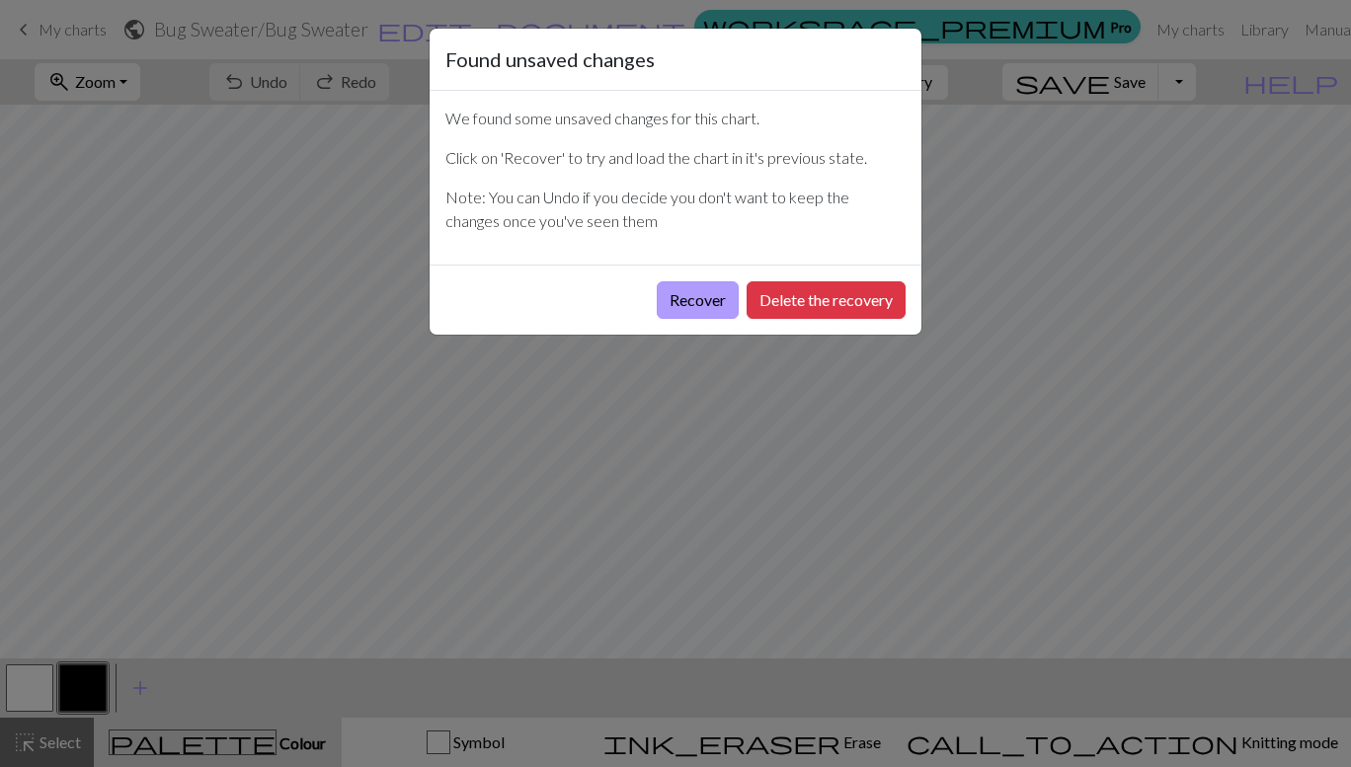
click at [678, 308] on button "Recover" at bounding box center [698, 300] width 82 height 38
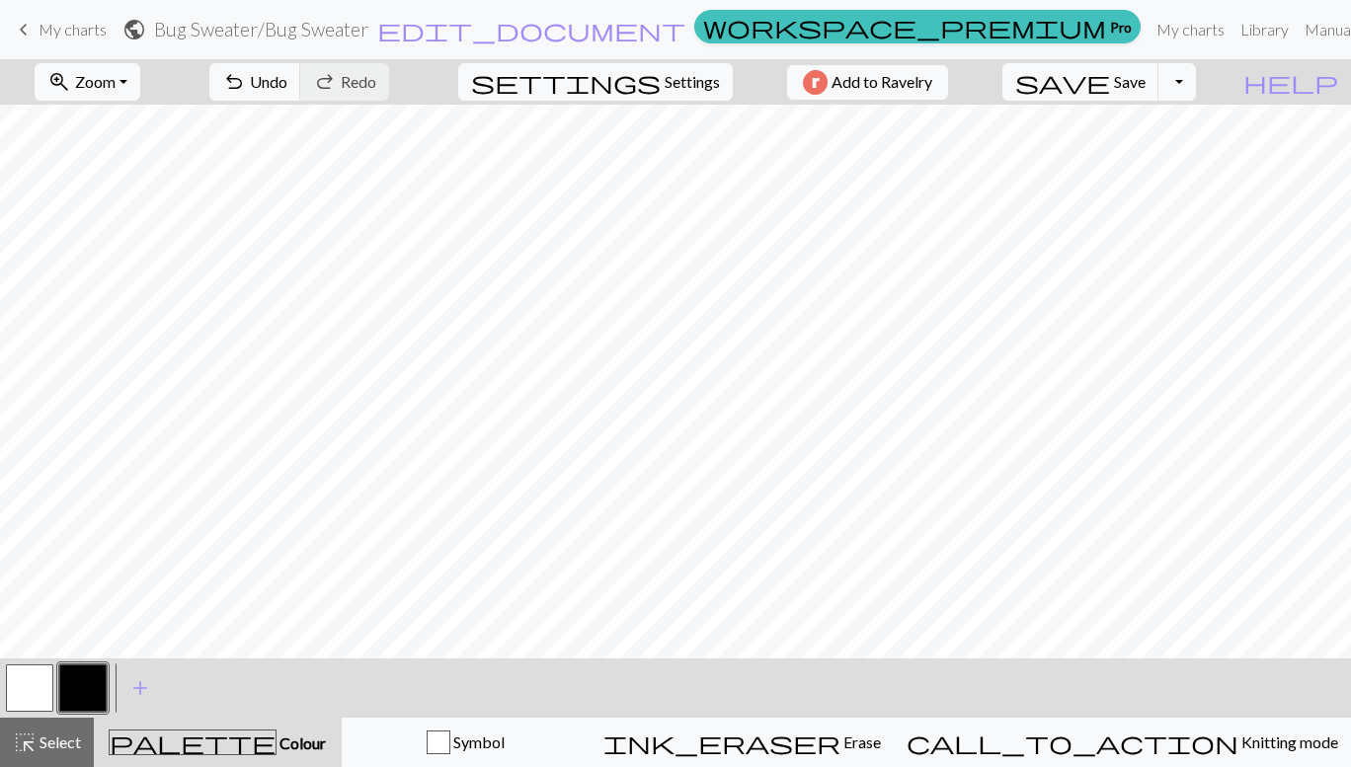
click at [54, 33] on span "My charts" at bounding box center [73, 29] width 68 height 19
click at [1110, 91] on span "save" at bounding box center [1062, 82] width 95 height 28
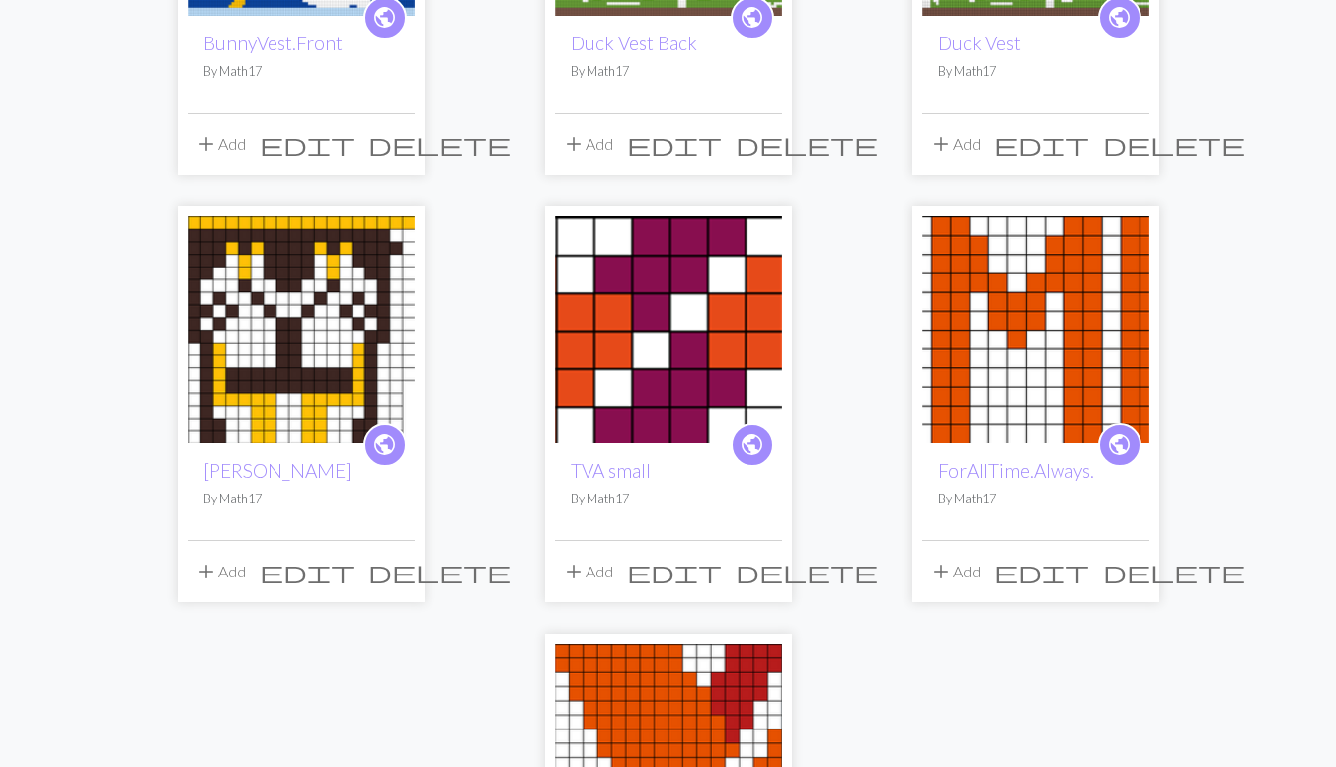
scroll to position [1782, 0]
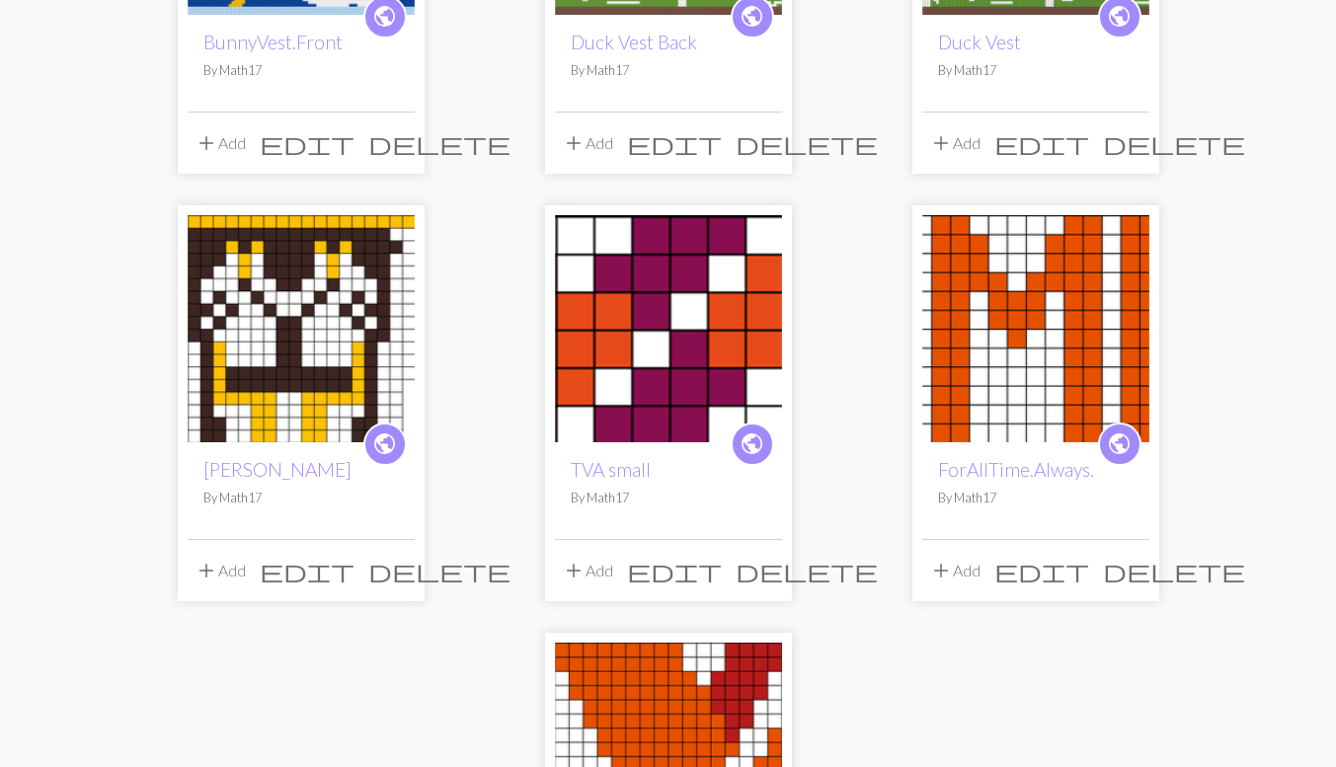
click at [270, 287] on img at bounding box center [301, 328] width 227 height 227
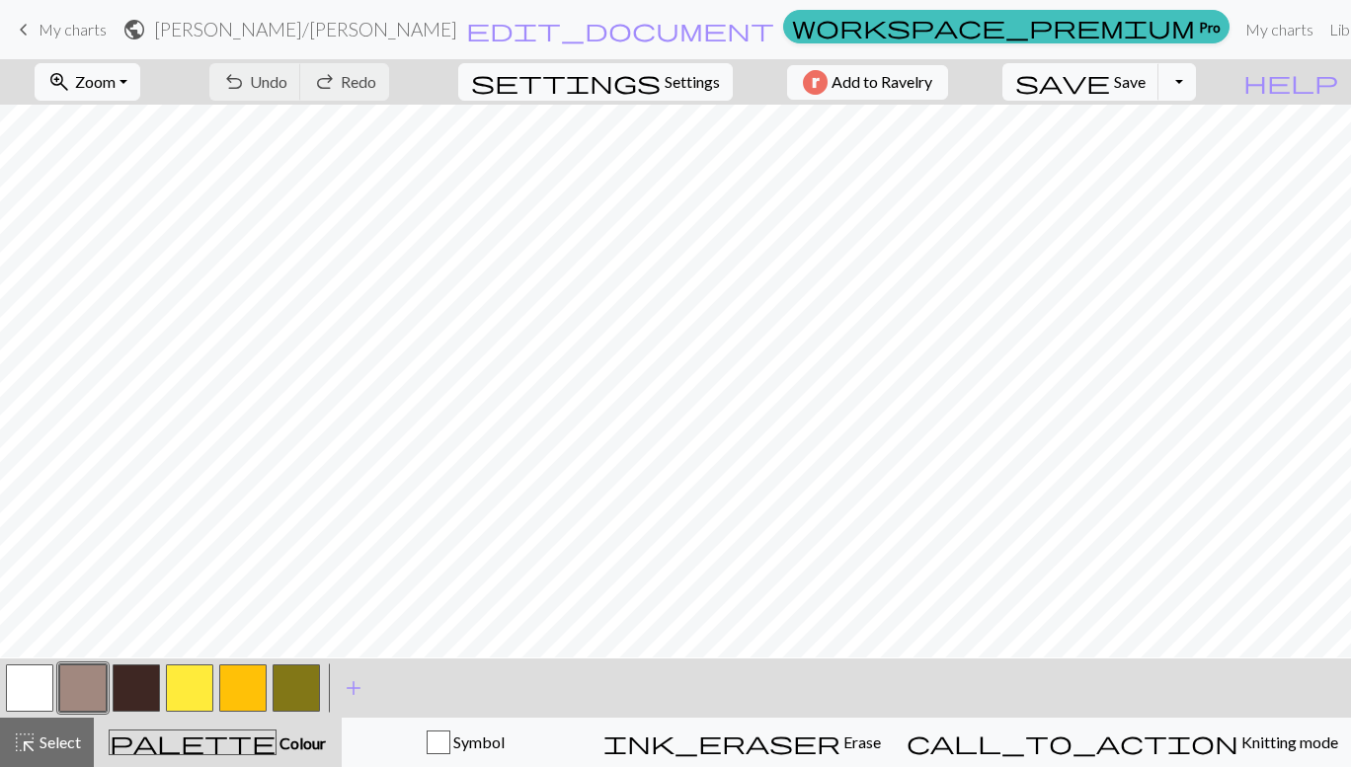
scroll to position [825, 0]
click at [15, 692] on button "button" at bounding box center [29, 687] width 47 height 47
click at [293, 700] on button "button" at bounding box center [295, 687] width 47 height 47
click at [196, 689] on button "button" at bounding box center [189, 687] width 47 height 47
click at [128, 684] on button "button" at bounding box center [136, 687] width 47 height 47
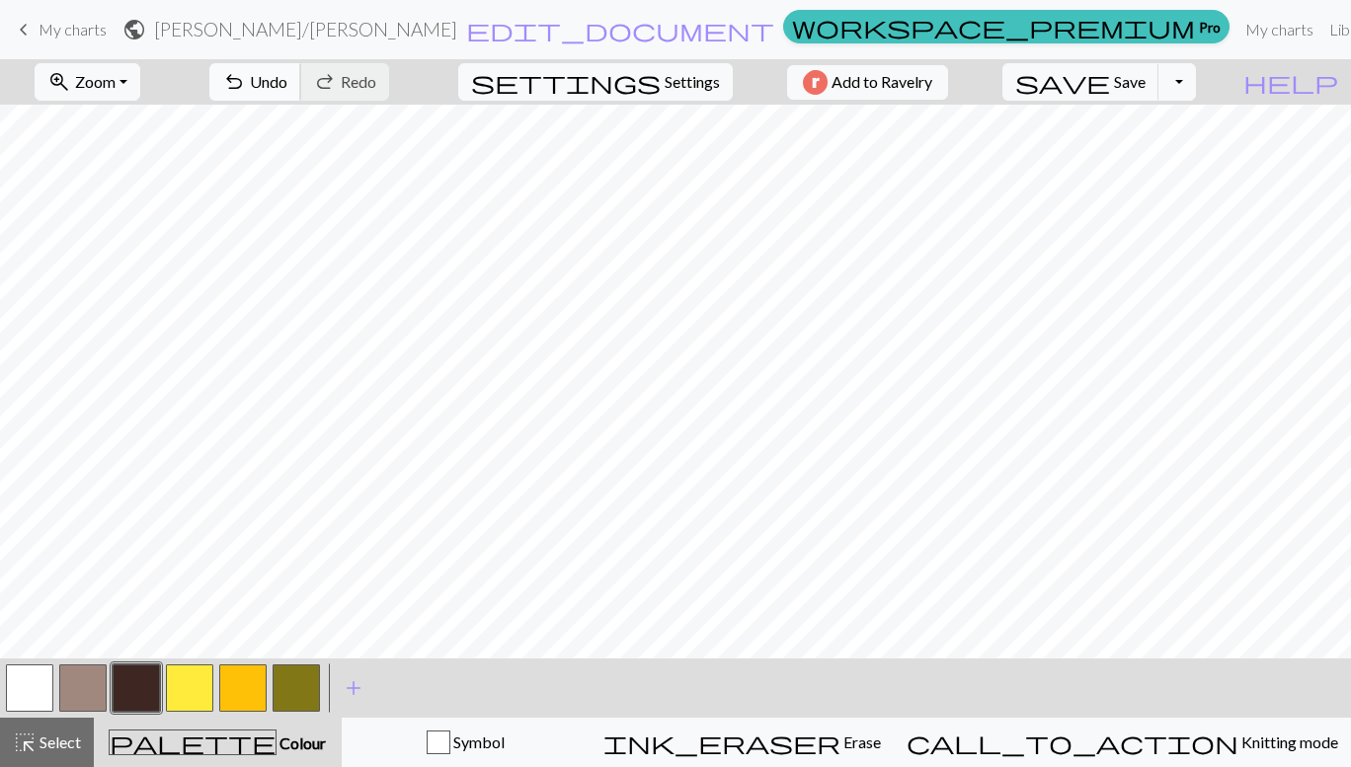
click at [287, 86] on span "Undo" at bounding box center [269, 81] width 38 height 19
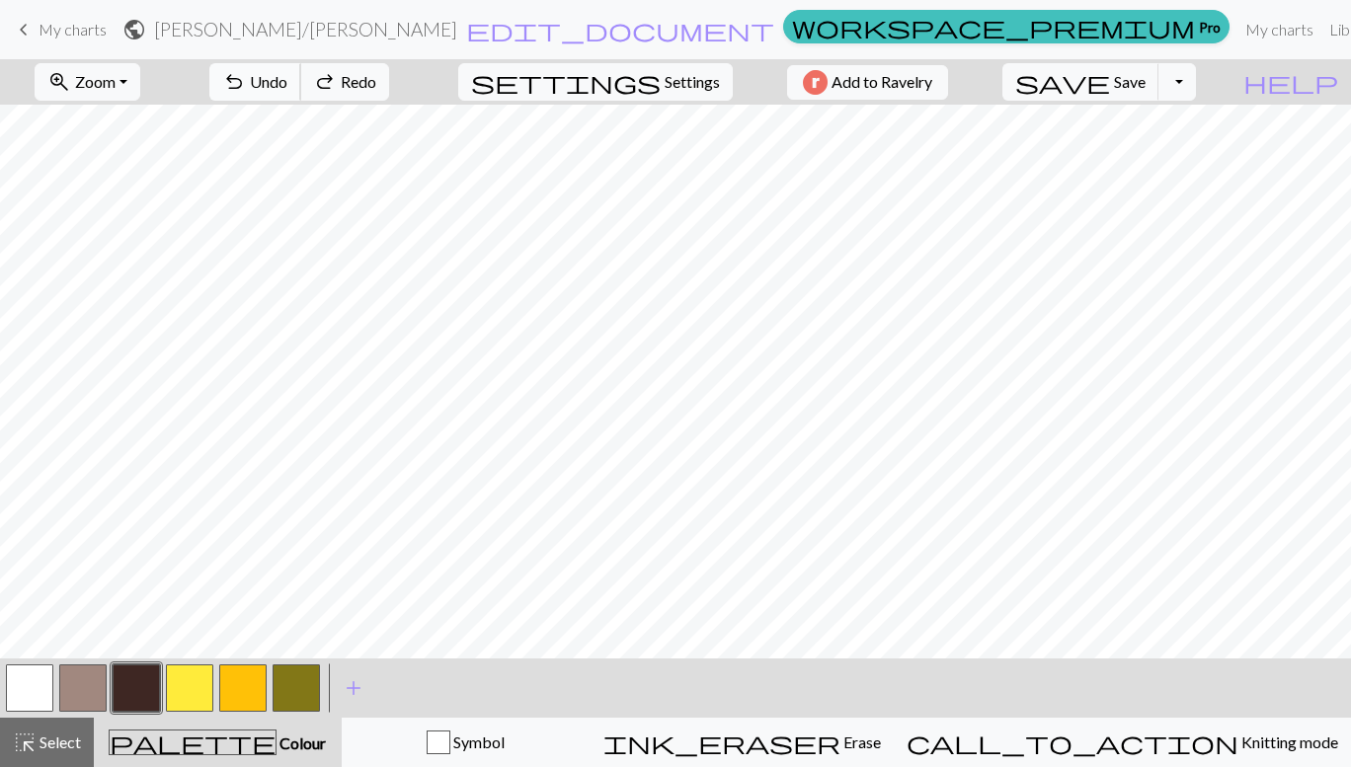
click at [287, 86] on span "Undo" at bounding box center [269, 81] width 38 height 19
click at [356, 86] on div "undo Undo Undo redo Redo Redo" at bounding box center [298, 81] width 209 height 45
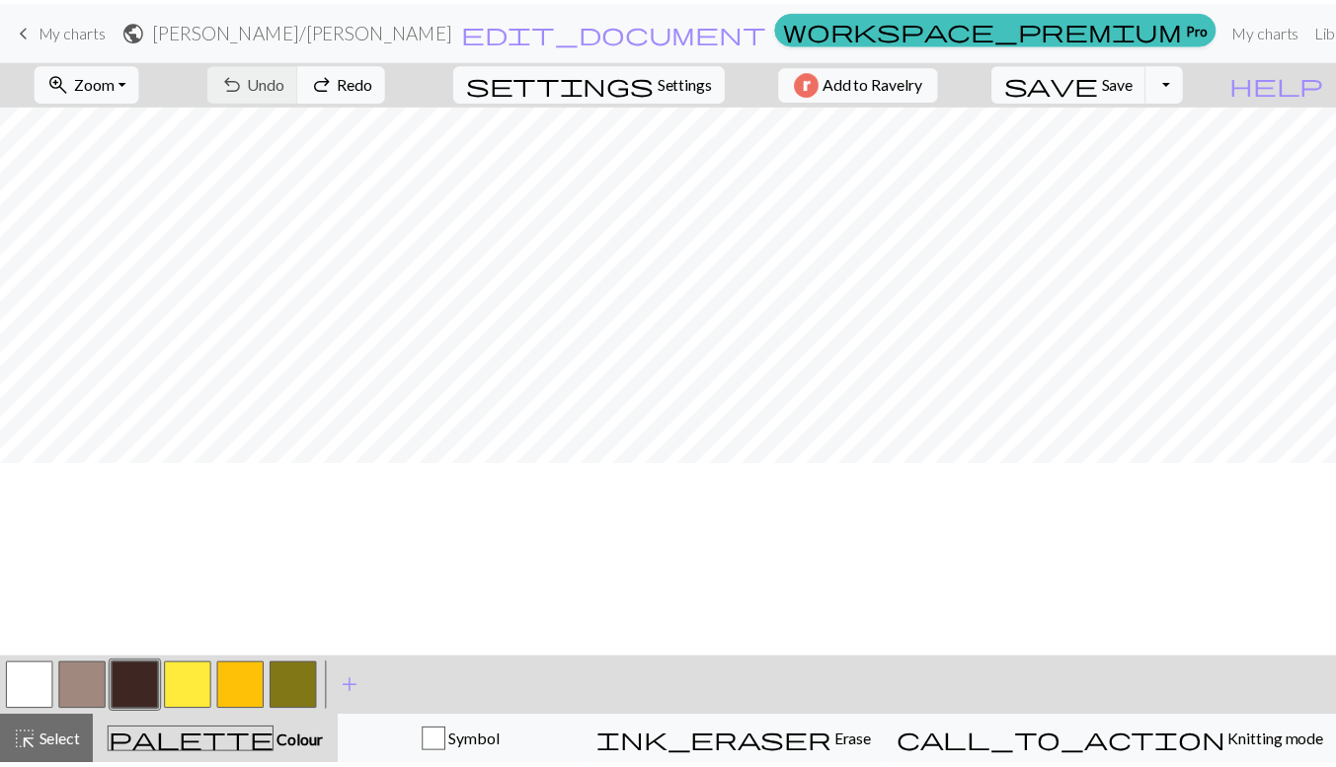
scroll to position [0, 0]
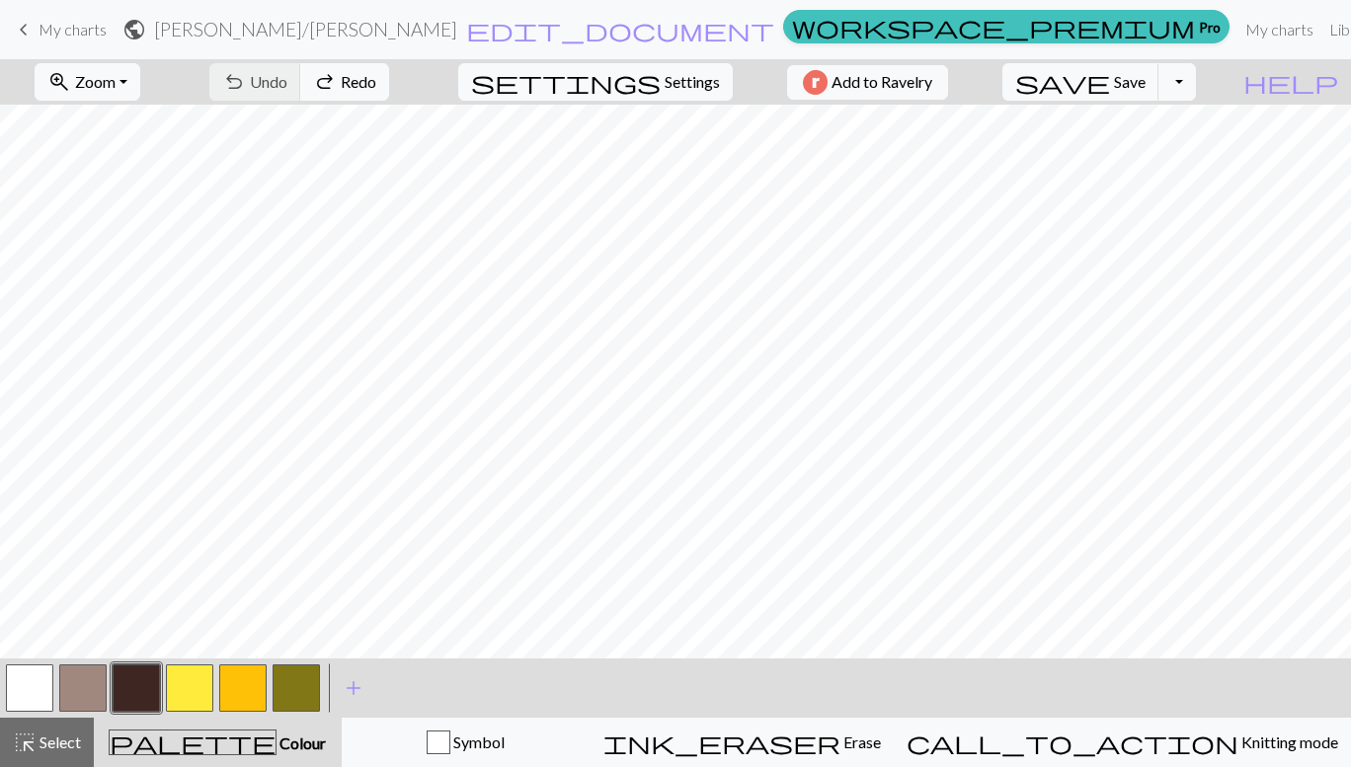
click at [54, 34] on span "My charts" at bounding box center [73, 29] width 68 height 19
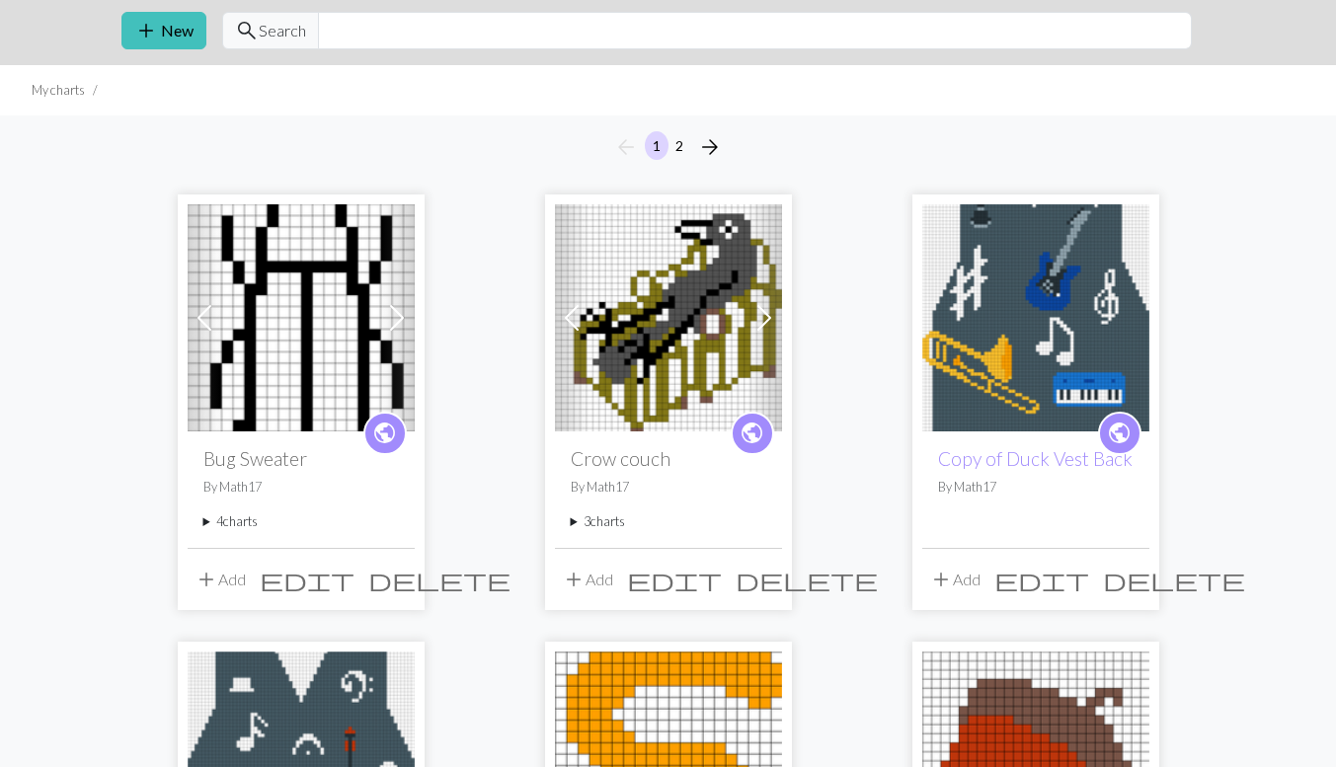
scroll to position [62, 0]
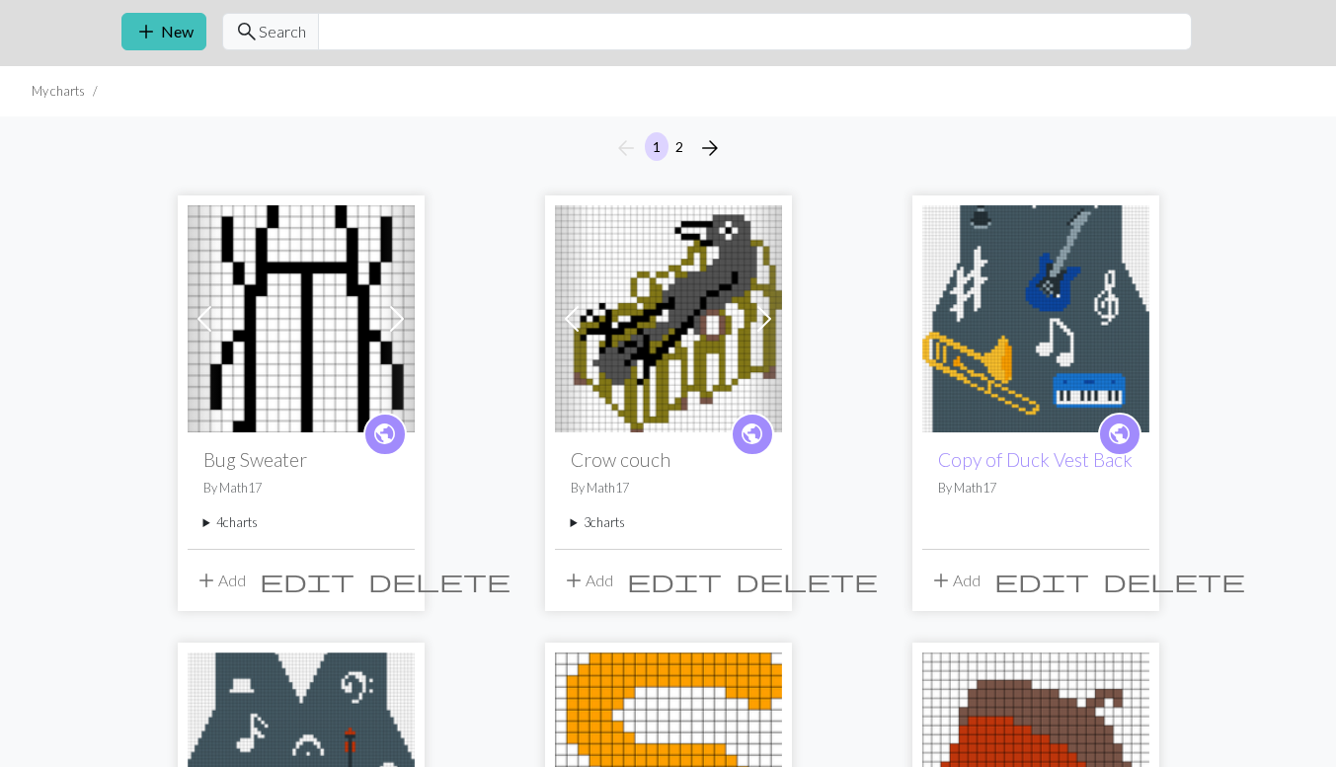
click at [762, 308] on span at bounding box center [764, 319] width 32 height 32
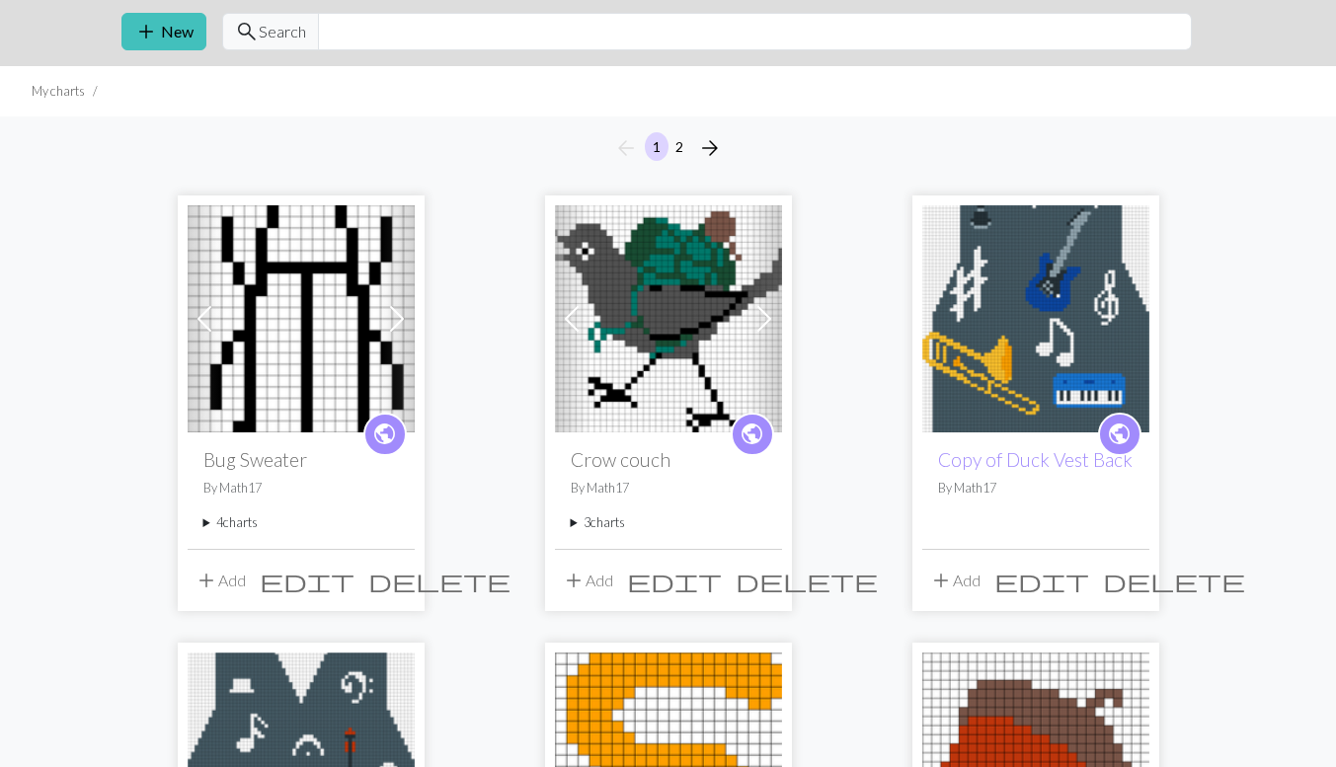
click at [775, 331] on span at bounding box center [764, 319] width 32 height 32
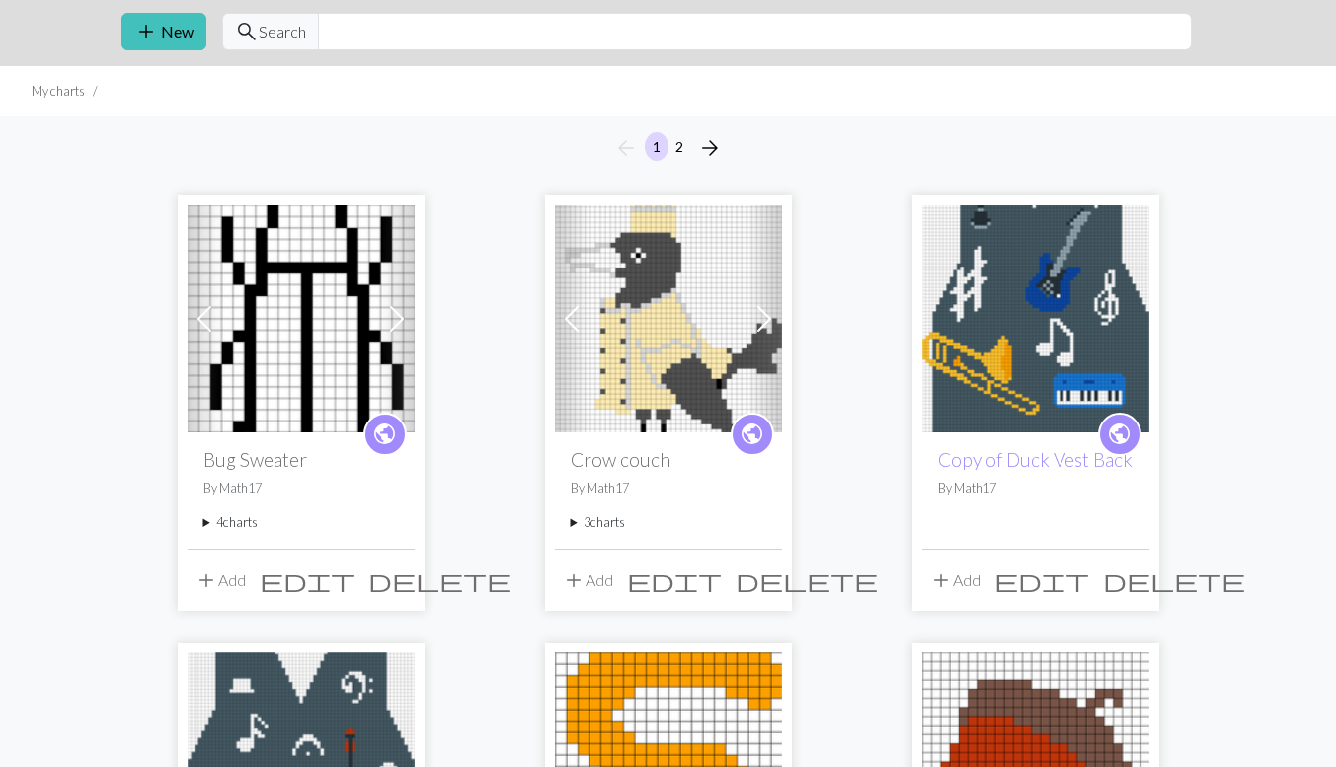
click at [753, 308] on span at bounding box center [764, 319] width 32 height 32
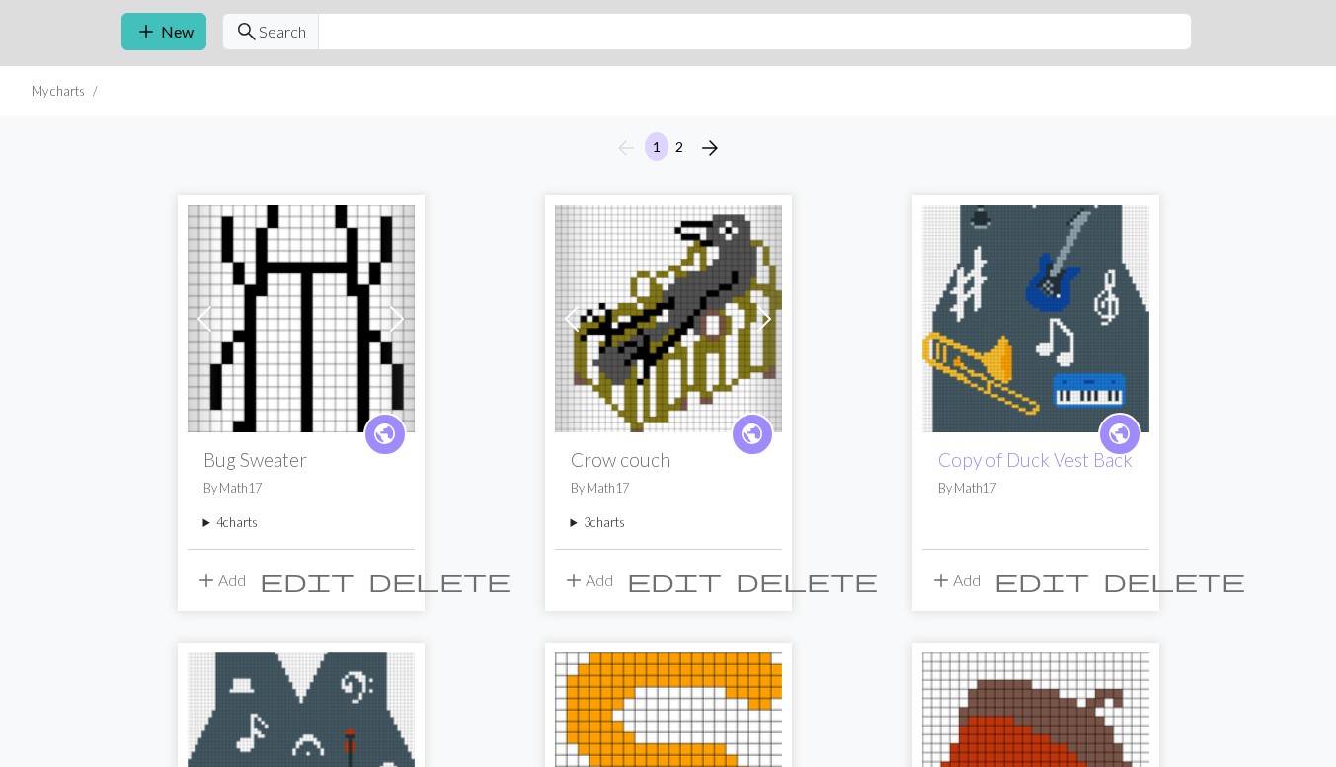
click at [403, 319] on span at bounding box center [397, 319] width 32 height 32
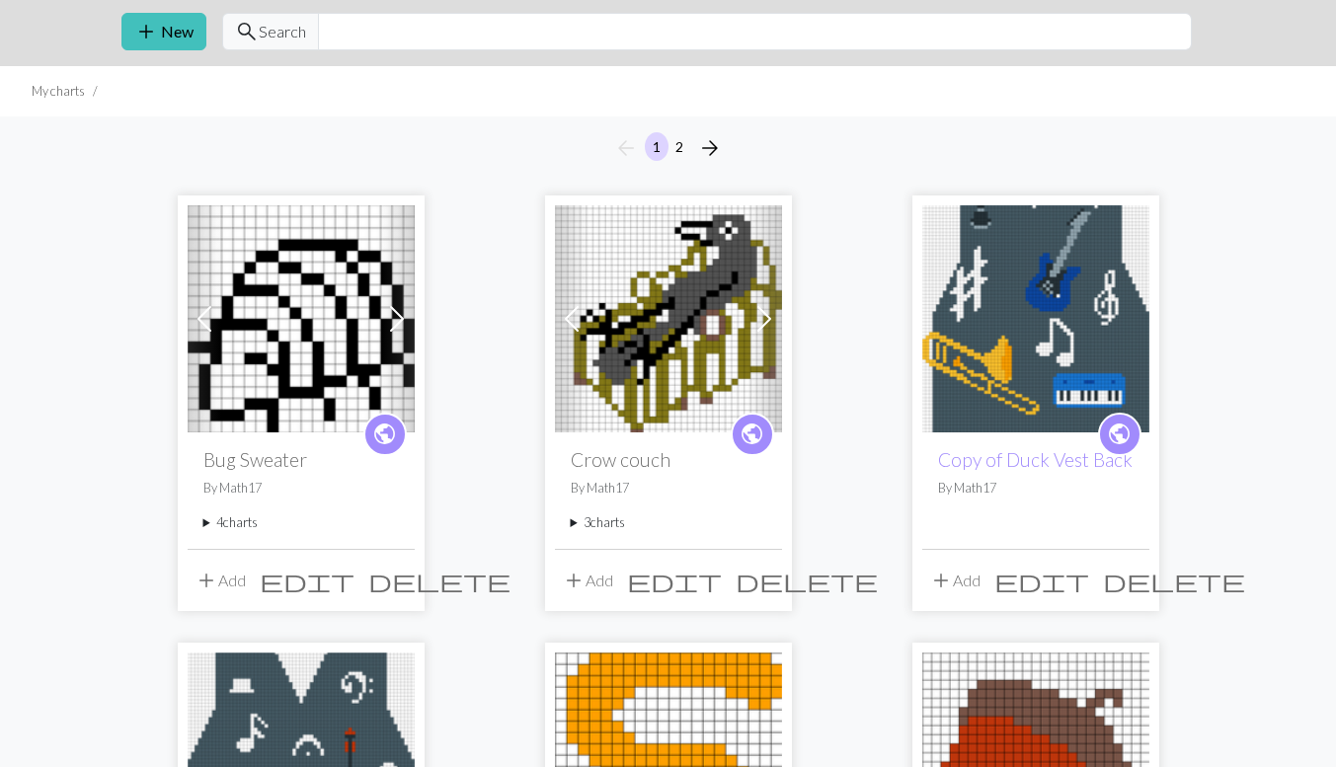
click at [403, 319] on span at bounding box center [397, 319] width 32 height 32
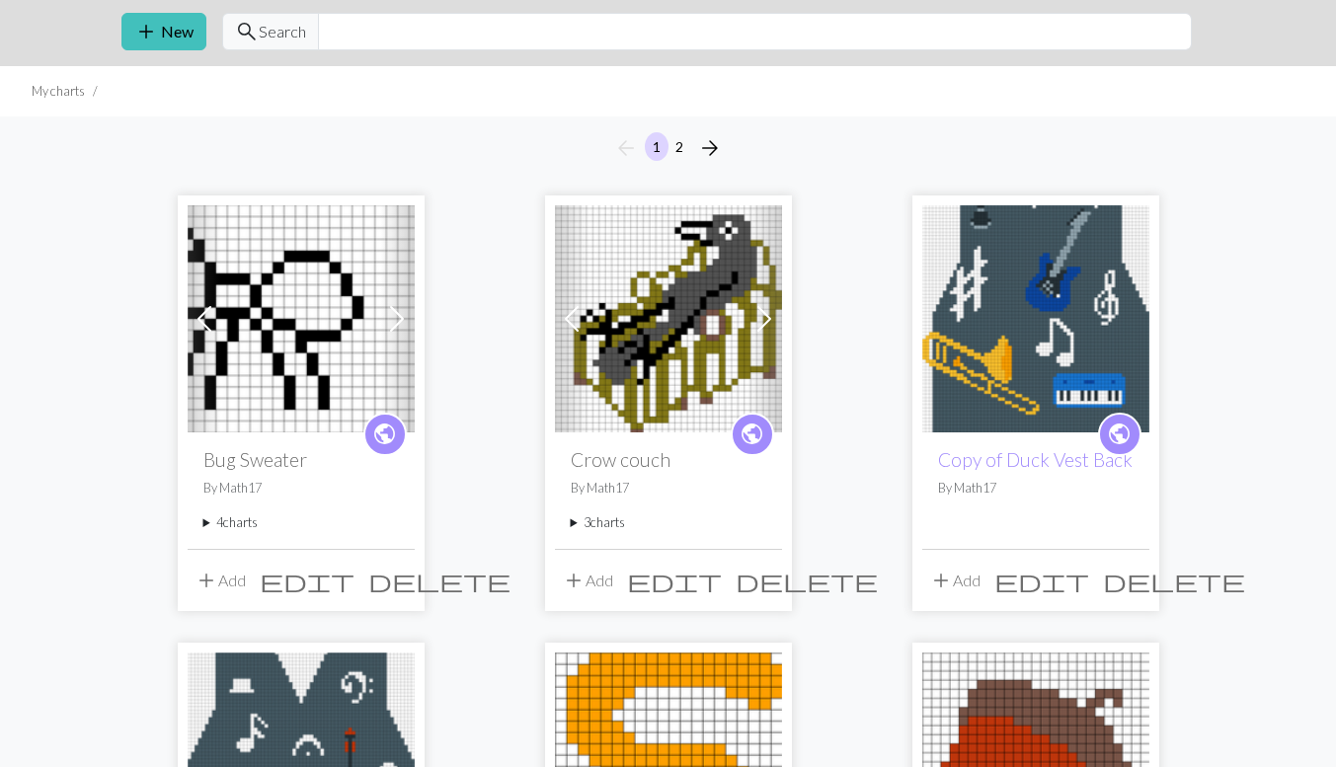
click at [403, 319] on span at bounding box center [397, 319] width 32 height 32
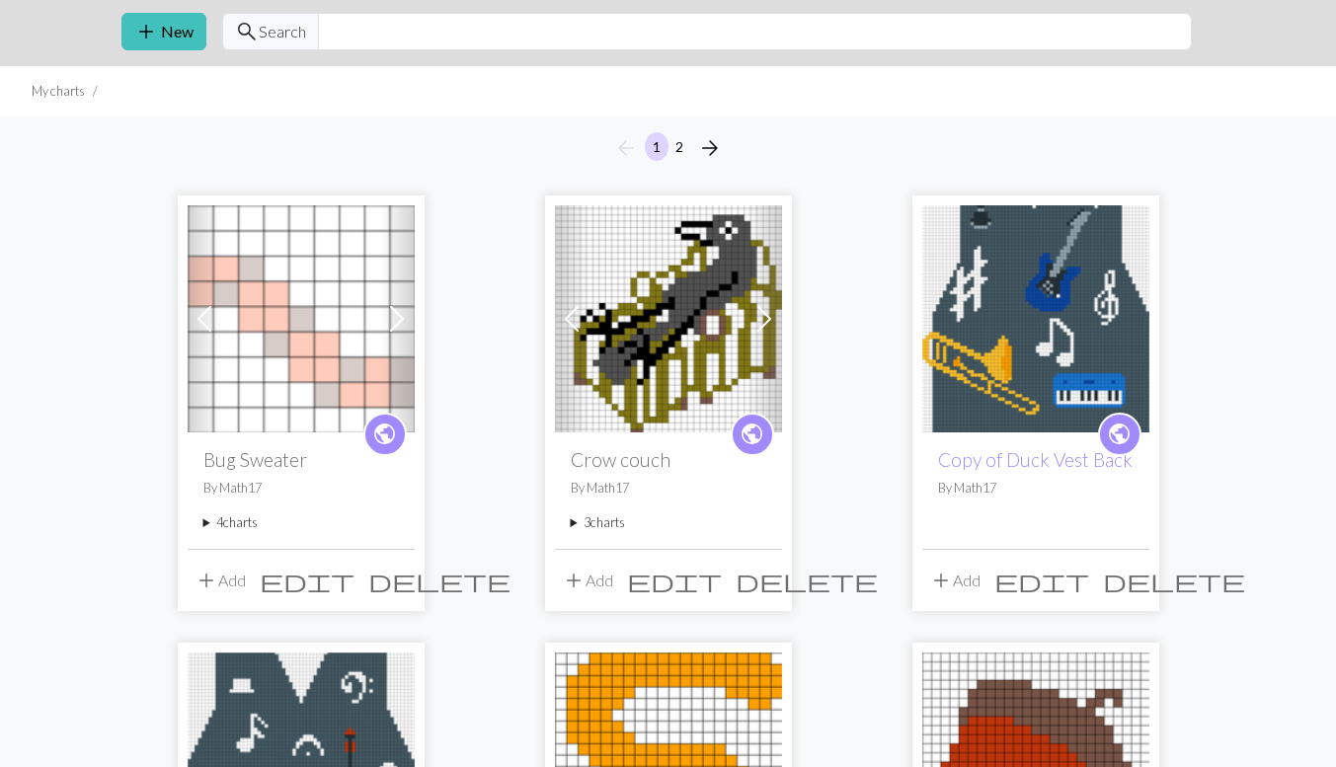
click at [403, 319] on span at bounding box center [397, 319] width 32 height 32
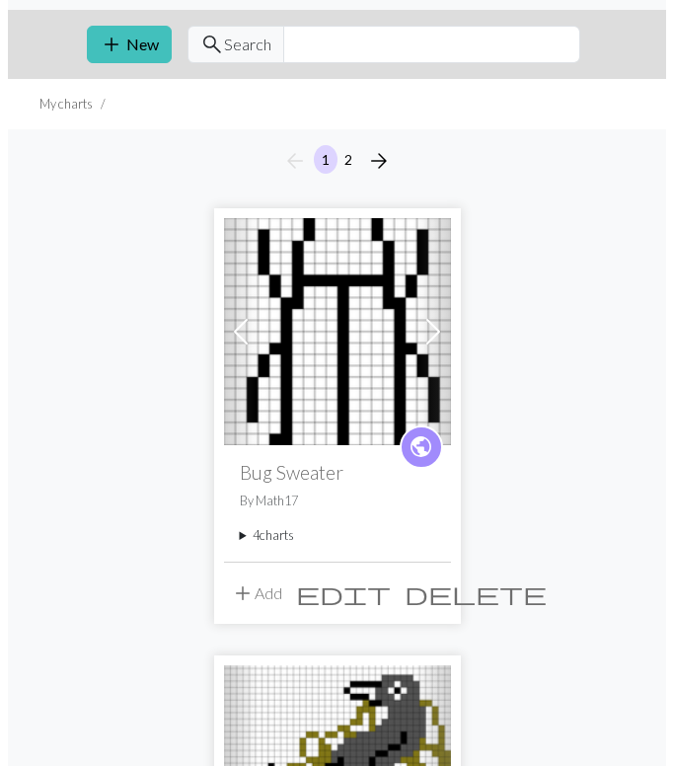
scroll to position [0, 0]
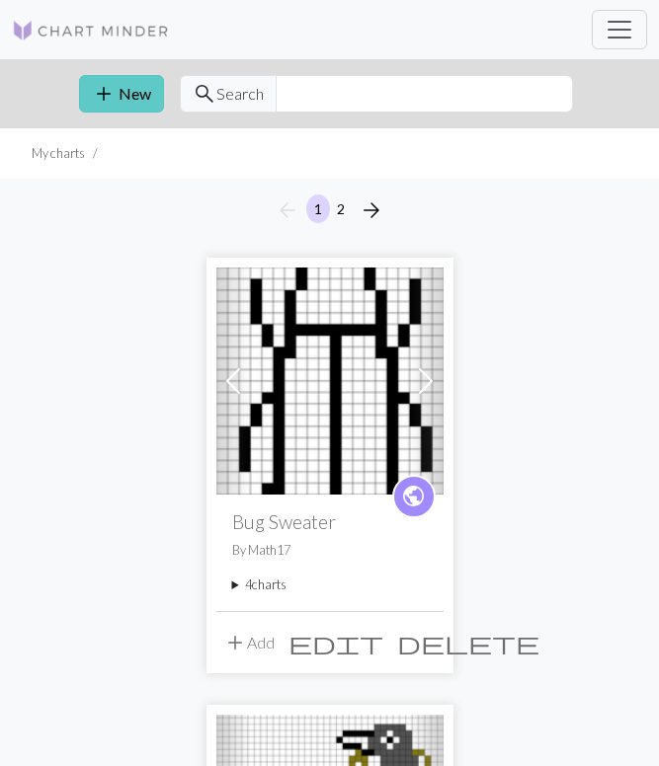
click at [115, 94] on button "add New" at bounding box center [121, 94] width 85 height 38
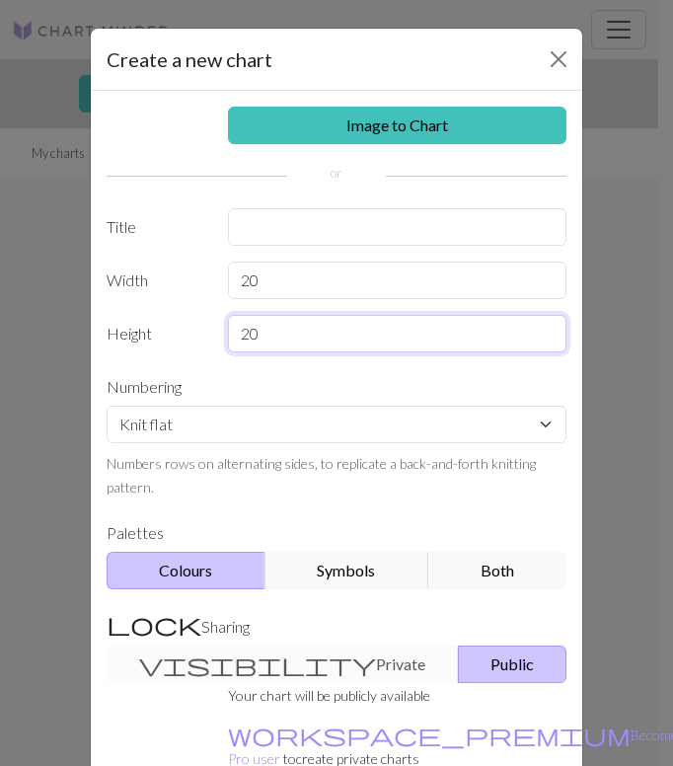
click at [312, 340] on input "20" at bounding box center [398, 334] width 340 height 38
type input "2"
type input "40"
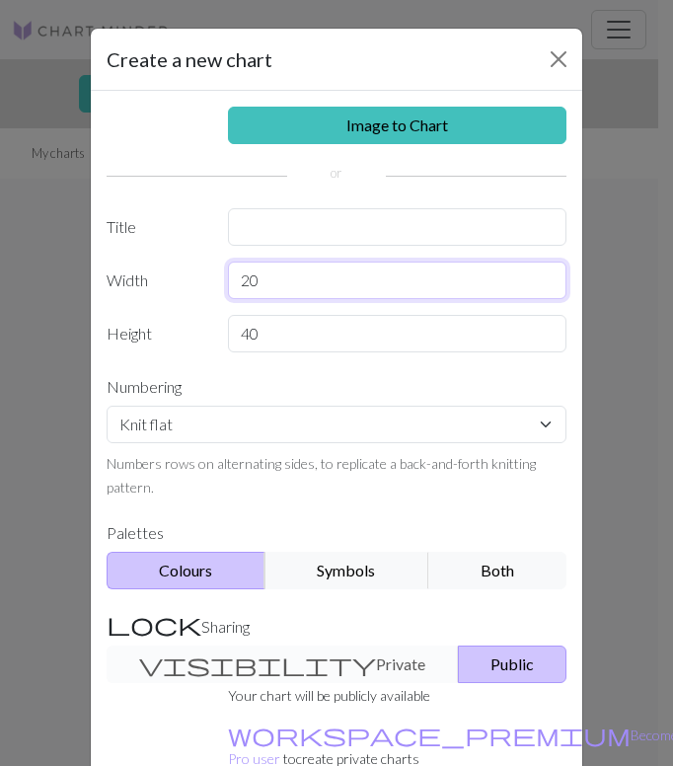
click at [372, 293] on input "20" at bounding box center [398, 281] width 340 height 38
type input "2"
type input "45"
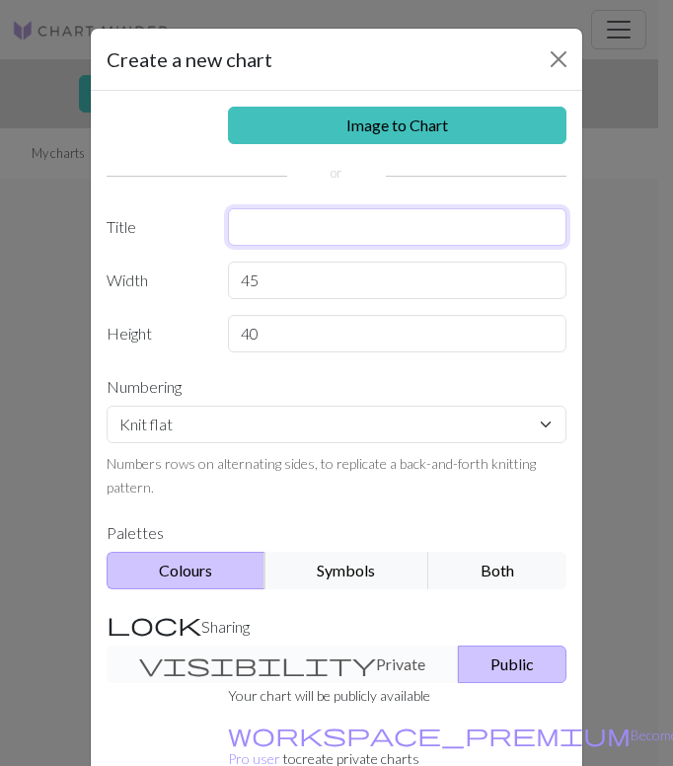
click at [403, 222] on input "text" at bounding box center [398, 227] width 340 height 38
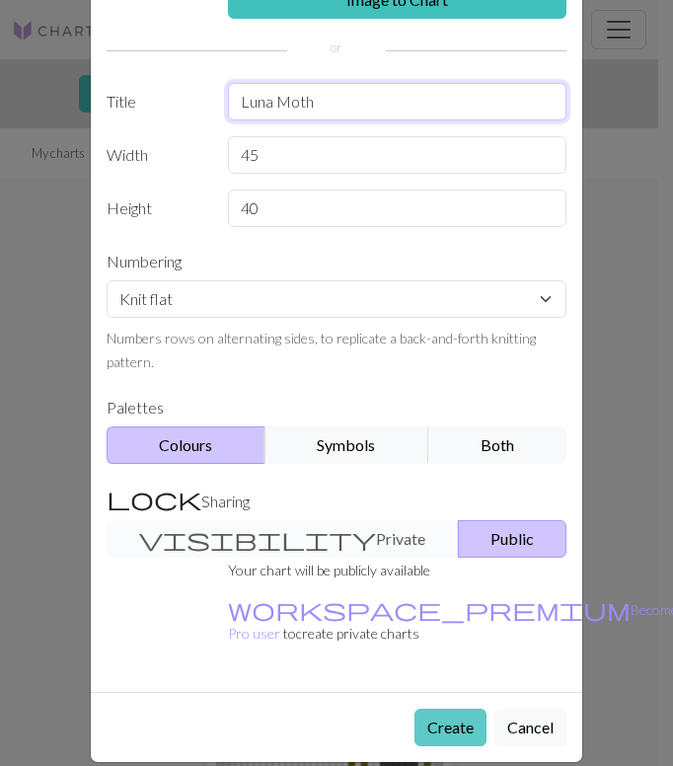
type input "Luna Moth"
click at [451, 709] on button "Create" at bounding box center [451, 728] width 72 height 38
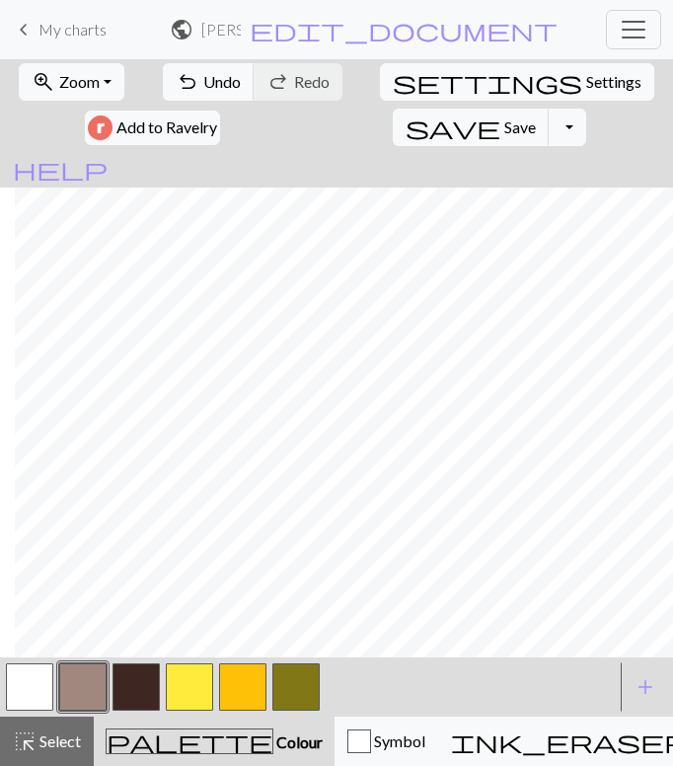
scroll to position [0, 15]
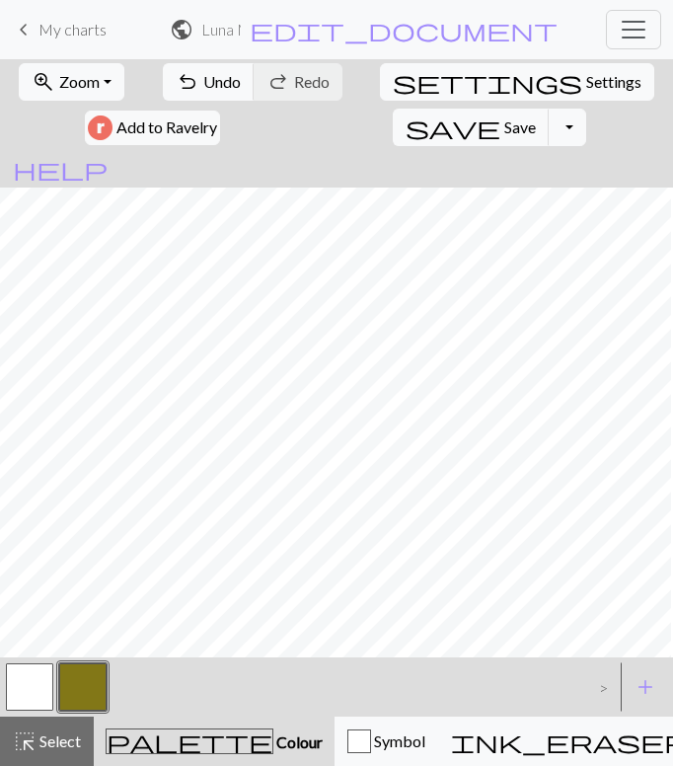
scroll to position [0, 262]
click at [73, 669] on button "button" at bounding box center [82, 686] width 47 height 47
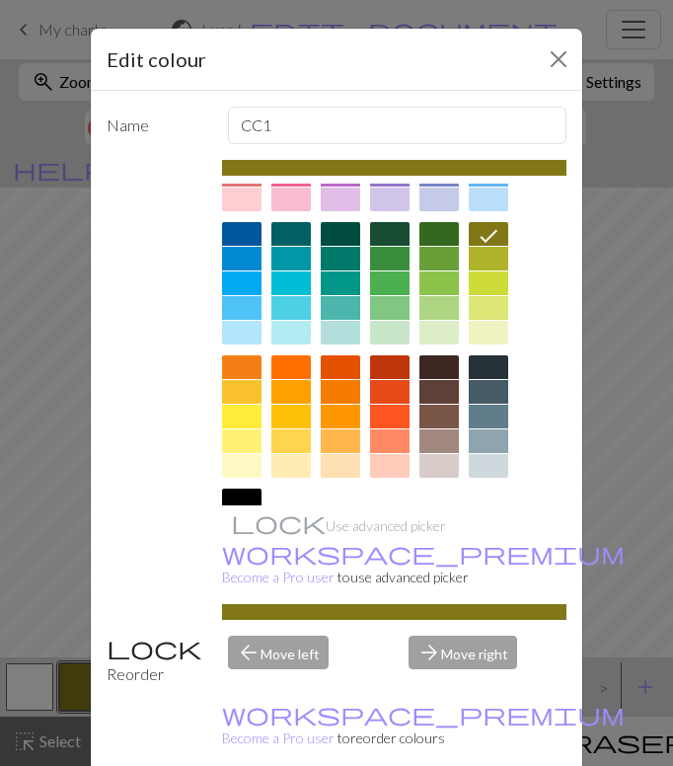
scroll to position [94, 0]
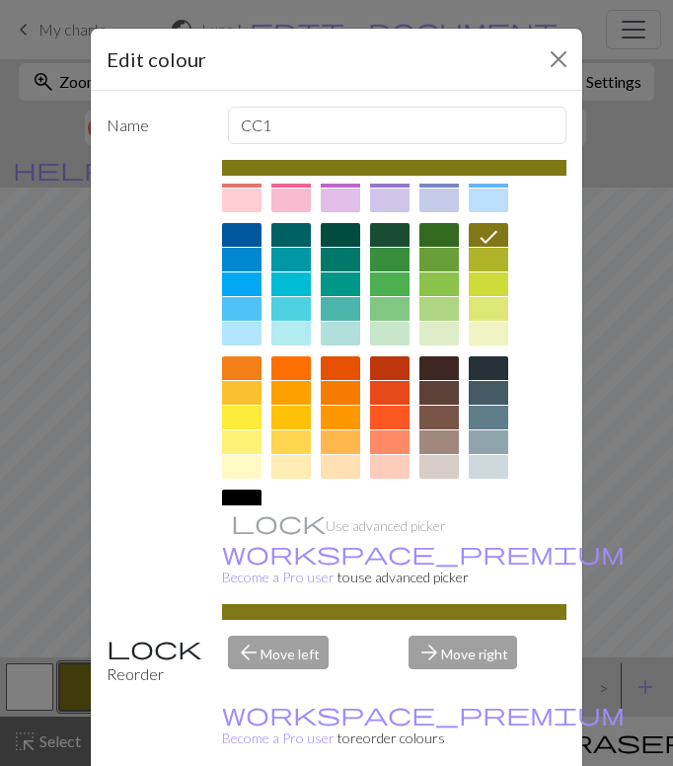
click at [485, 327] on div at bounding box center [488, 334] width 39 height 24
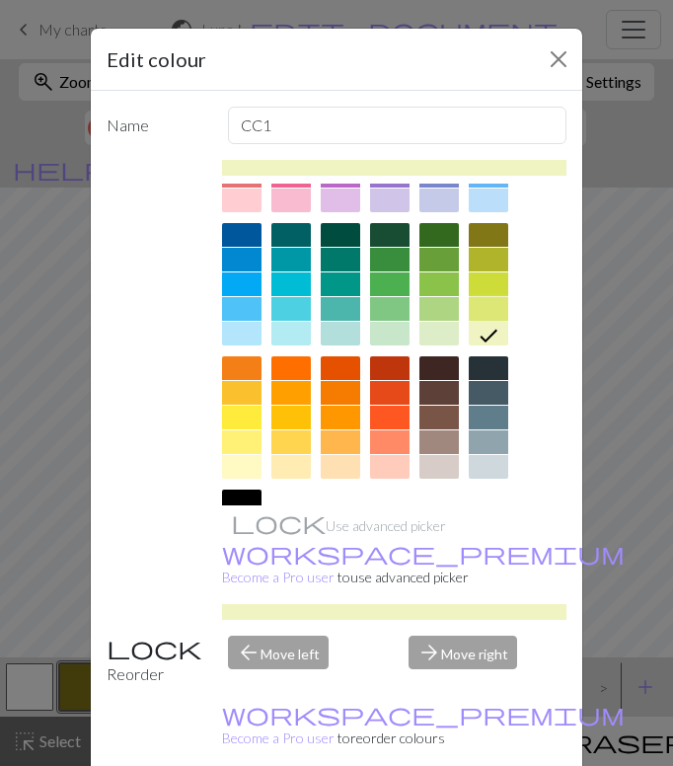
click at [487, 310] on div at bounding box center [488, 309] width 39 height 24
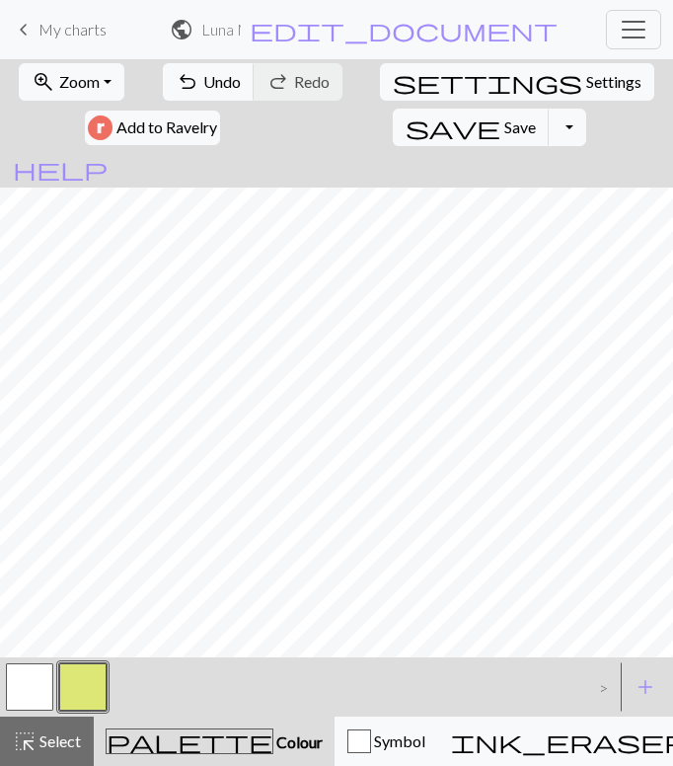
click at [15, 684] on button "button" at bounding box center [29, 686] width 47 height 47
click at [84, 674] on button "button" at bounding box center [82, 686] width 47 height 47
click at [655, 685] on span "add" at bounding box center [646, 687] width 24 height 28
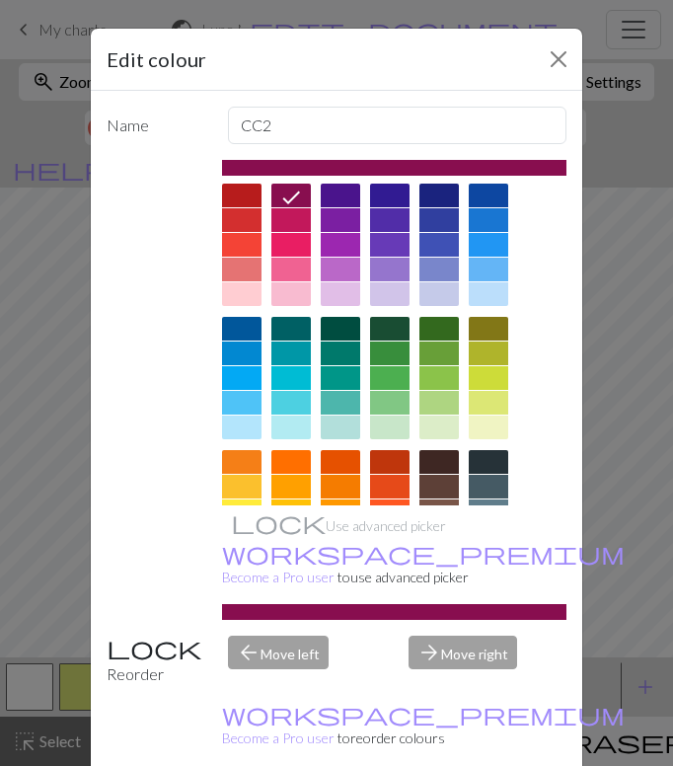
click at [440, 402] on div at bounding box center [439, 403] width 39 height 24
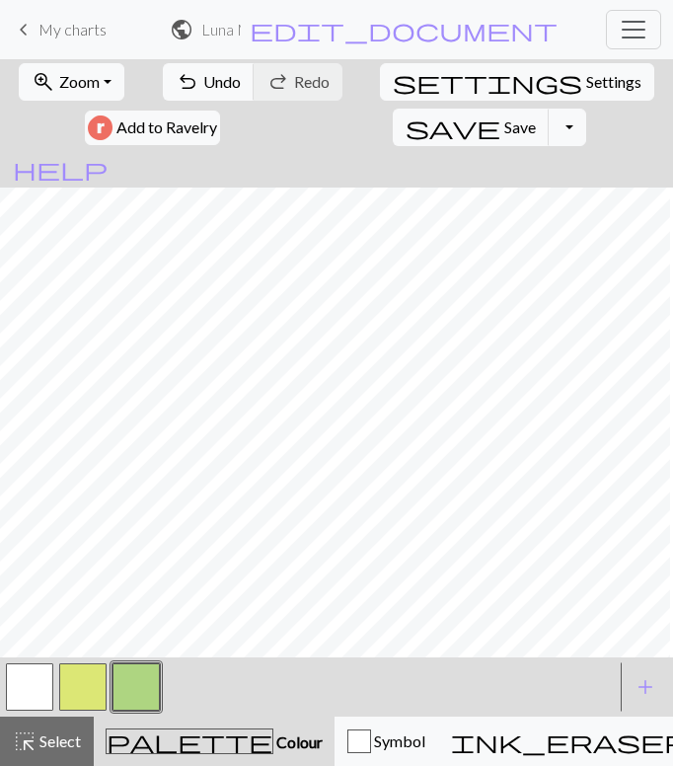
scroll to position [378, 344]
click at [550, 109] on button "save Save Save" at bounding box center [471, 128] width 157 height 38
click at [203, 82] on span "Undo" at bounding box center [222, 81] width 38 height 19
click at [163, 83] on button "undo Undo Undo" at bounding box center [209, 82] width 92 height 38
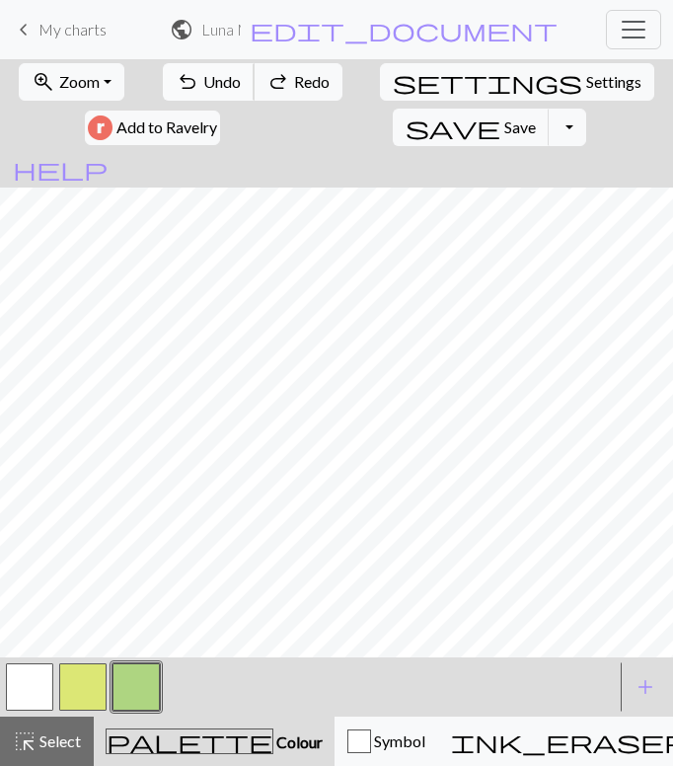
click at [176, 90] on span "undo" at bounding box center [188, 82] width 24 height 28
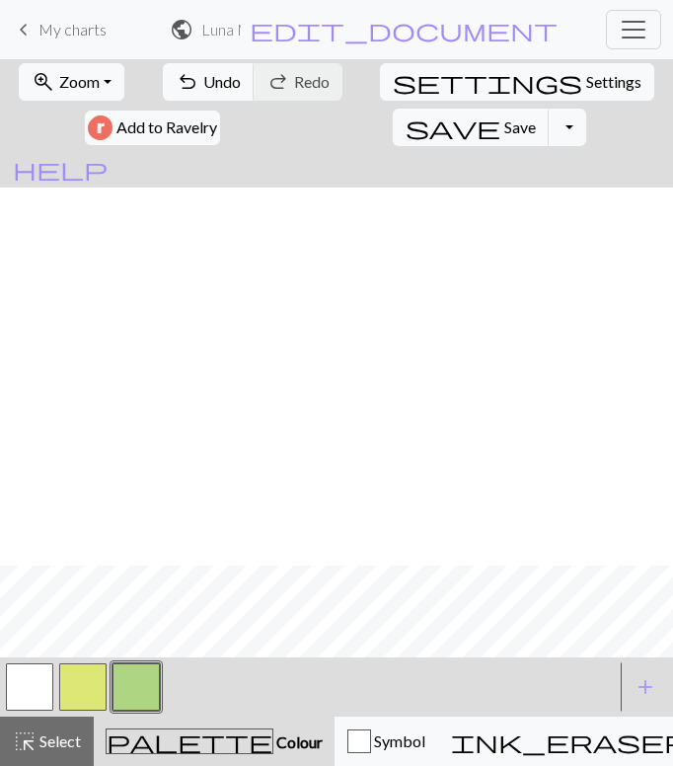
scroll to position [378, 344]
